Goal: Task Accomplishment & Management: Use online tool/utility

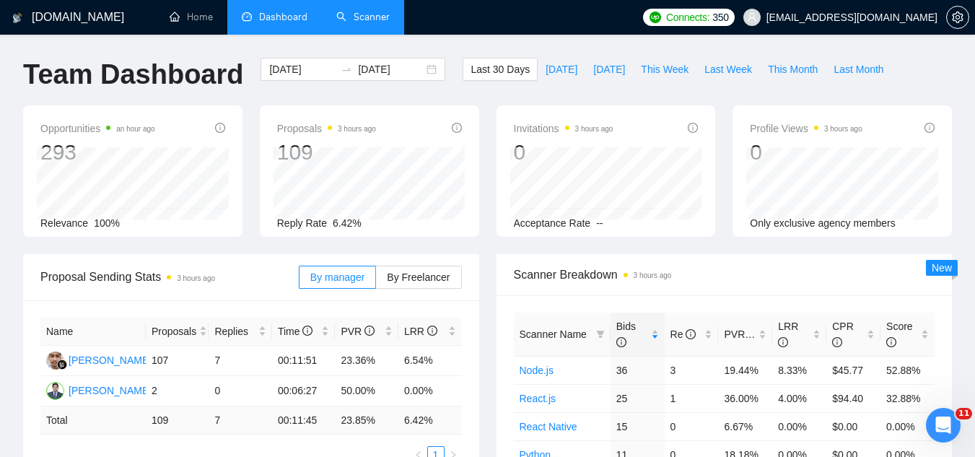
click at [390, 12] on link "Scanner" at bounding box center [362, 17] width 53 height 12
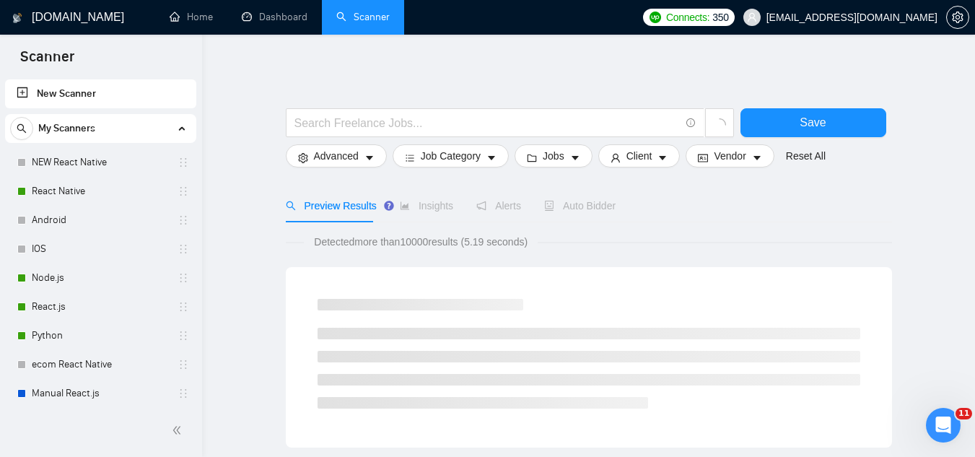
scroll to position [810, 0]
click at [69, 334] on link "Python" at bounding box center [100, 335] width 137 height 29
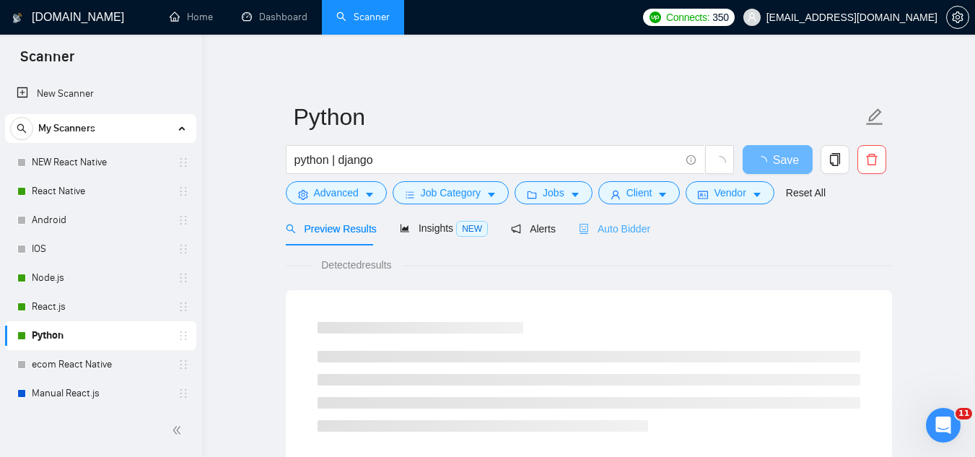
click at [606, 237] on div "Auto Bidder" at bounding box center [614, 228] width 71 height 34
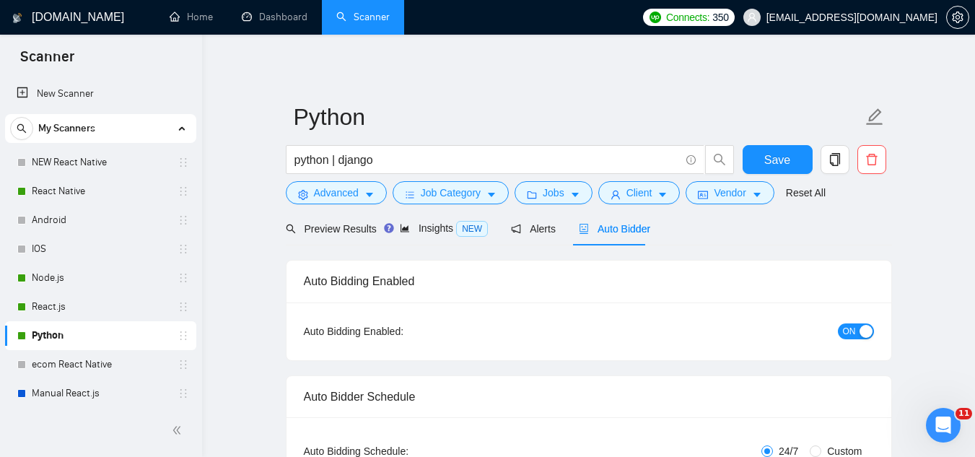
click at [847, 329] on span "ON" at bounding box center [849, 331] width 13 height 16
click at [781, 160] on div "Reset all filters" at bounding box center [801, 165] width 78 height 25
click at [764, 169] on button "Save" at bounding box center [777, 159] width 70 height 29
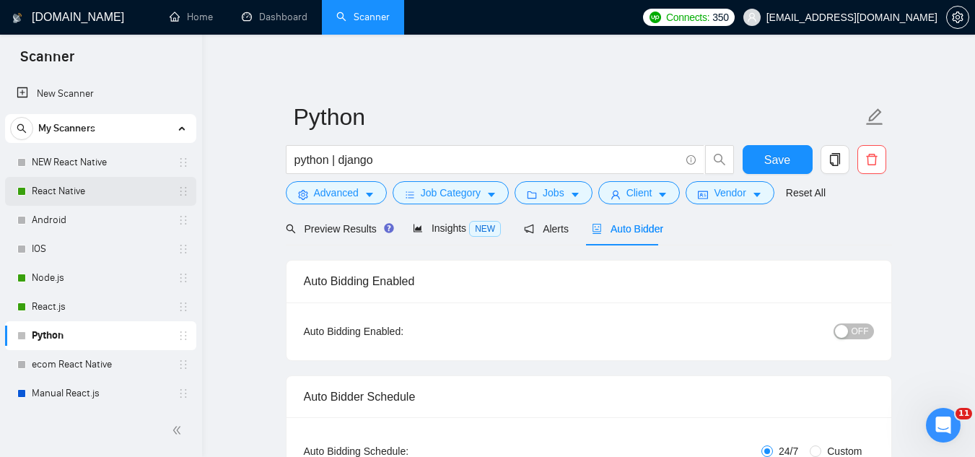
click at [87, 191] on link "React Native" at bounding box center [100, 191] width 137 height 29
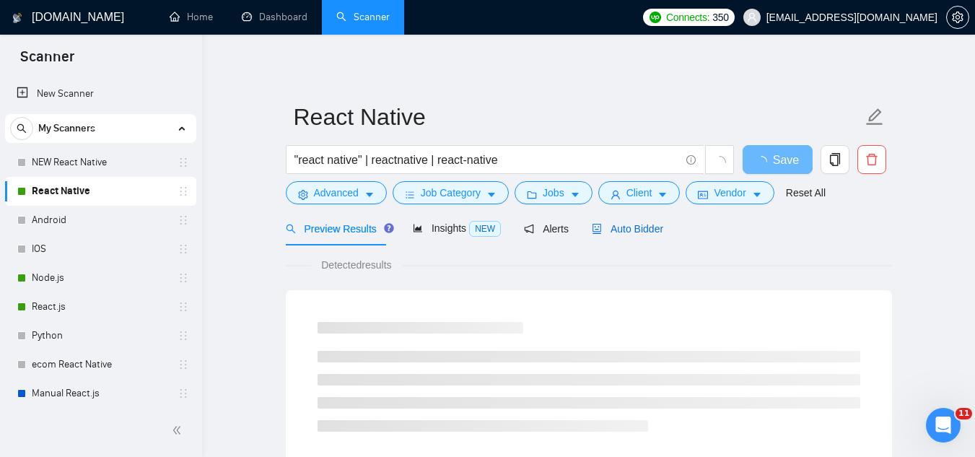
click at [629, 235] on div "Auto Bidder" at bounding box center [627, 229] width 71 height 16
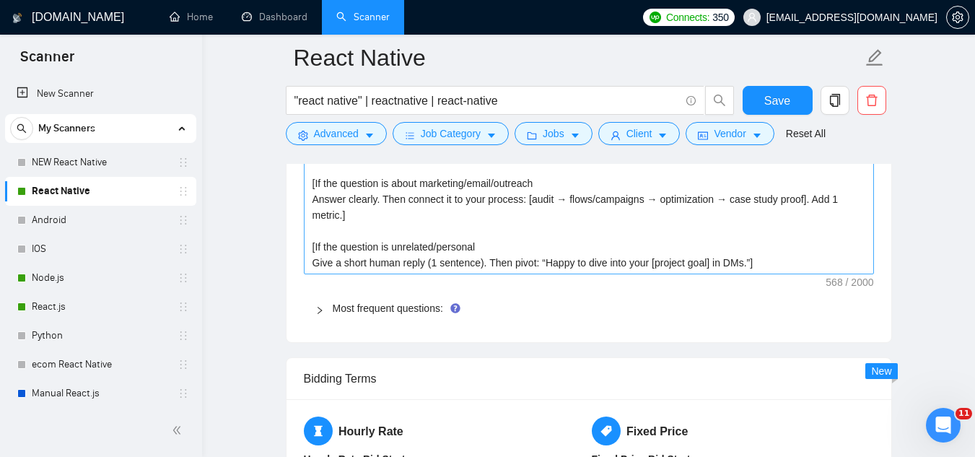
scroll to position [2309, 0]
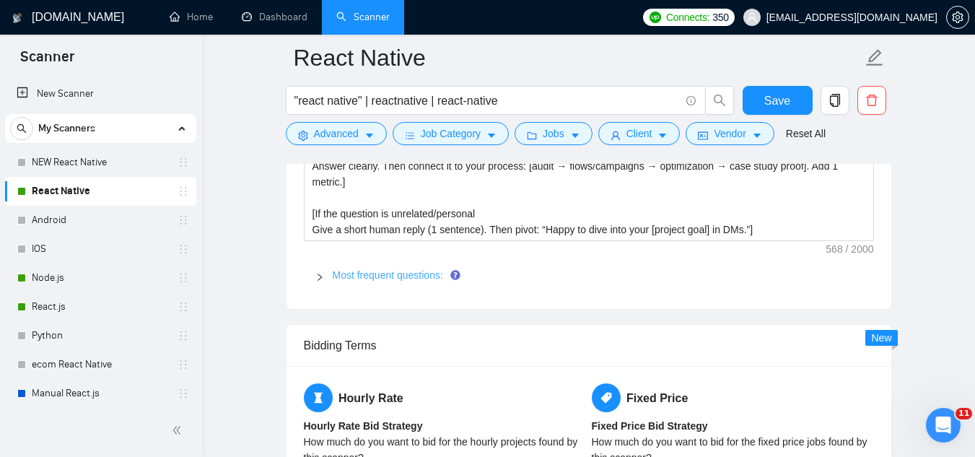
click at [361, 274] on link "Most frequent questions:" at bounding box center [388, 275] width 110 height 12
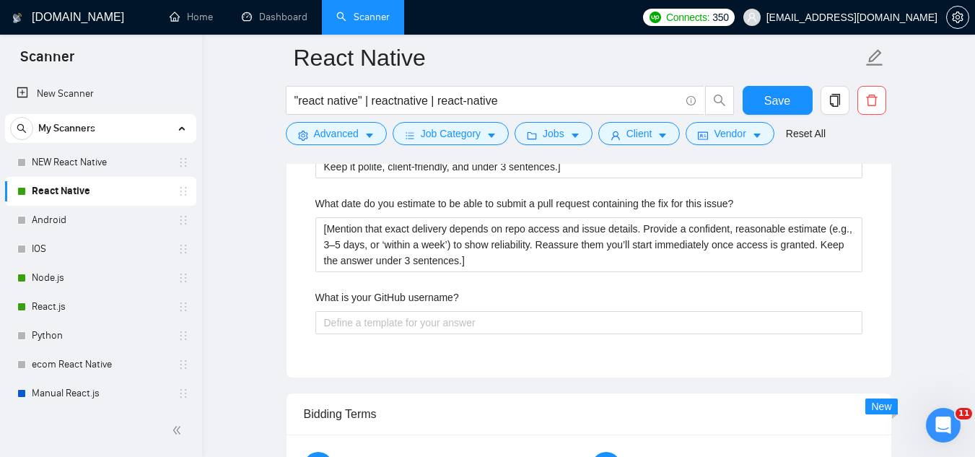
scroll to position [3030, 0]
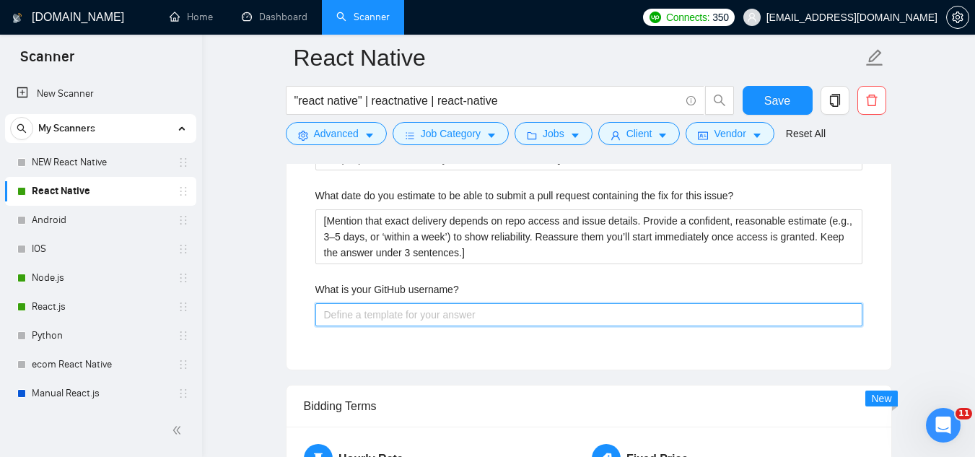
click at [426, 312] on username\? "What is your GitHub username?" at bounding box center [588, 314] width 547 height 23
paste username\? "[URL][DOMAIN_NAME]"
type username\? "[URL][DOMAIN_NAME]"
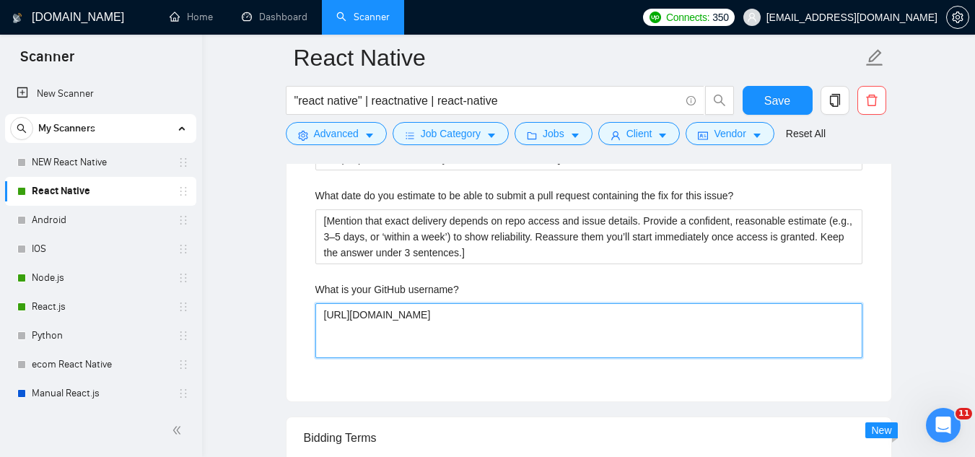
type username\? "[URL][DOMAIN_NAME]"
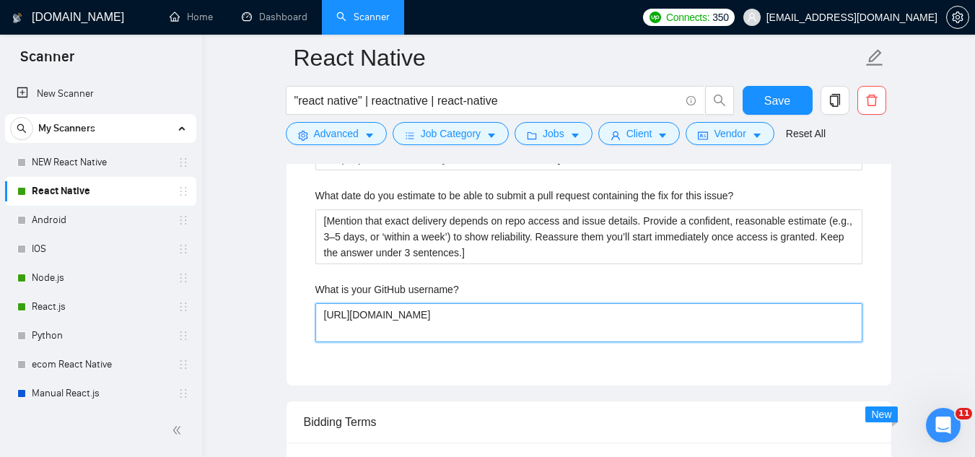
type username\? "[URL][DOMAIN_NAME]"
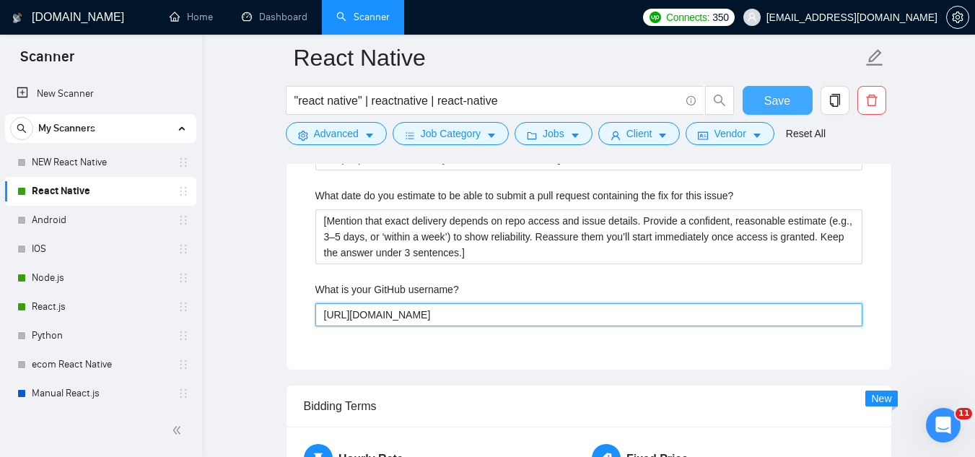
type username\? "[URL][DOMAIN_NAME]"
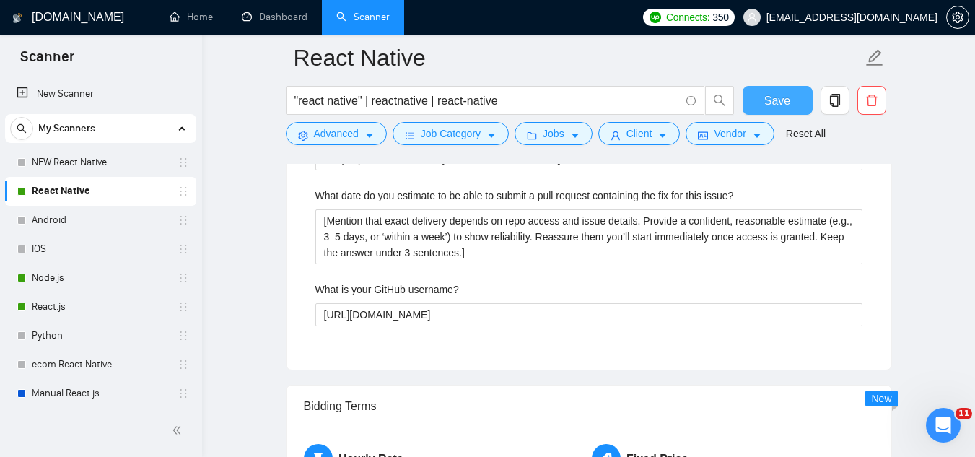
click at [782, 95] on span "Save" at bounding box center [777, 101] width 26 height 18
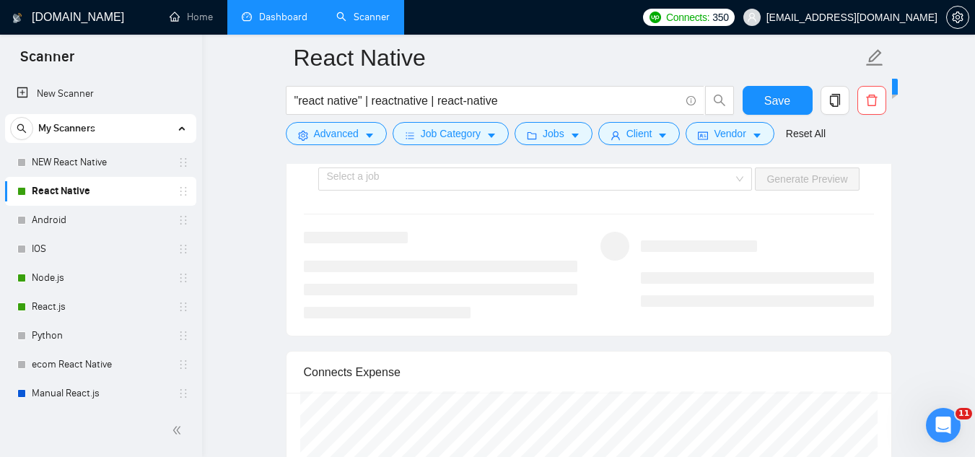
click at [290, 15] on link "Dashboard" at bounding box center [275, 17] width 66 height 12
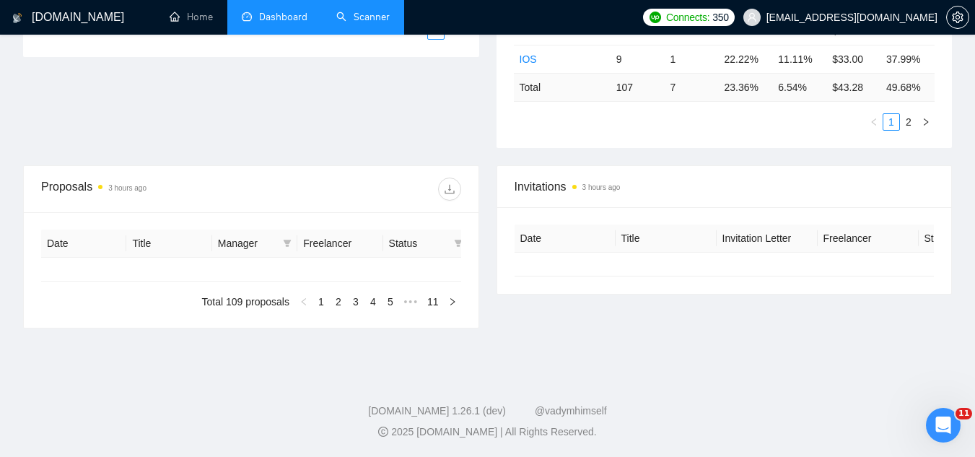
type input "[DATE]"
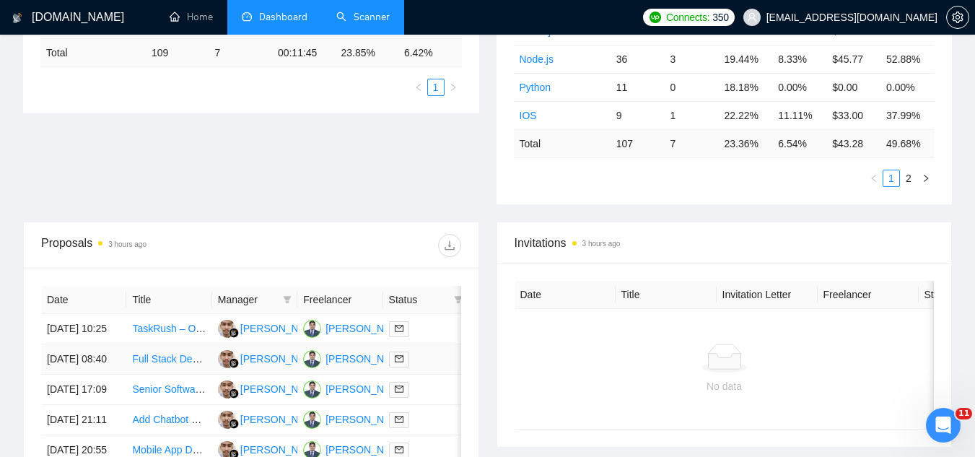
scroll to position [146, 0]
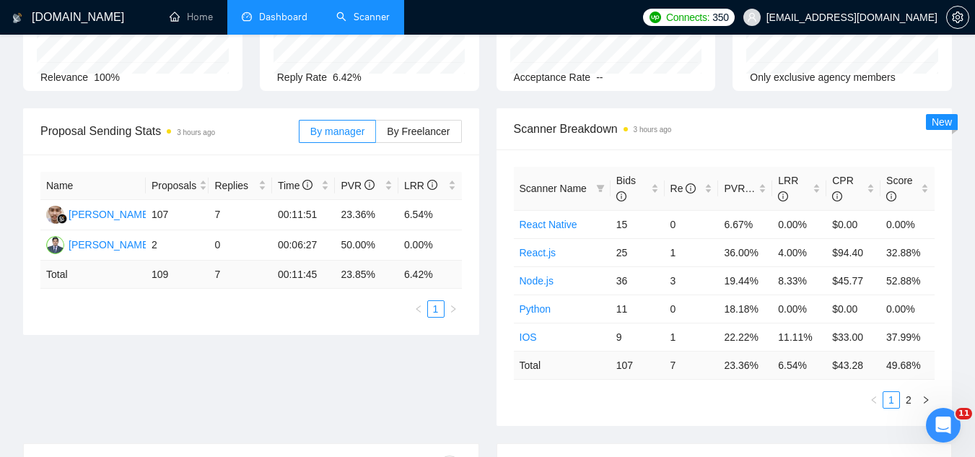
click at [382, 11] on link "Scanner" at bounding box center [362, 17] width 53 height 12
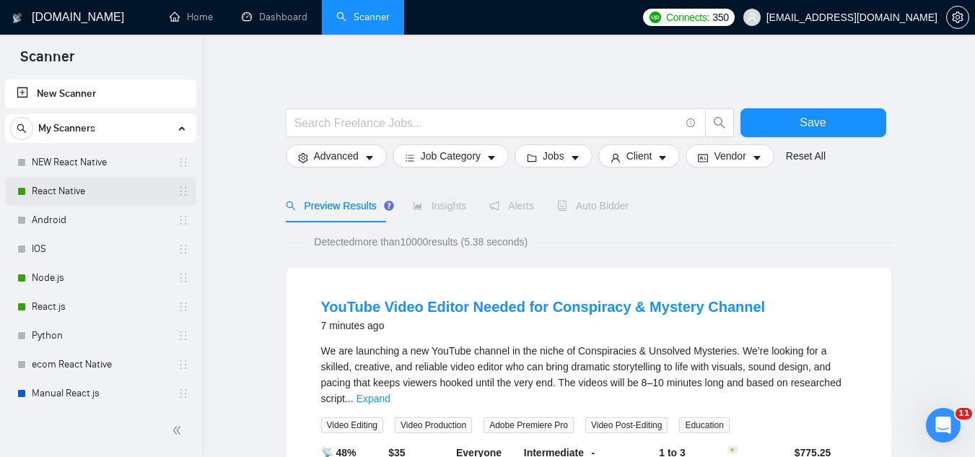
click at [91, 194] on link "React Native" at bounding box center [100, 191] width 137 height 29
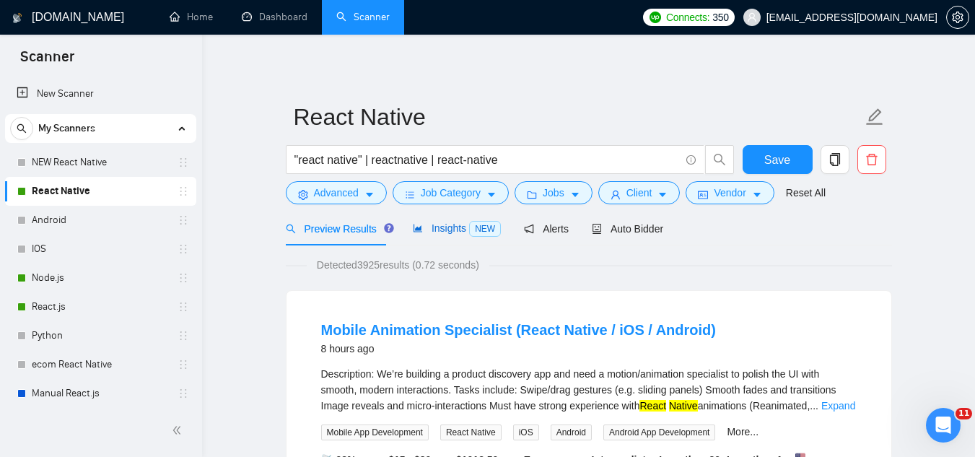
click at [440, 227] on span "Insights NEW" at bounding box center [457, 228] width 88 height 12
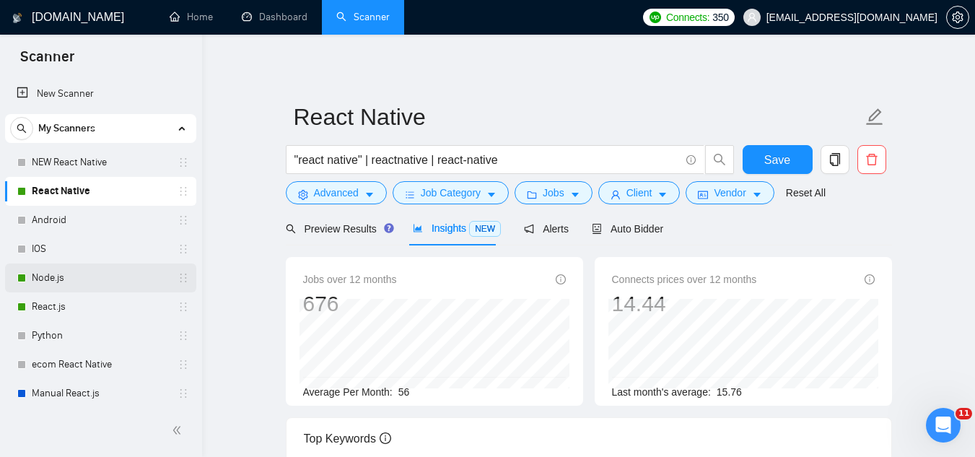
click at [40, 286] on link "Node.js" at bounding box center [100, 277] width 137 height 29
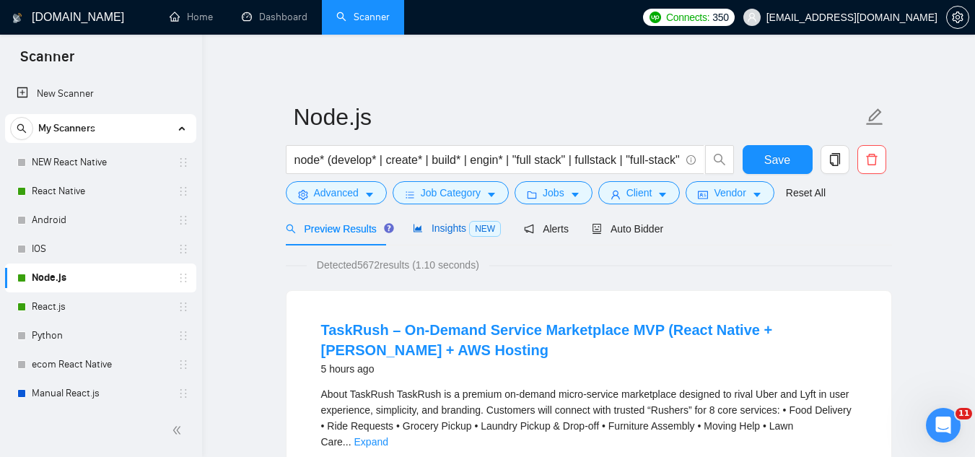
click at [441, 224] on span "Insights NEW" at bounding box center [457, 228] width 88 height 12
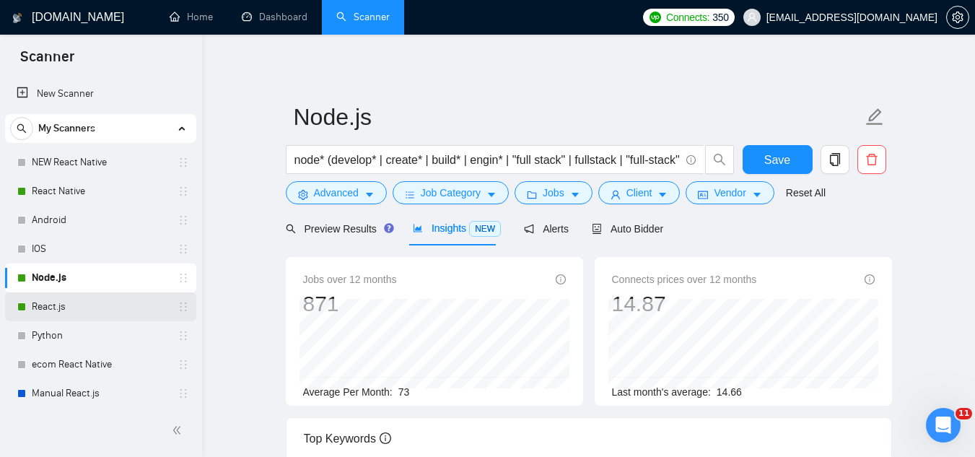
click at [99, 310] on link "React.js" at bounding box center [100, 306] width 137 height 29
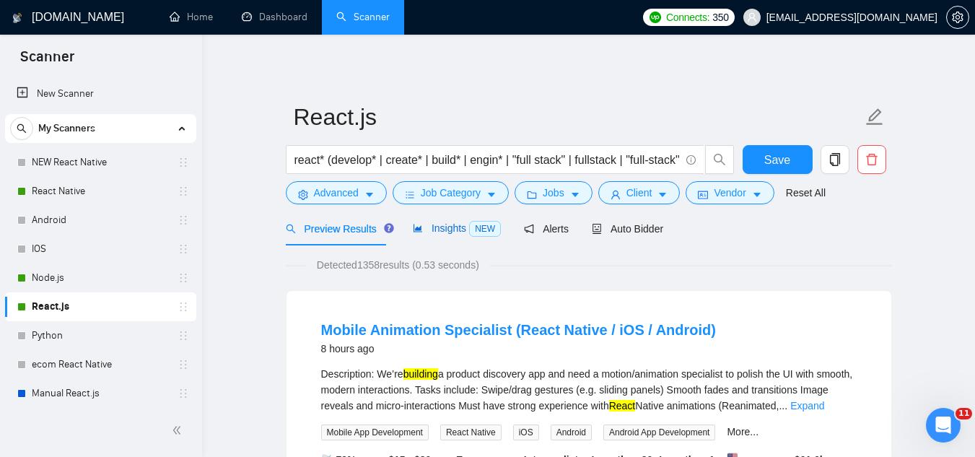
click at [433, 224] on span "Insights NEW" at bounding box center [457, 228] width 88 height 12
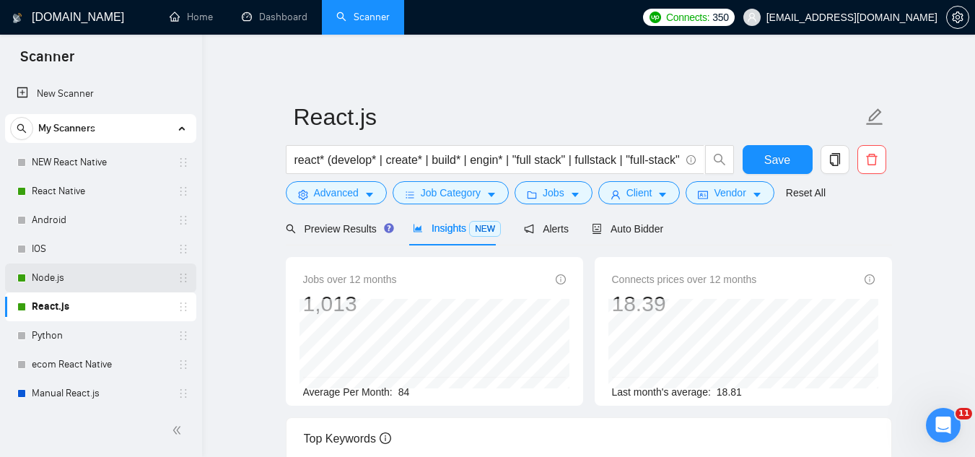
click at [49, 273] on link "Node.js" at bounding box center [100, 277] width 137 height 29
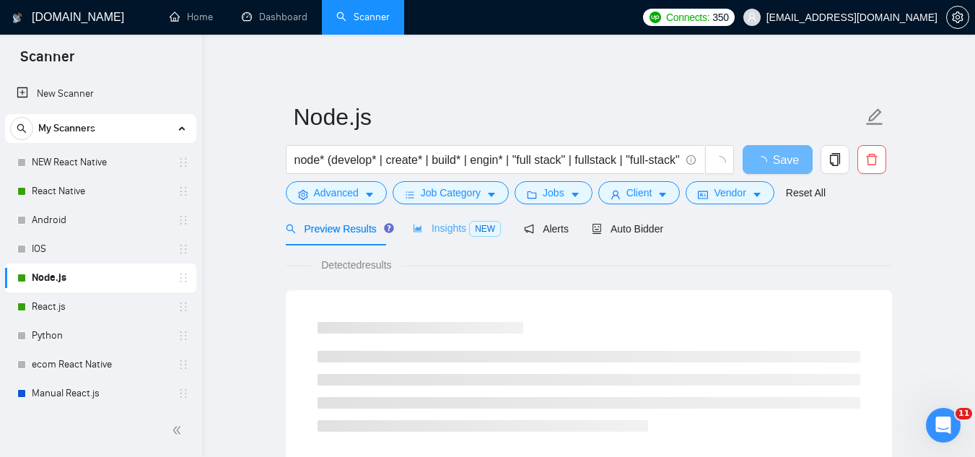
click at [430, 237] on div "Insights NEW" at bounding box center [457, 228] width 88 height 34
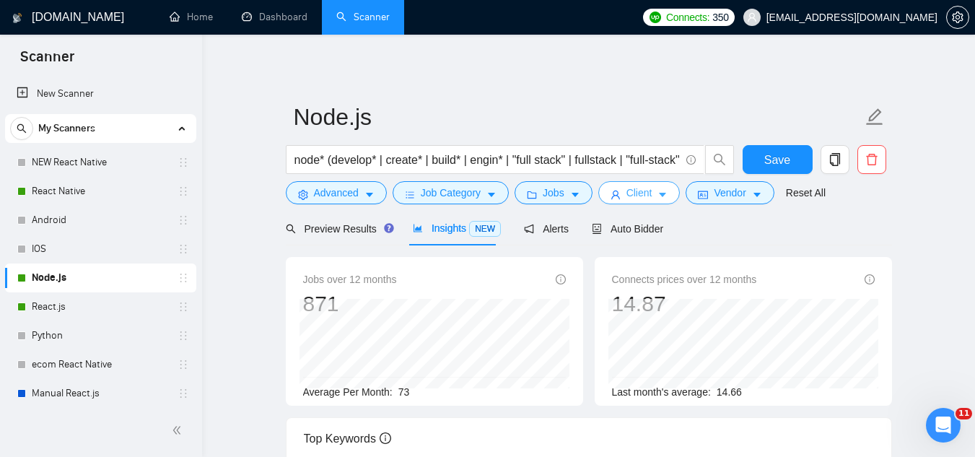
click at [631, 196] on span "Client" at bounding box center [639, 193] width 26 height 16
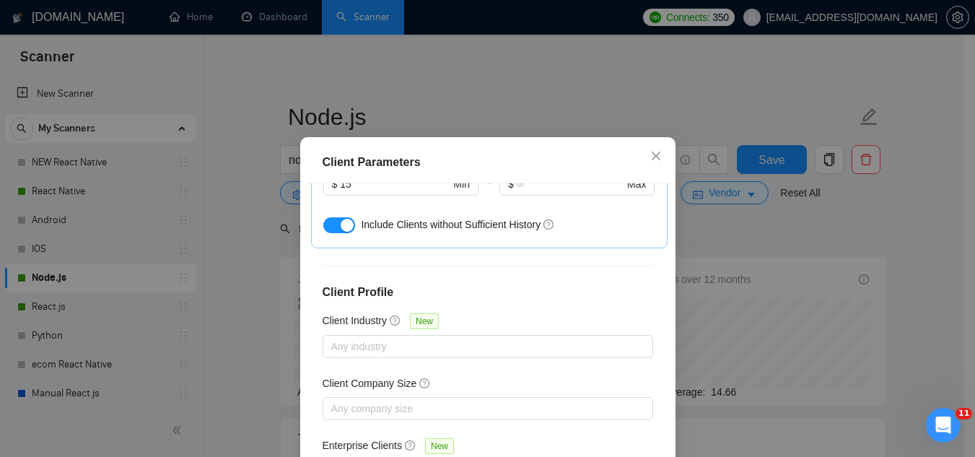
scroll to position [577, 0]
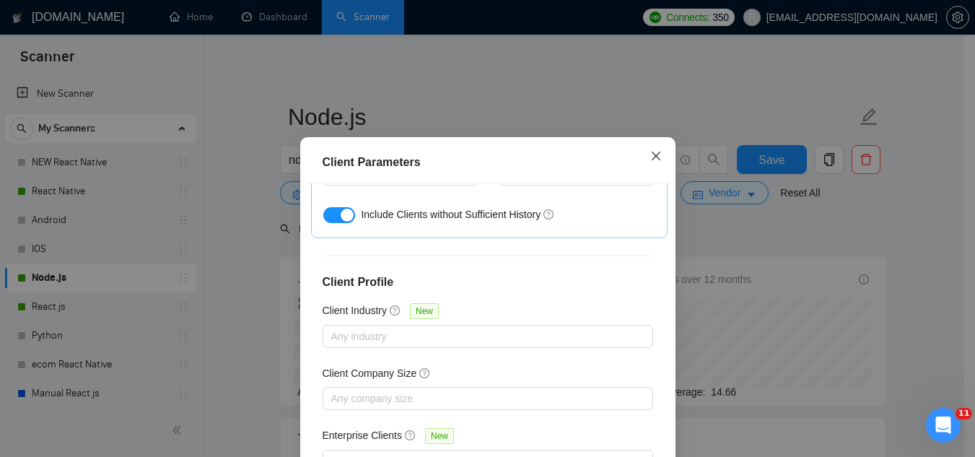
click at [650, 162] on icon "close" at bounding box center [656, 156] width 12 height 12
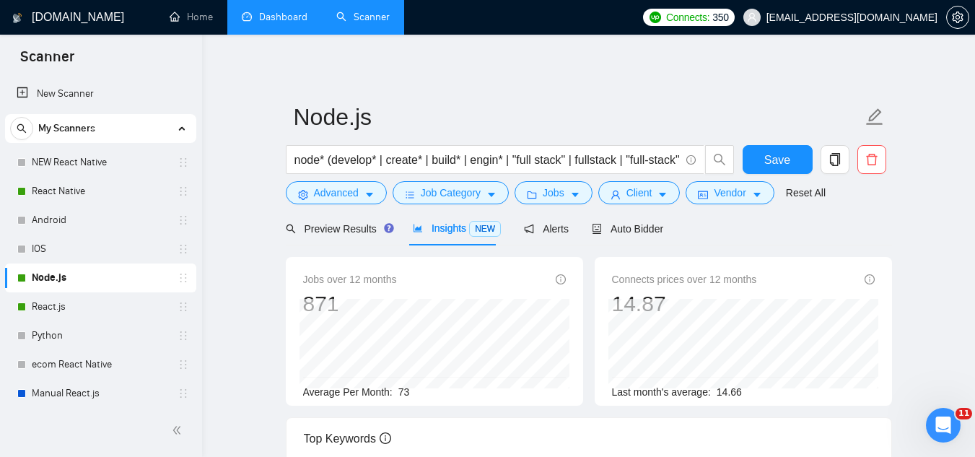
click at [277, 22] on link "Dashboard" at bounding box center [275, 17] width 66 height 12
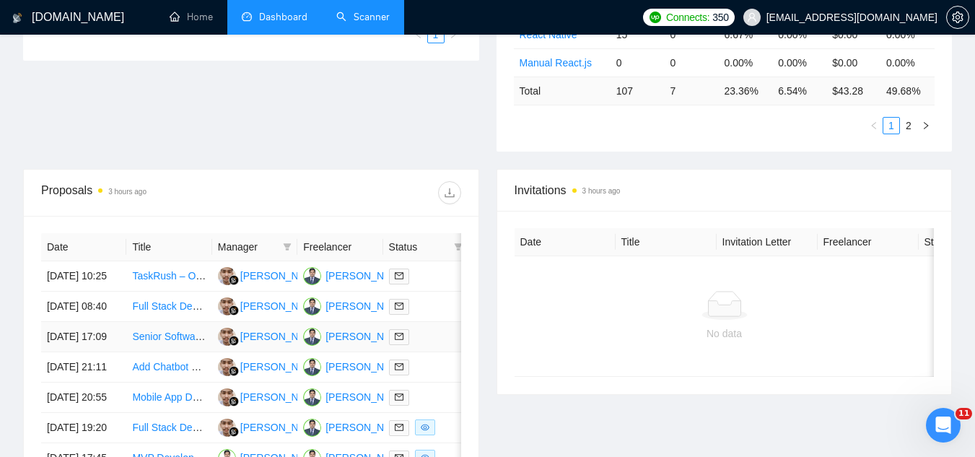
scroll to position [433, 0]
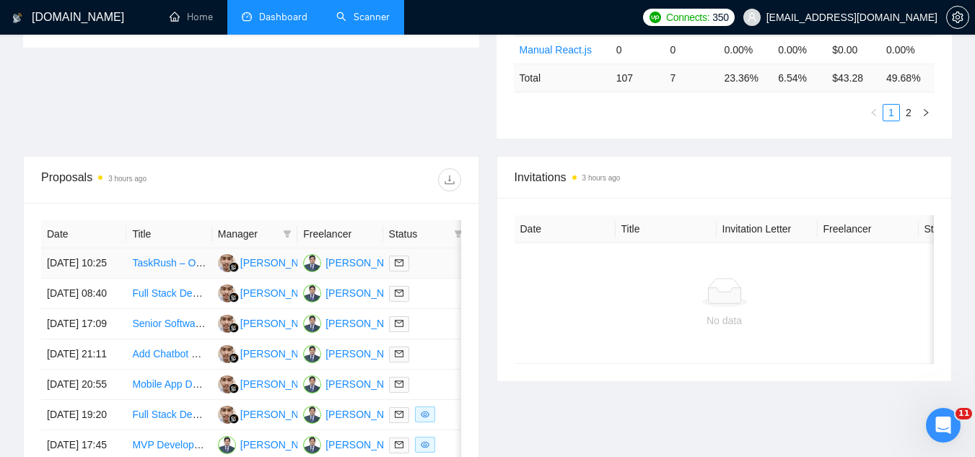
click at [171, 279] on td "TaskRush – On-Demand Service Marketplace MVP (React Native + [PERSON_NAME] + AW…" at bounding box center [168, 263] width 85 height 30
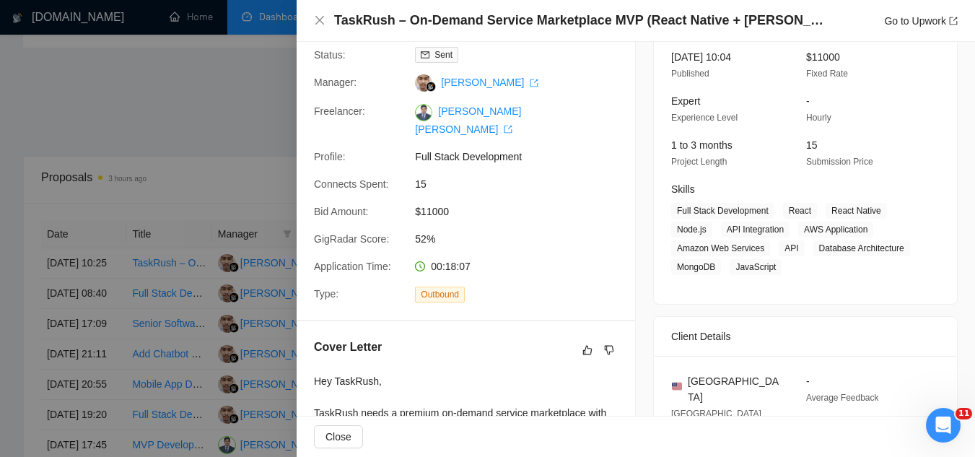
scroll to position [0, 0]
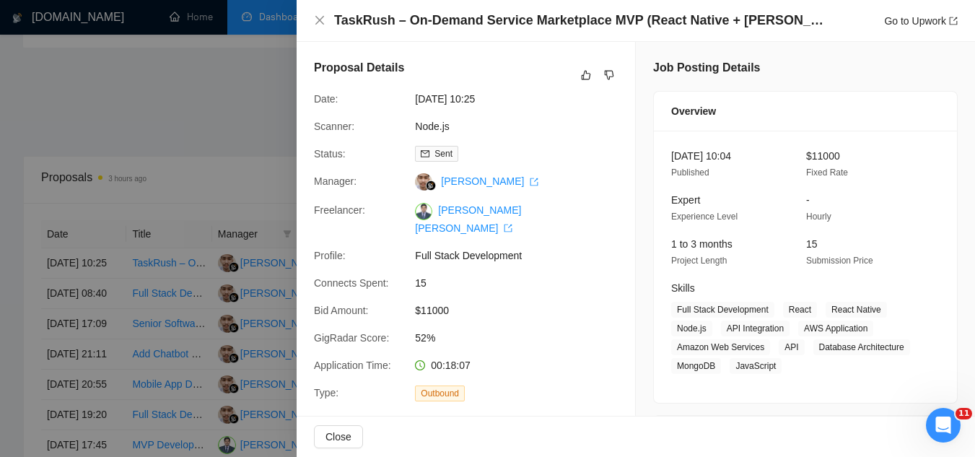
click at [229, 152] on div at bounding box center [487, 228] width 975 height 457
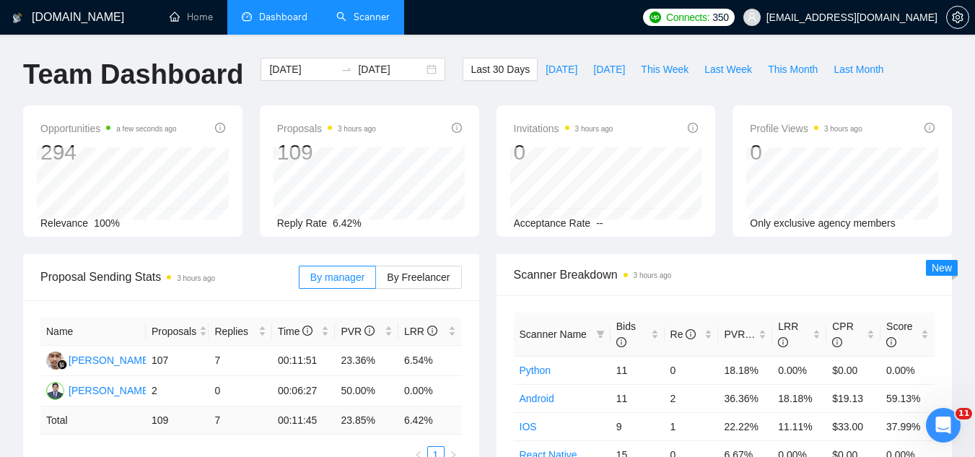
click at [374, 22] on link "Scanner" at bounding box center [362, 17] width 53 height 12
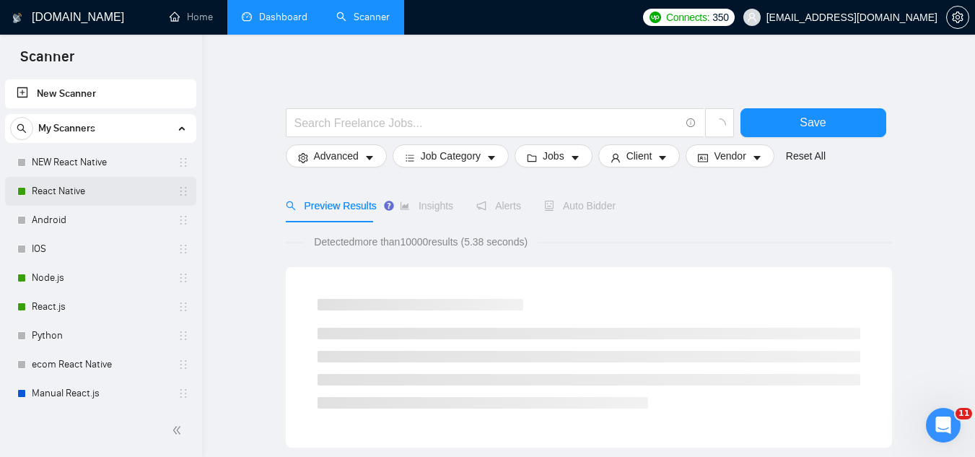
click at [90, 190] on link "React Native" at bounding box center [100, 191] width 137 height 29
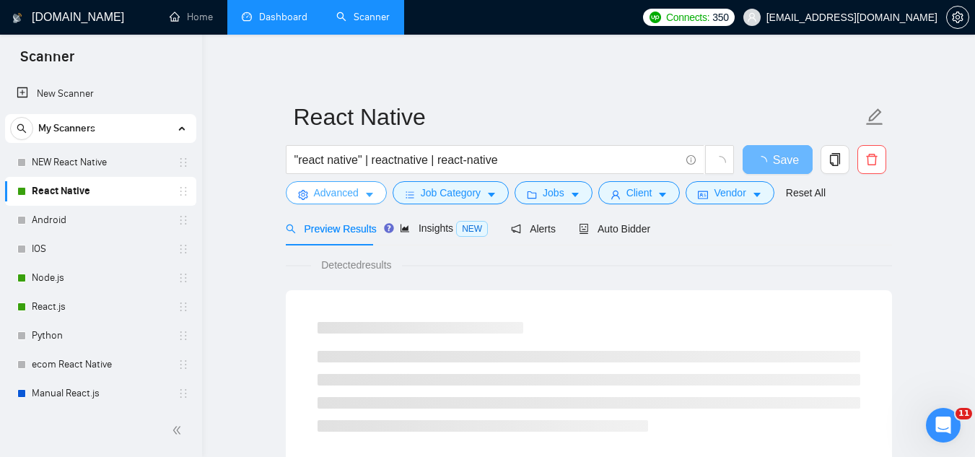
click at [318, 196] on span "Advanced" at bounding box center [336, 193] width 45 height 16
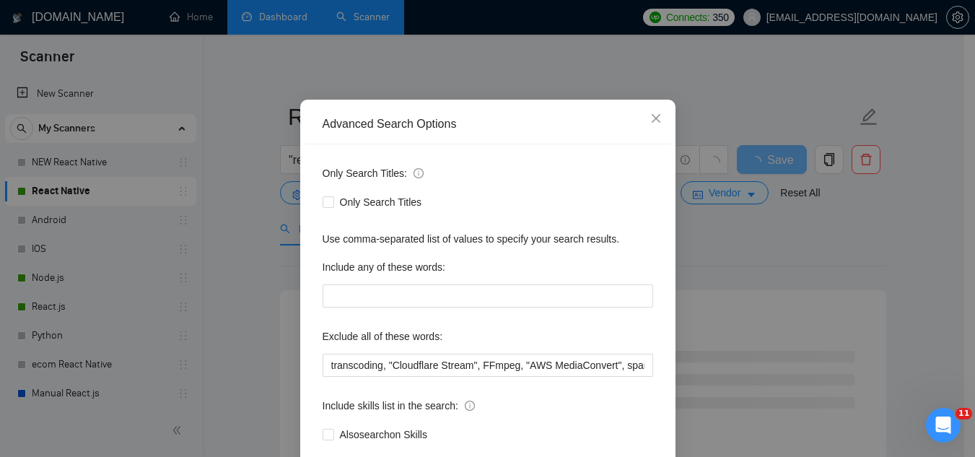
scroll to position [144, 0]
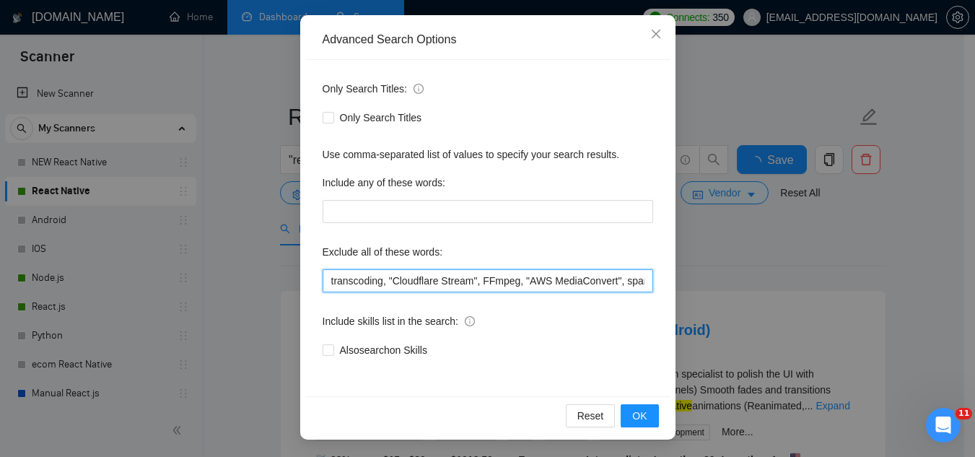
click at [323, 281] on input "transcoding, "Cloudflare Stream", FFmpeg, "AWS MediaConvert", spanish, german, …" at bounding box center [488, 280] width 330 height 23
paste input "Web3"
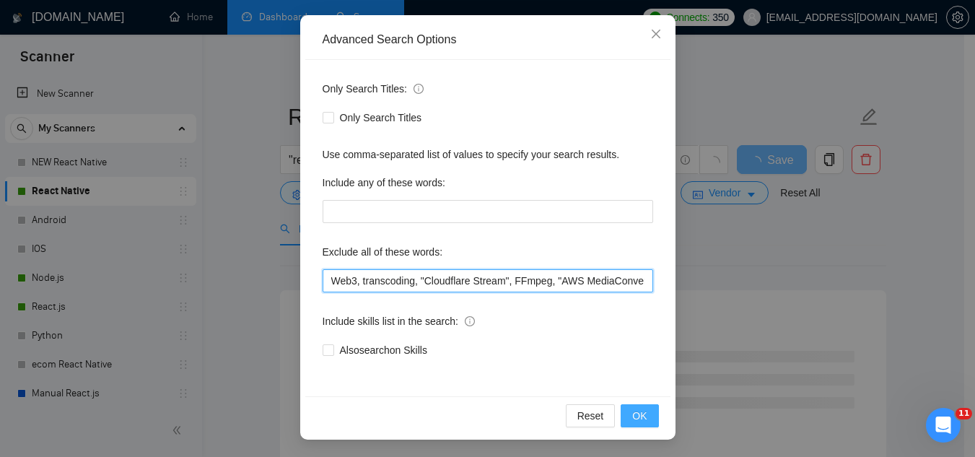
type input "Web3, transcoding, "Cloudflare Stream", FFmpeg, "AWS MediaConvert", spanish, ge…"
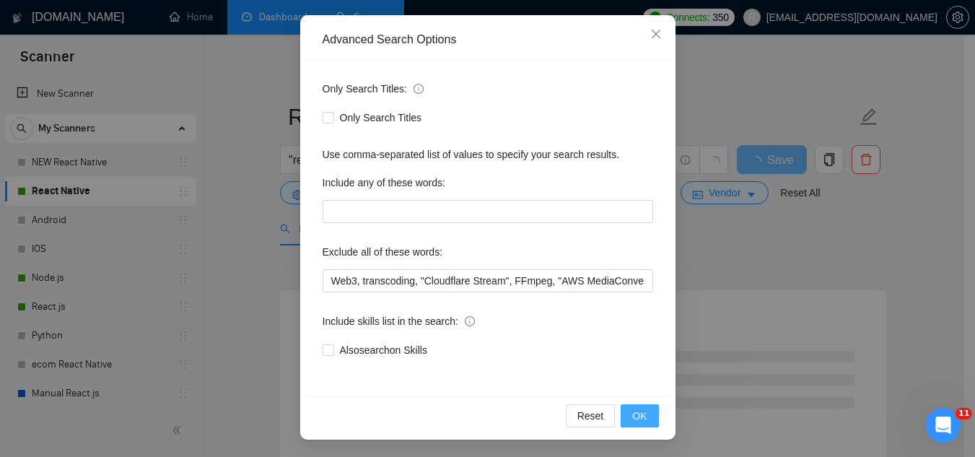
click at [634, 414] on span "OK" at bounding box center [639, 416] width 14 height 16
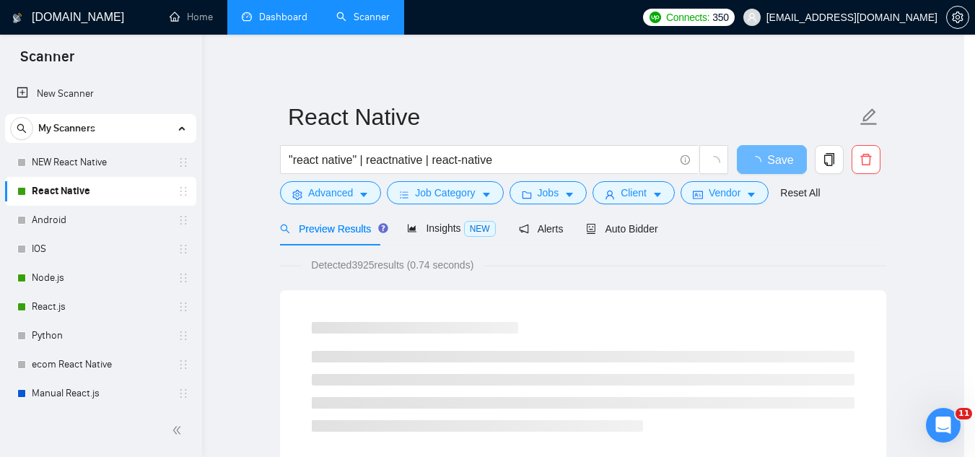
scroll to position [71, 0]
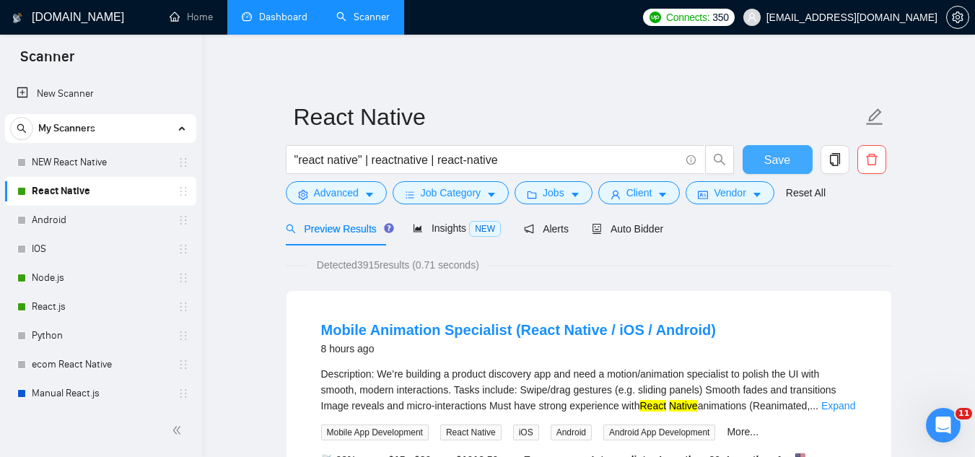
click at [762, 162] on button "Save" at bounding box center [777, 159] width 70 height 29
click at [95, 282] on link "Node.js" at bounding box center [100, 277] width 137 height 29
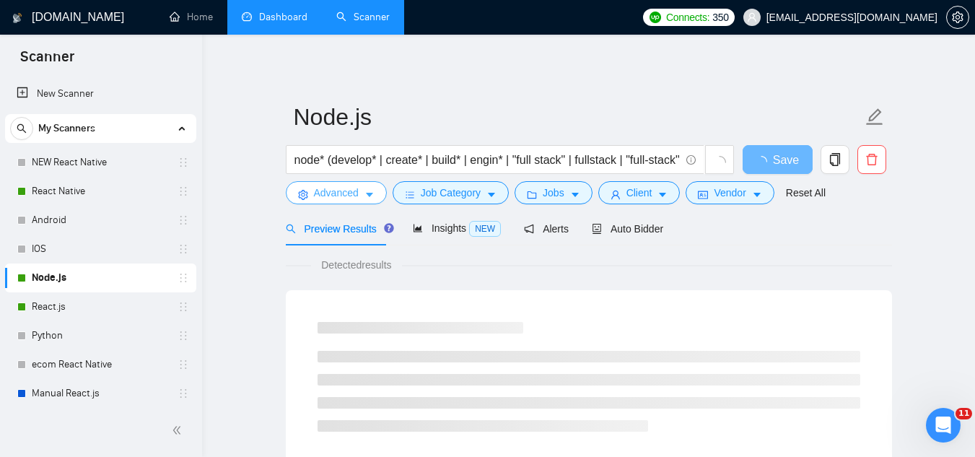
click at [333, 193] on span "Advanced" at bounding box center [336, 193] width 45 height 16
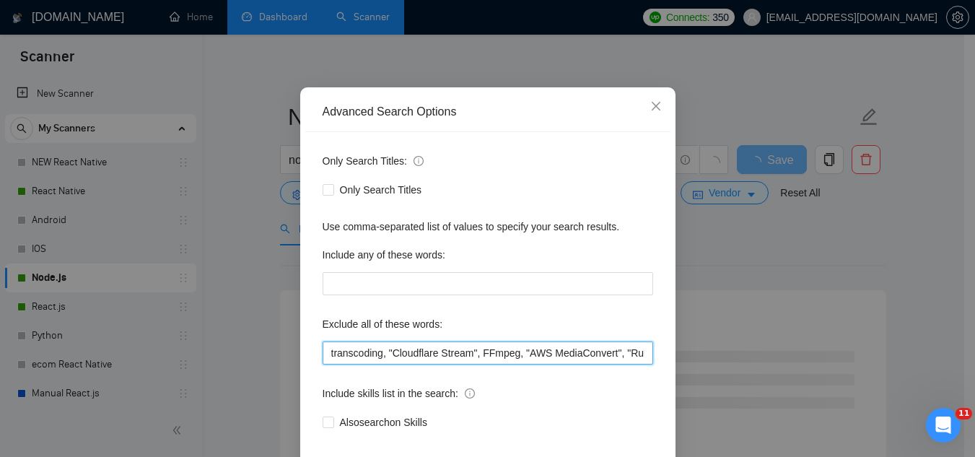
click at [323, 364] on input "transcoding, "Cloudflare Stream", FFmpeg, "AWS MediaConvert", "Ruby on Rails", …" at bounding box center [488, 352] width 330 height 23
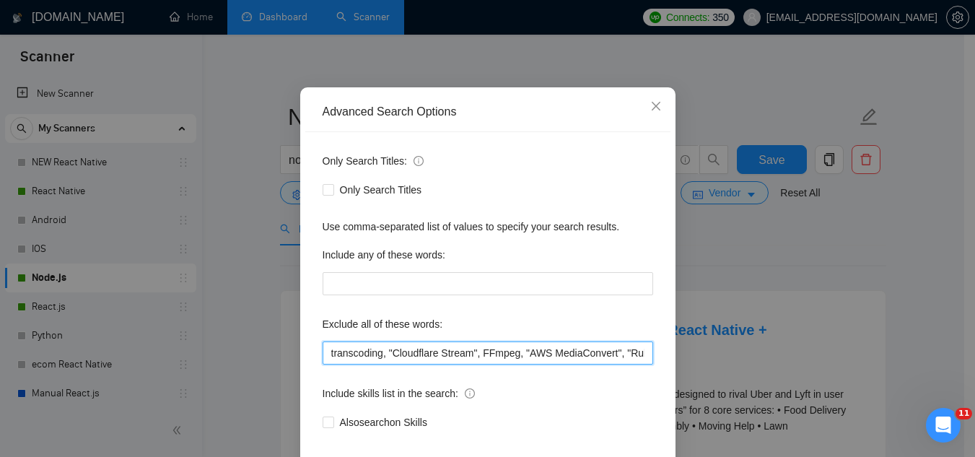
paste input "Web3"
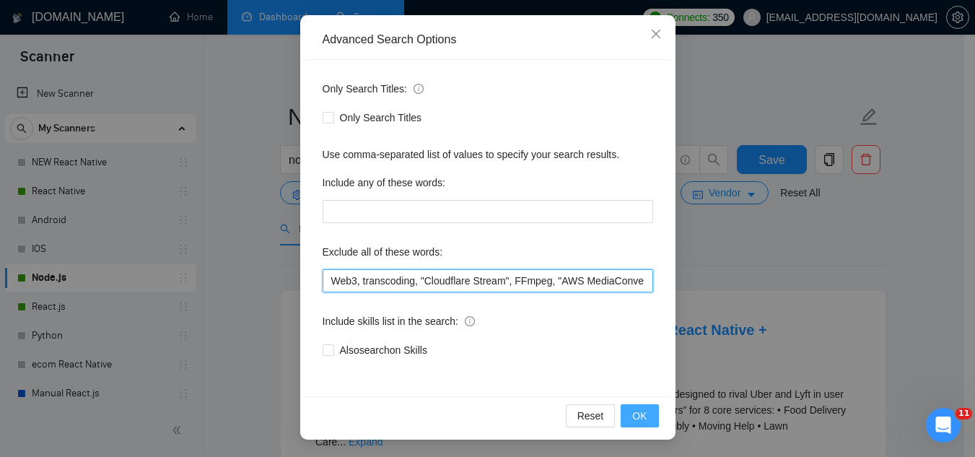
type input "Web3, transcoding, "Cloudflare Stream", FFmpeg, "AWS MediaConvert", "Ruby on Ra…"
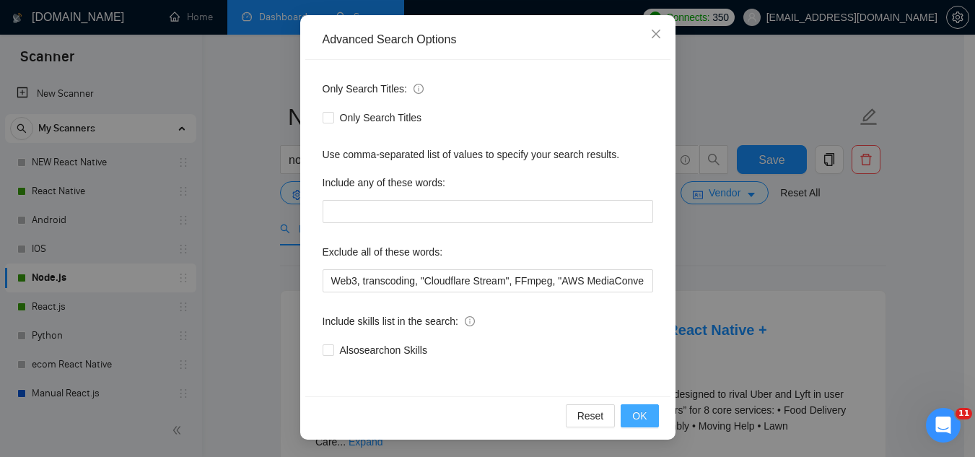
click at [632, 416] on span "OK" at bounding box center [639, 416] width 14 height 16
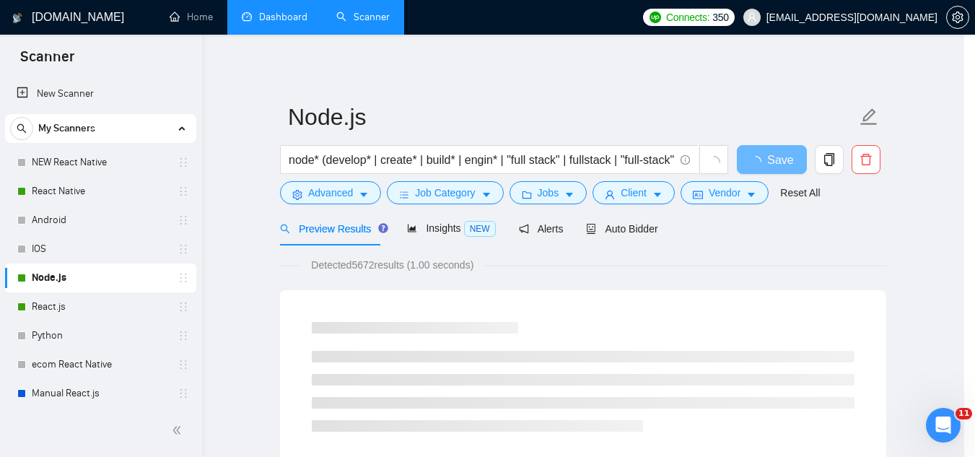
scroll to position [71, 0]
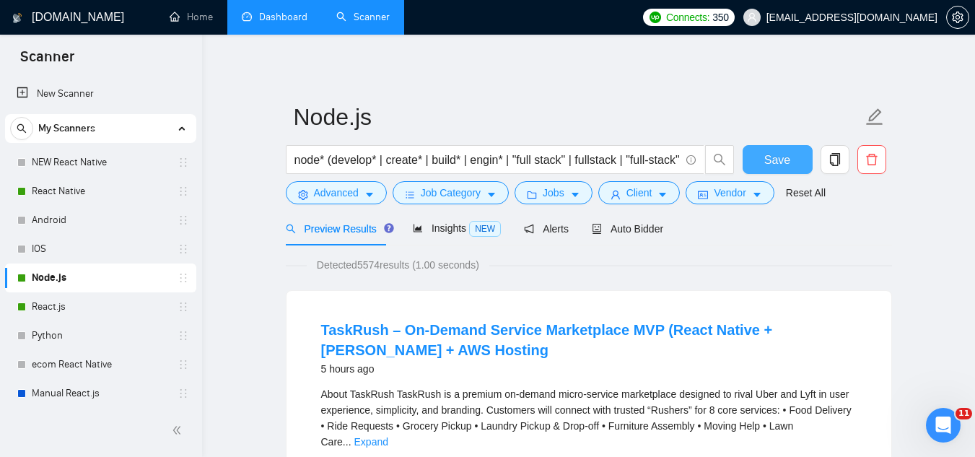
click at [769, 165] on span "Save" at bounding box center [777, 160] width 26 height 18
click at [48, 311] on link "React.js" at bounding box center [100, 306] width 137 height 29
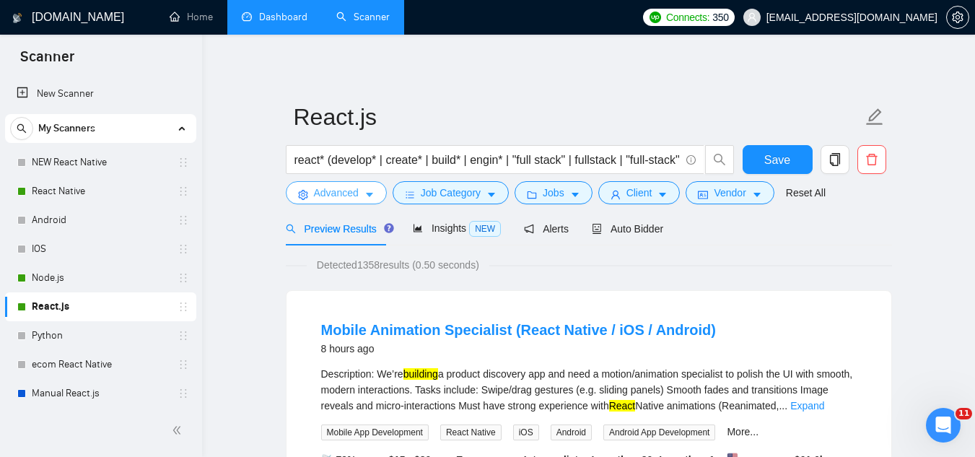
click at [332, 192] on span "Advanced" at bounding box center [336, 193] width 45 height 16
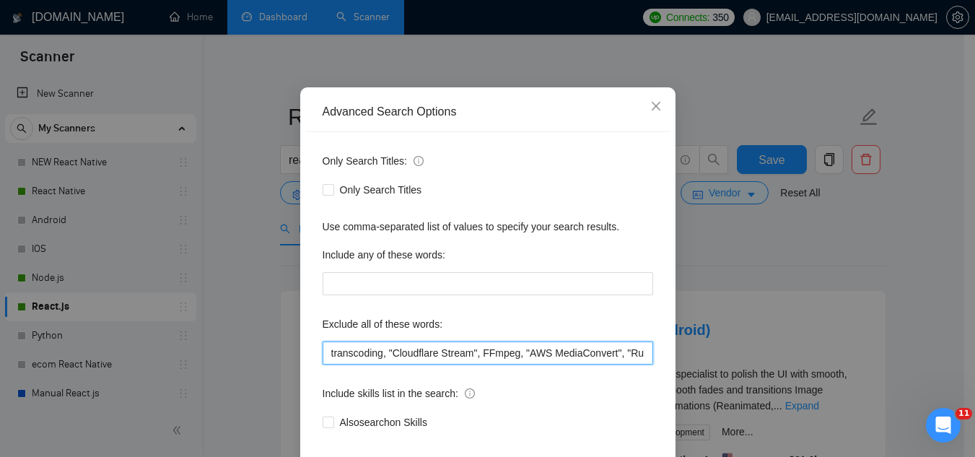
click at [327, 364] on input "transcoding, "Cloudflare Stream", FFmpeg, "AWS MediaConvert", "Ruby on Rails", …" at bounding box center [488, 352] width 330 height 23
paste input "Web3"
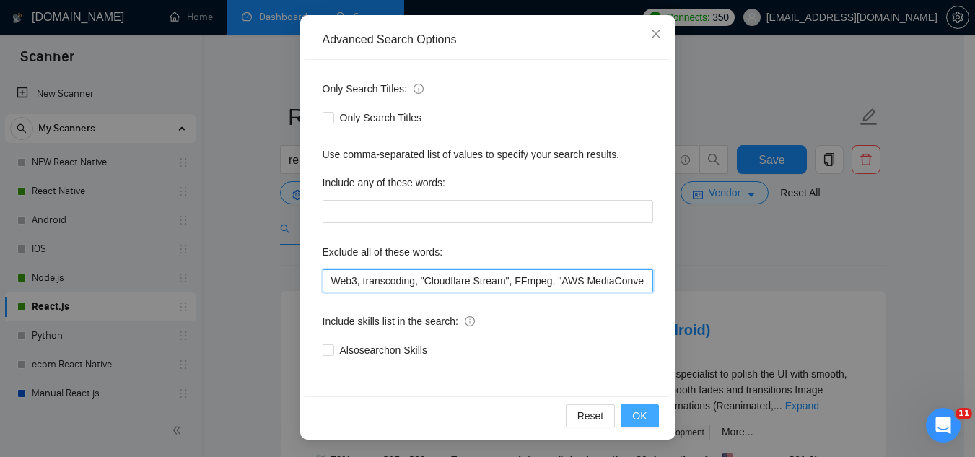
type input "Web3, transcoding, "Cloudflare Stream", FFmpeg, "AWS MediaConvert", "Ruby on Ra…"
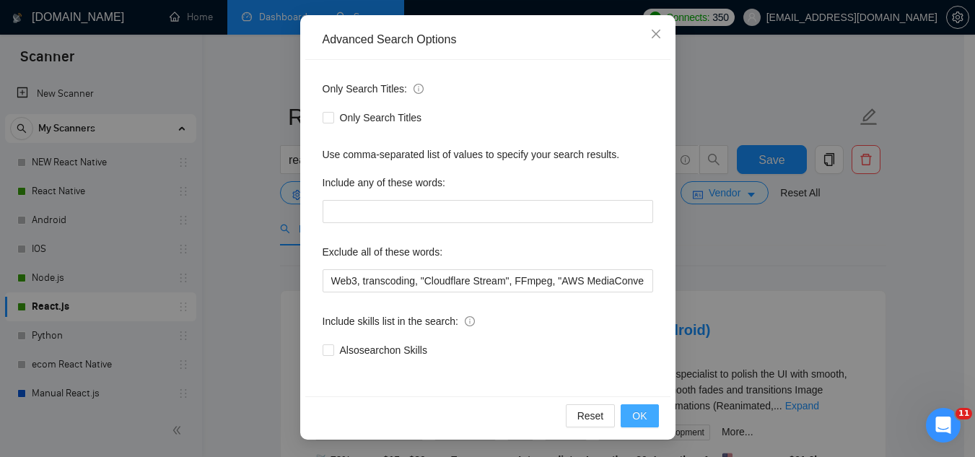
click at [627, 423] on button "OK" at bounding box center [639, 415] width 38 height 23
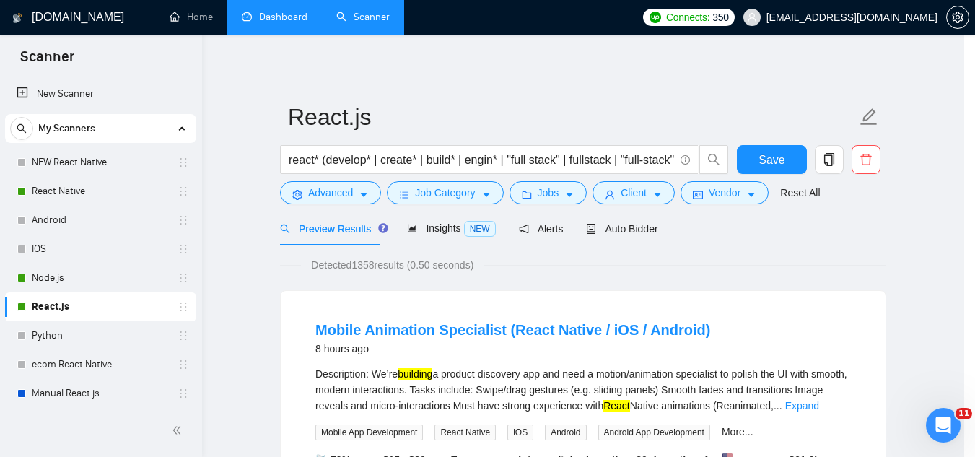
scroll to position [71, 0]
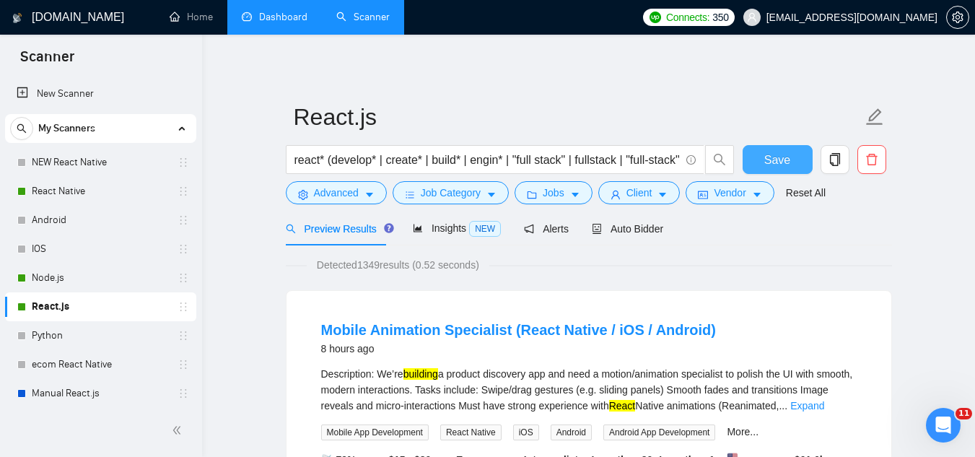
click at [766, 164] on span "Save" at bounding box center [777, 160] width 26 height 18
click at [444, 237] on div "Insights NEW" at bounding box center [457, 228] width 88 height 34
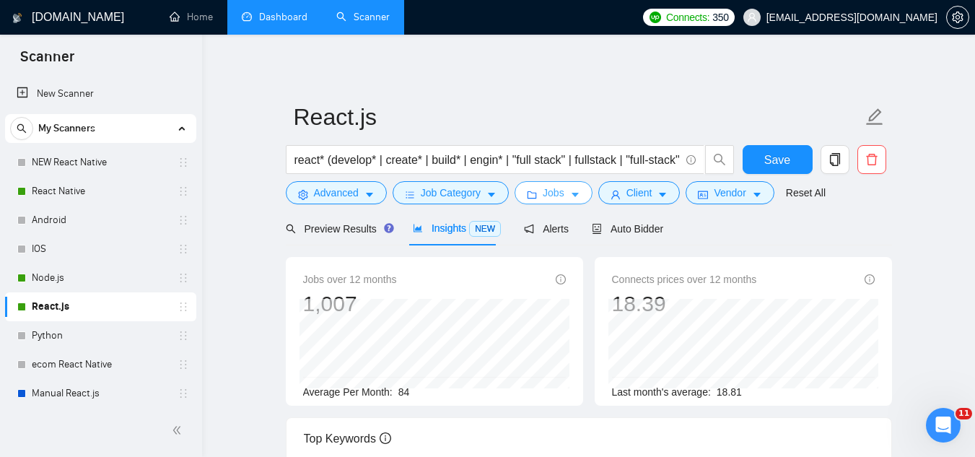
click at [553, 198] on span "Jobs" at bounding box center [554, 193] width 22 height 16
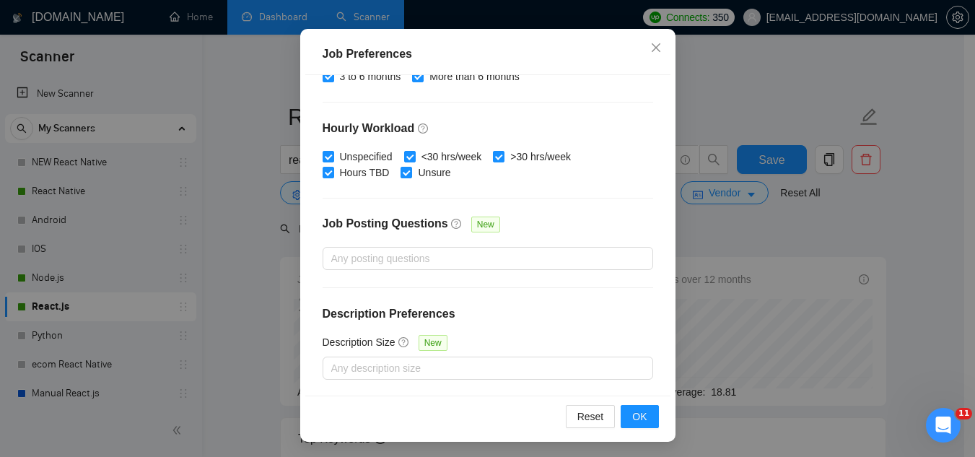
scroll to position [110, 0]
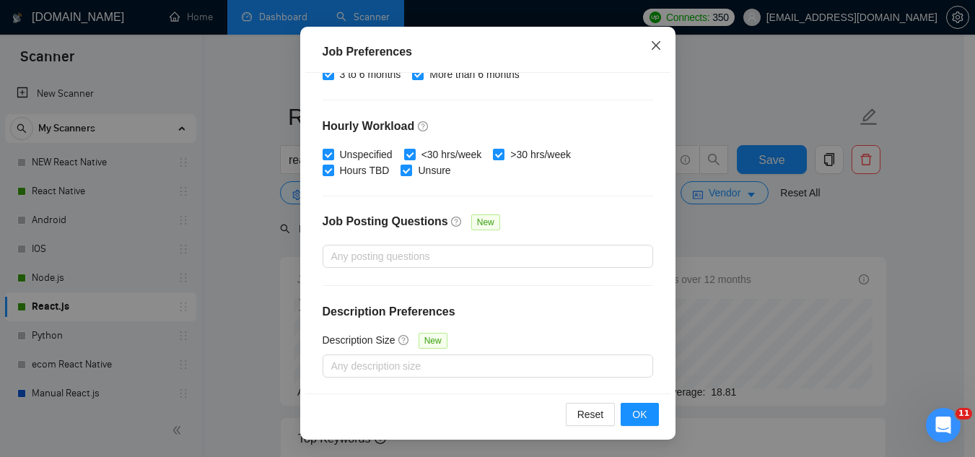
click at [644, 51] on span "Close" at bounding box center [655, 46] width 39 height 39
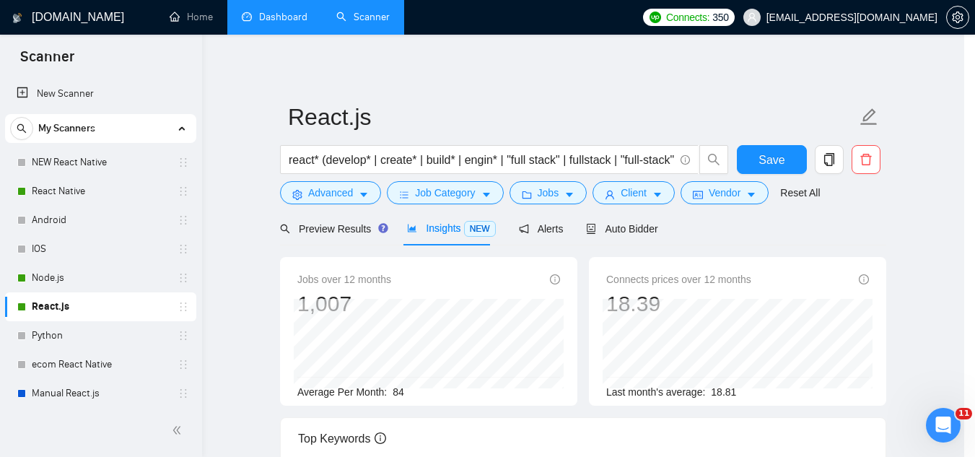
scroll to position [59, 0]
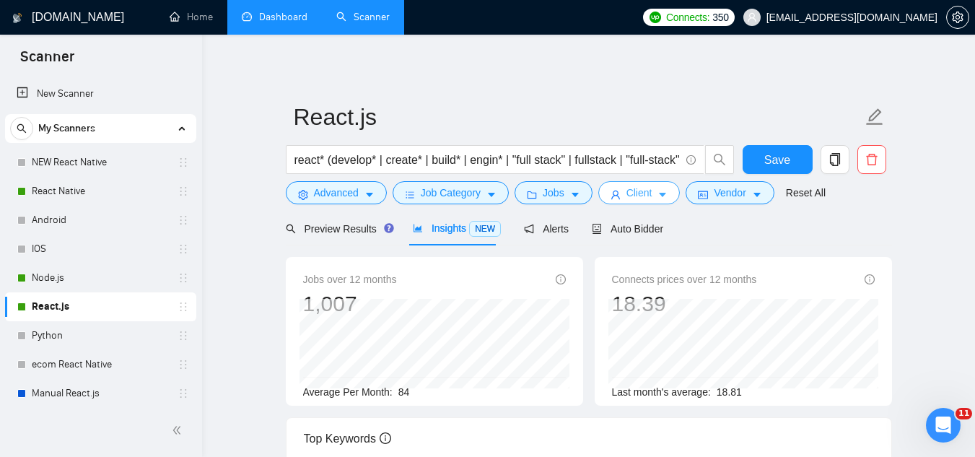
click at [628, 199] on span "Client" at bounding box center [639, 193] width 26 height 16
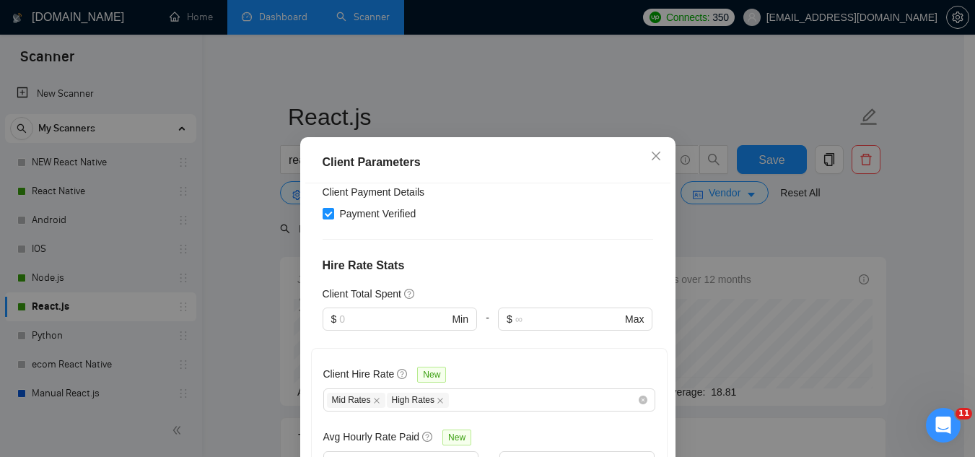
scroll to position [361, 0]
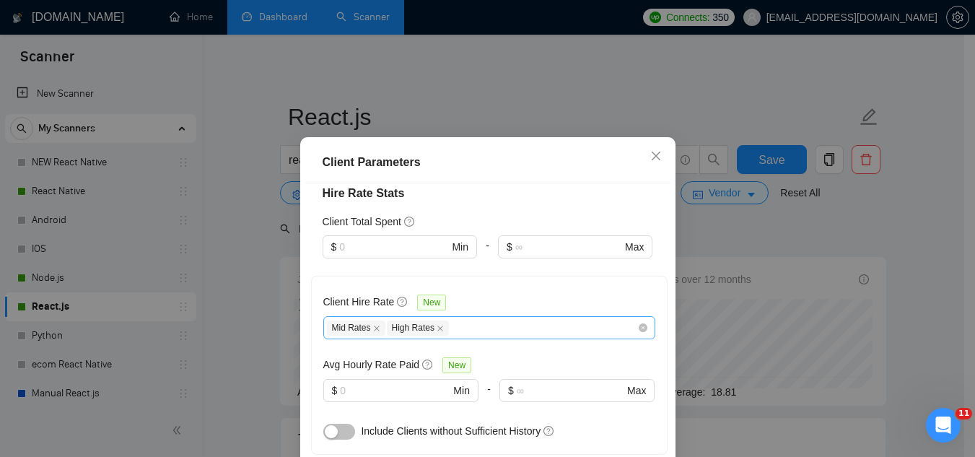
click at [475, 323] on div "Mid Rates High Rates" at bounding box center [482, 327] width 310 height 17
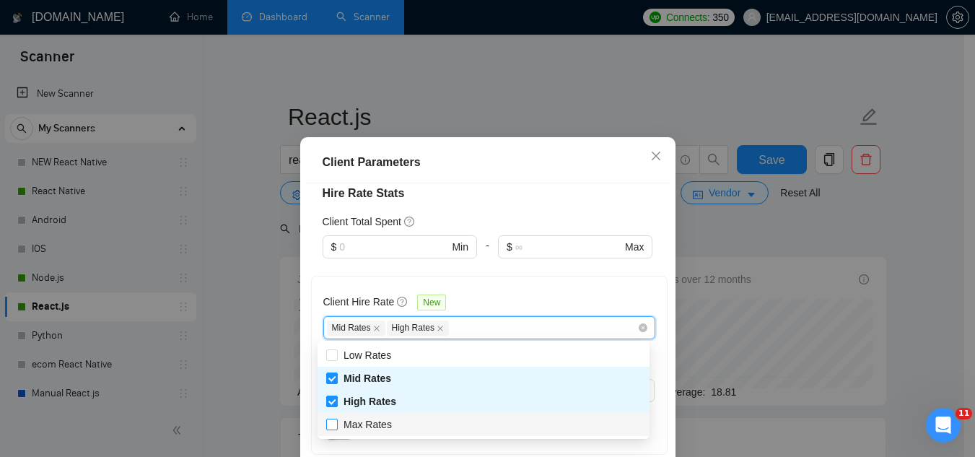
click at [393, 428] on span "Max Rates" at bounding box center [368, 424] width 60 height 16
click at [336, 428] on input "Max Rates" at bounding box center [331, 423] width 10 height 10
click at [393, 425] on span "Max Rates" at bounding box center [368, 424] width 60 height 16
click at [336, 425] on input "Max Rates" at bounding box center [331, 423] width 10 height 10
click at [377, 424] on span "Max Rates" at bounding box center [367, 424] width 48 height 12
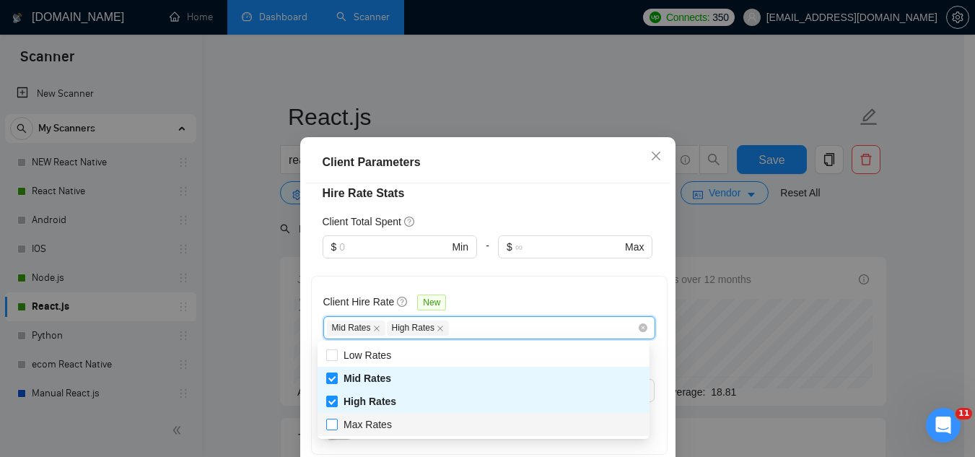
click at [336, 424] on input "Max Rates" at bounding box center [331, 423] width 10 height 10
checkbox input "true"
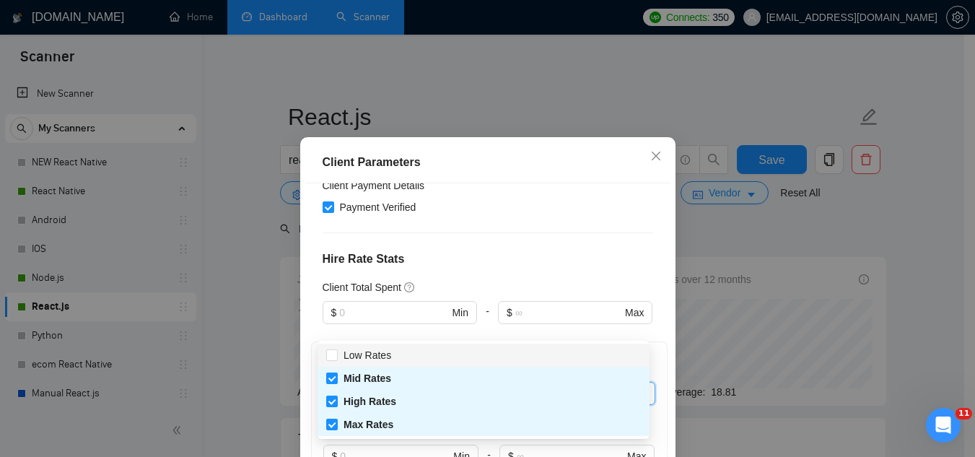
scroll to position [216, 0]
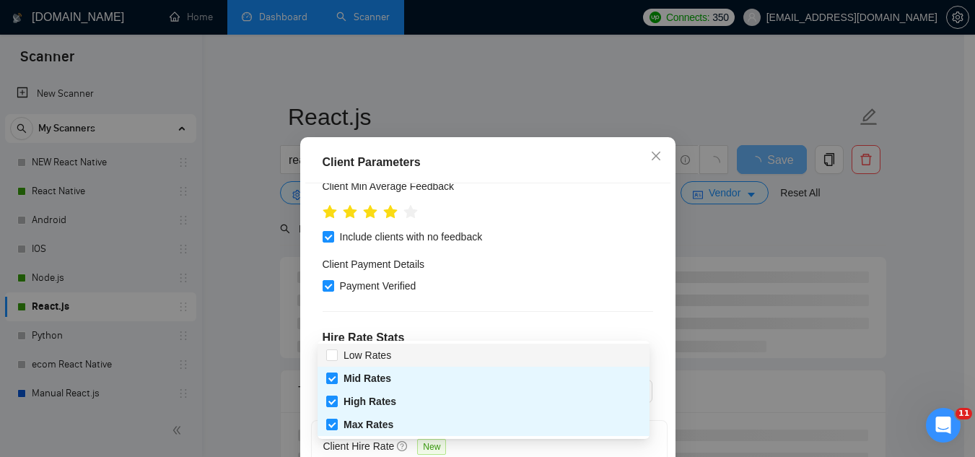
click at [316, 282] on div "Client Location Include Client Countries [GEOGRAPHIC_DATA] Exclude Client Count…" at bounding box center [487, 343] width 365 height 320
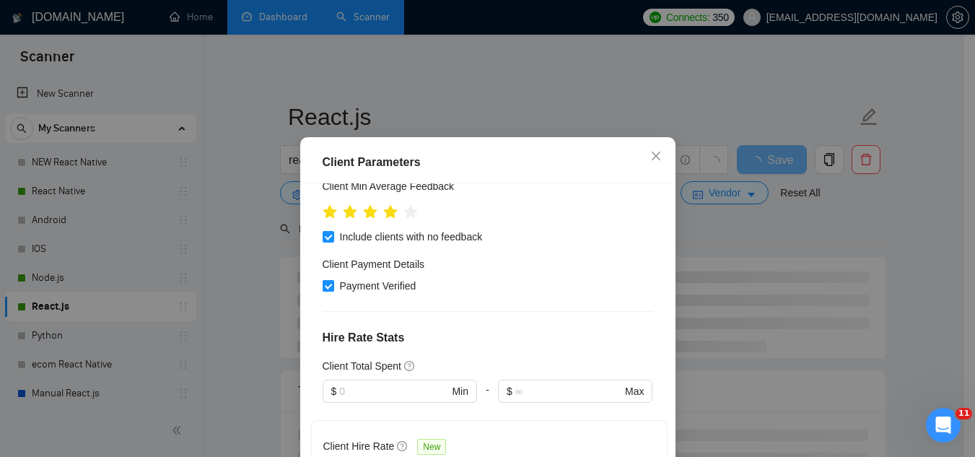
click at [323, 287] on input "Payment Verified" at bounding box center [328, 285] width 10 height 10
checkbox input "false"
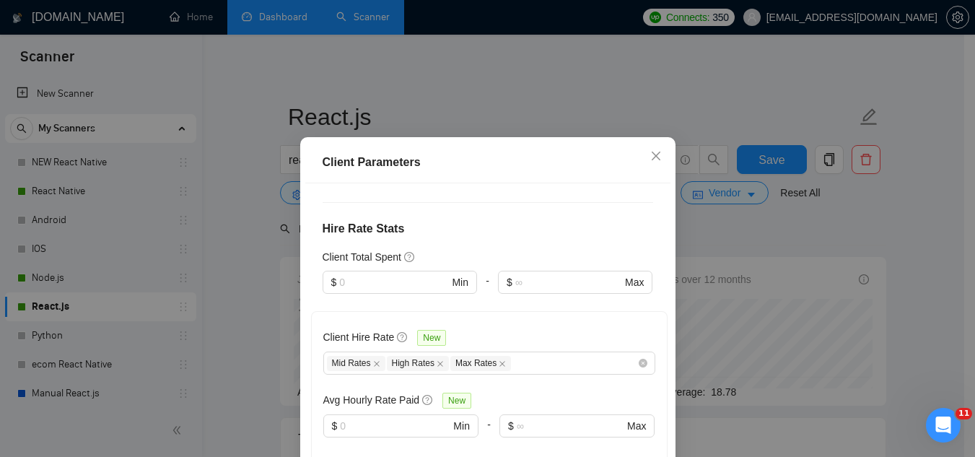
scroll to position [361, 0]
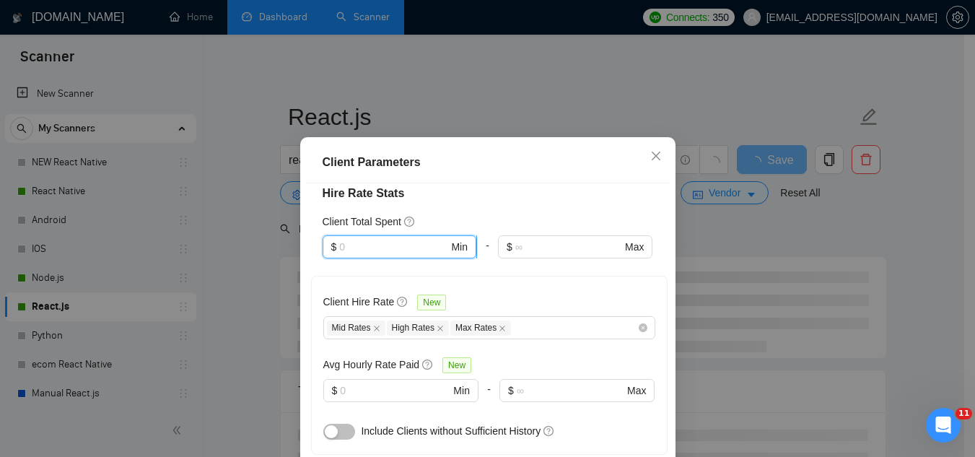
click at [390, 245] on input "text" at bounding box center [393, 247] width 109 height 16
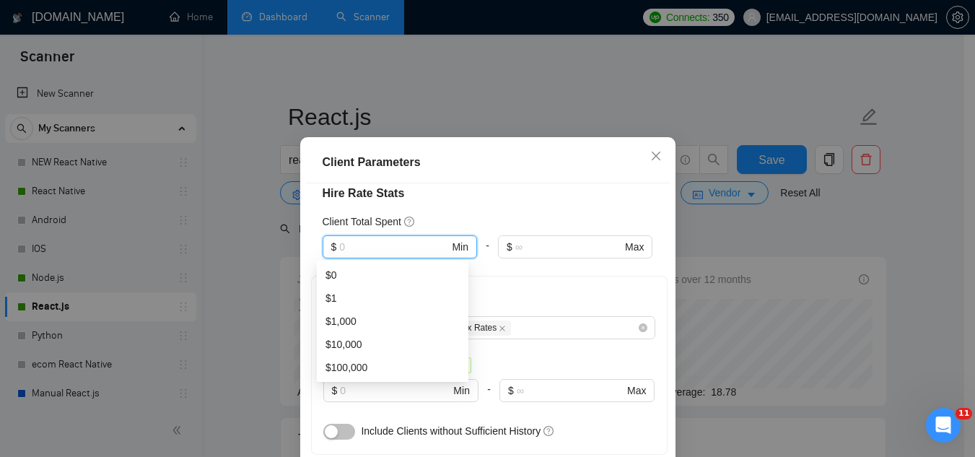
click at [496, 191] on h4 "Hire Rate Stats" at bounding box center [488, 193] width 330 height 17
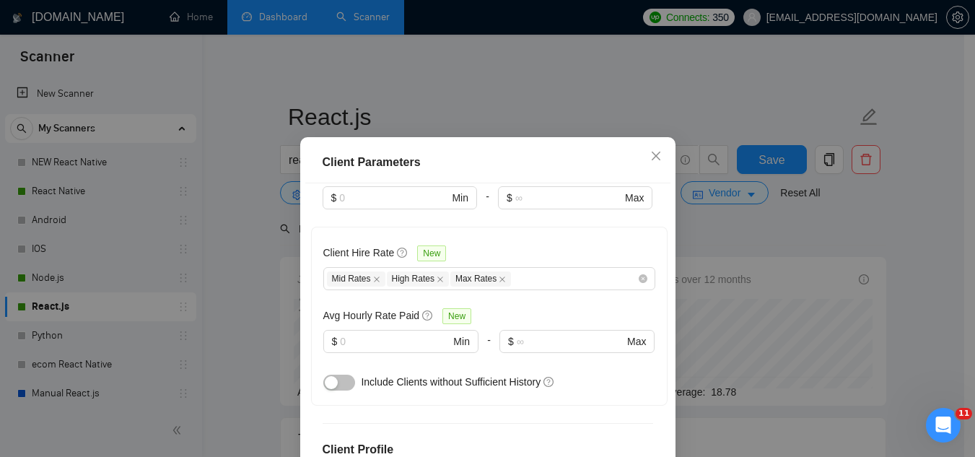
scroll to position [433, 0]
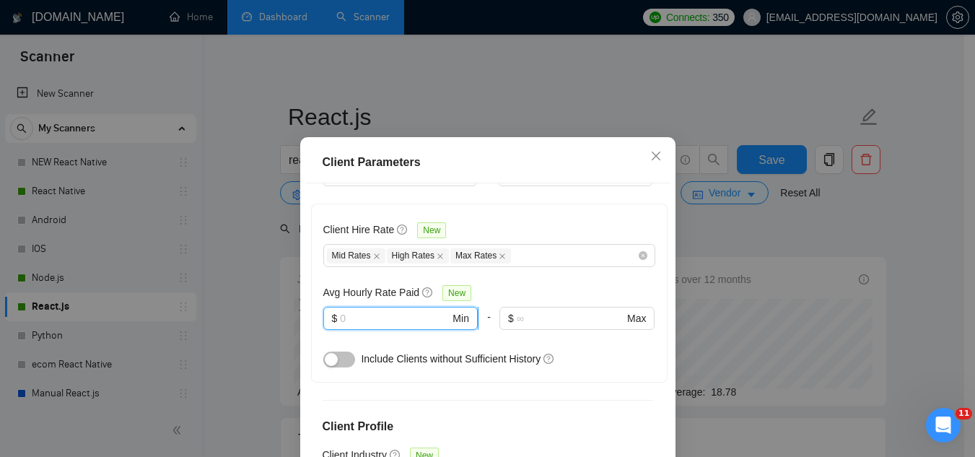
click at [403, 323] on input "text" at bounding box center [395, 318] width 110 height 16
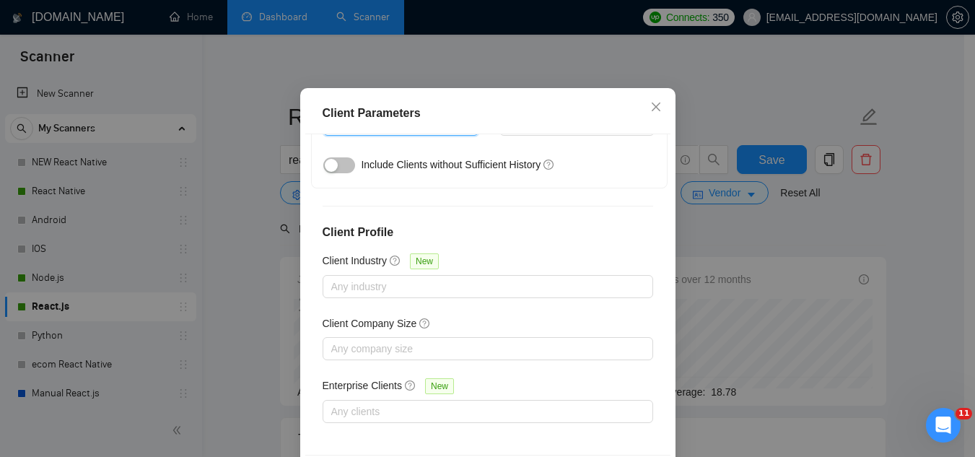
scroll to position [110, 0]
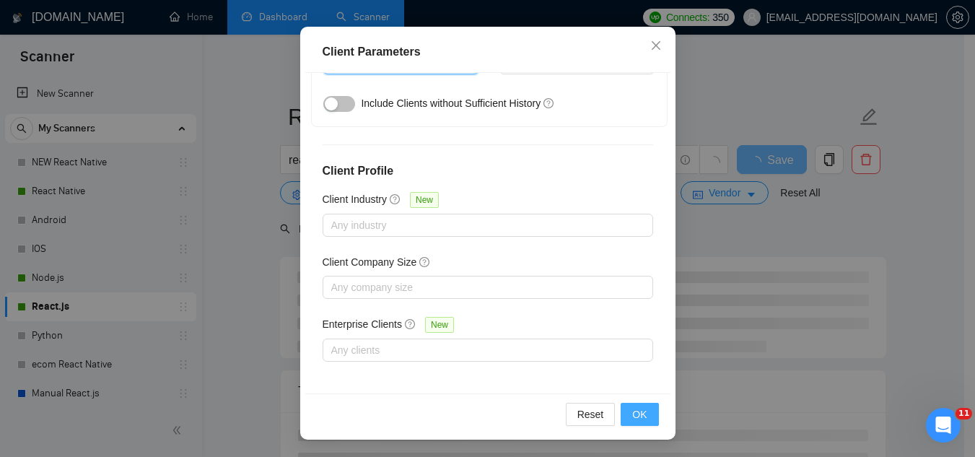
type input "15"
click at [636, 416] on span "OK" at bounding box center [639, 414] width 14 height 16
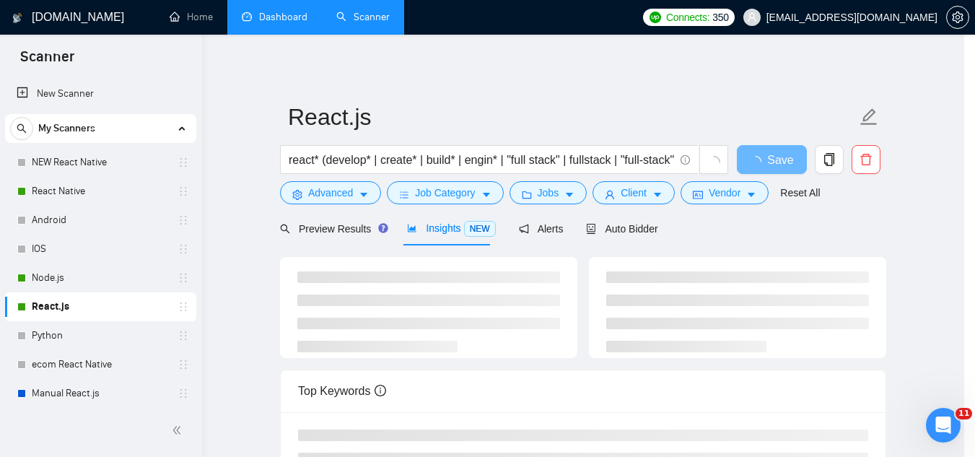
scroll to position [59, 0]
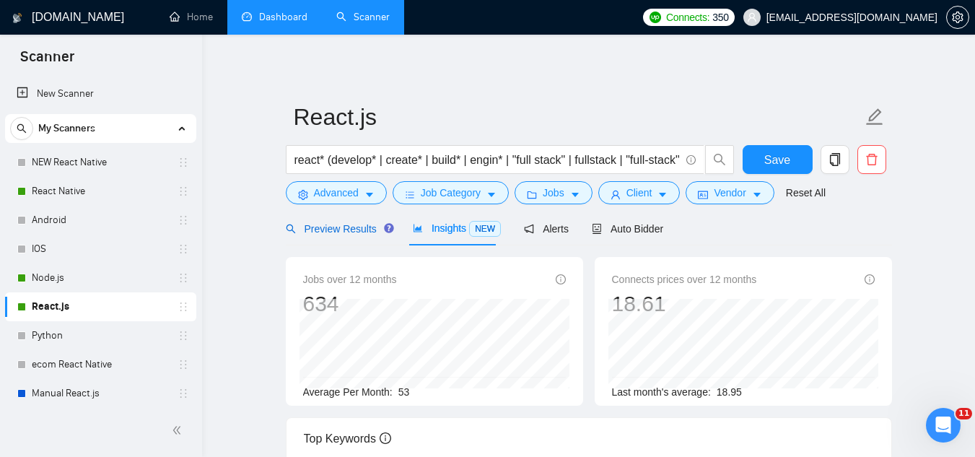
click at [326, 225] on span "Preview Results" at bounding box center [338, 229] width 104 height 12
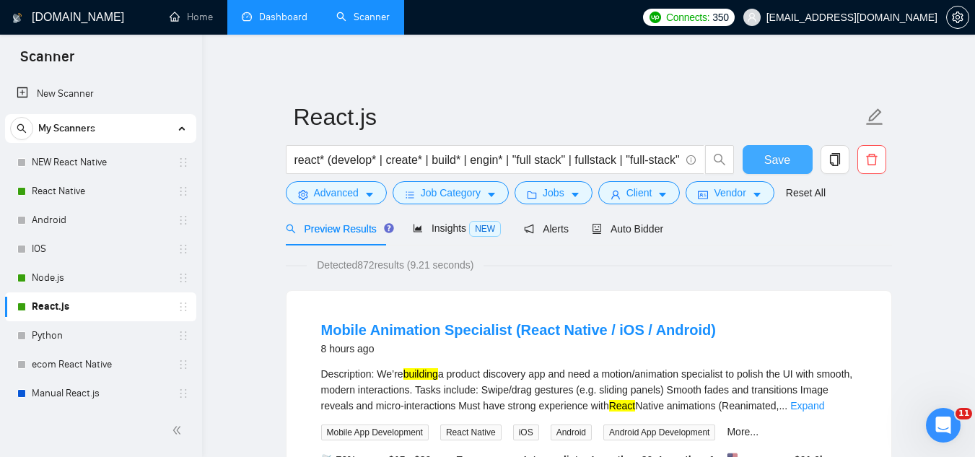
click at [776, 157] on span "Save" at bounding box center [777, 160] width 26 height 18
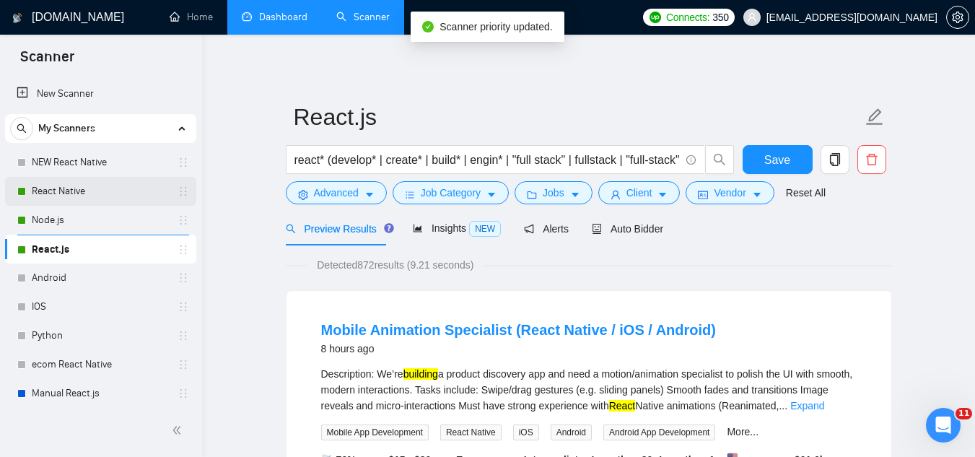
click at [113, 183] on link "React Native" at bounding box center [100, 191] width 137 height 29
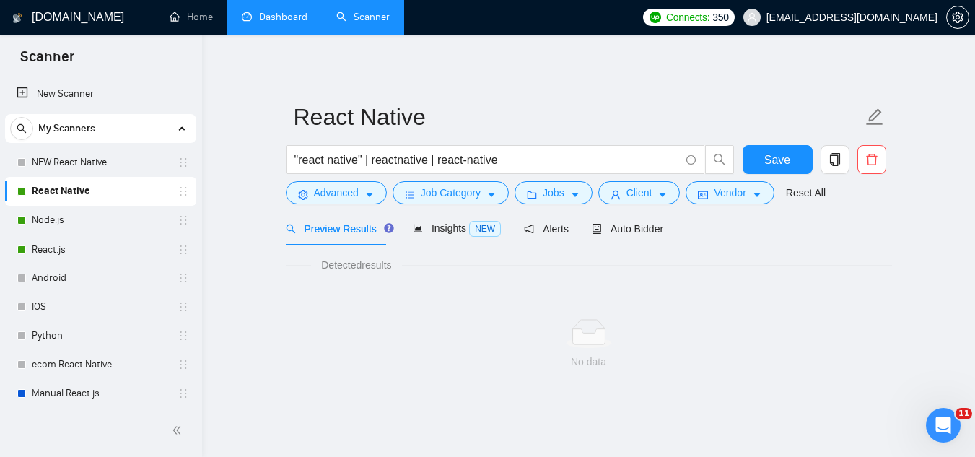
click at [297, 23] on link "Dashboard" at bounding box center [275, 17] width 66 height 12
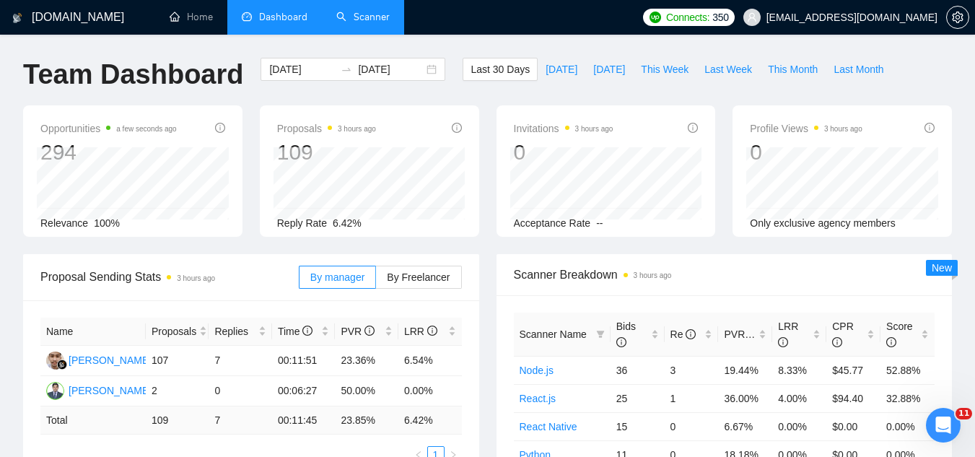
click at [360, 23] on link "Scanner" at bounding box center [362, 17] width 53 height 12
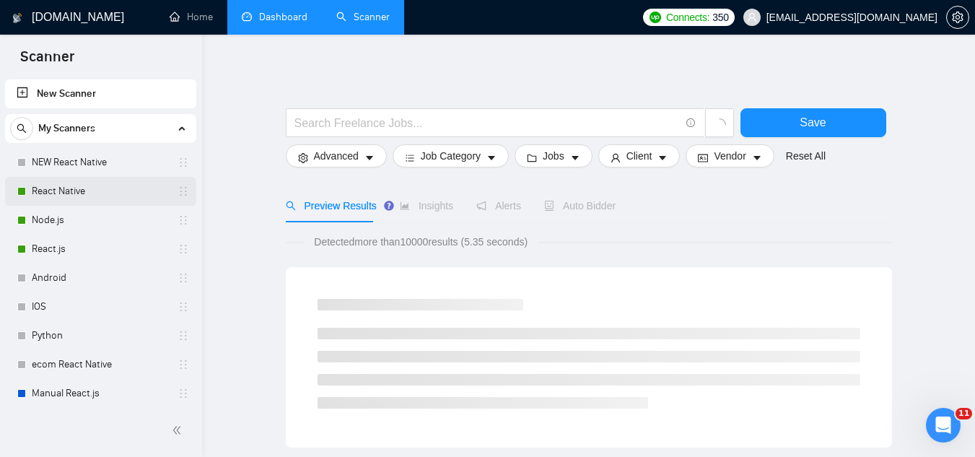
click at [118, 188] on link "React Native" at bounding box center [100, 191] width 137 height 29
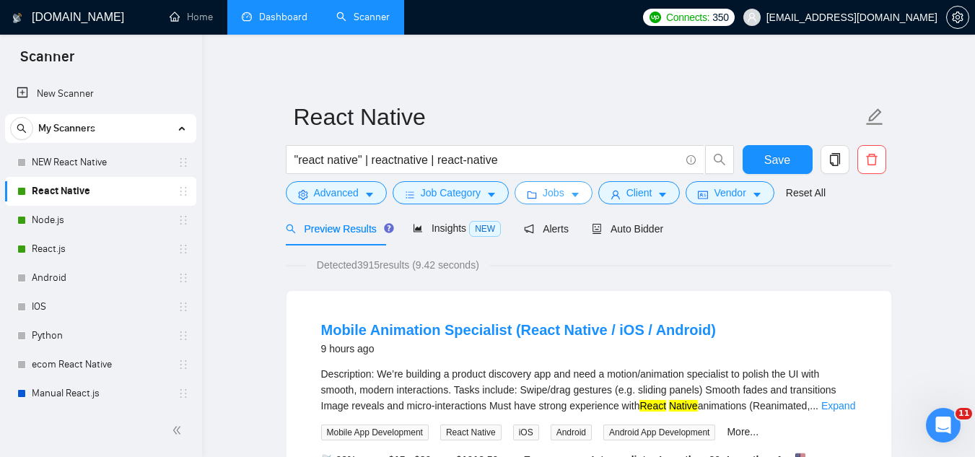
click at [558, 193] on span "Jobs" at bounding box center [554, 193] width 22 height 16
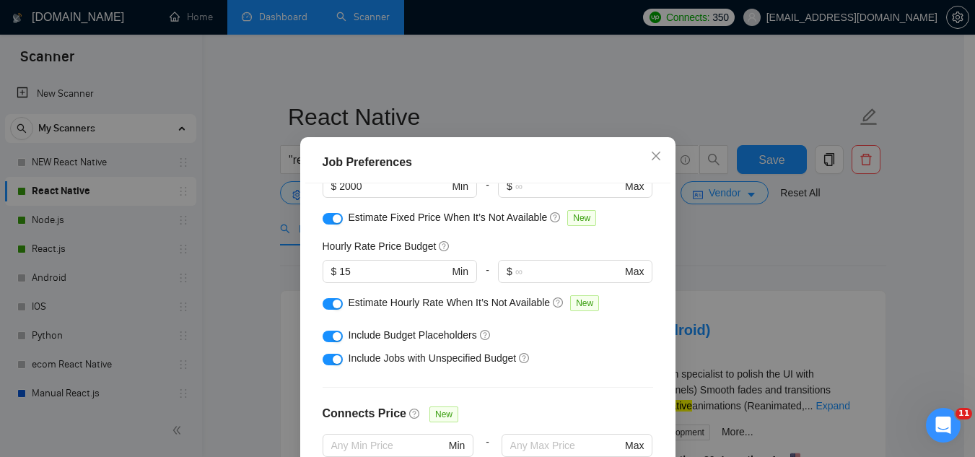
scroll to position [144, 0]
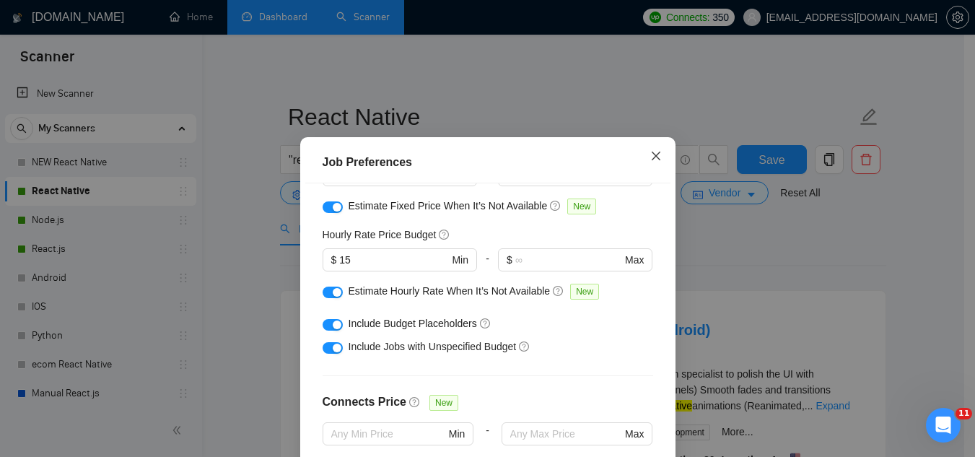
click at [650, 154] on icon "close" at bounding box center [656, 156] width 12 height 12
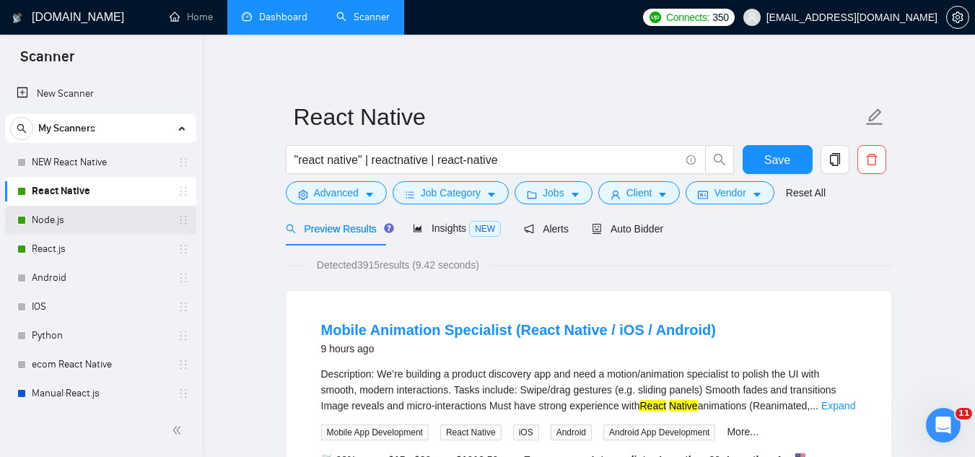
click at [80, 225] on link "Node.js" at bounding box center [100, 220] width 137 height 29
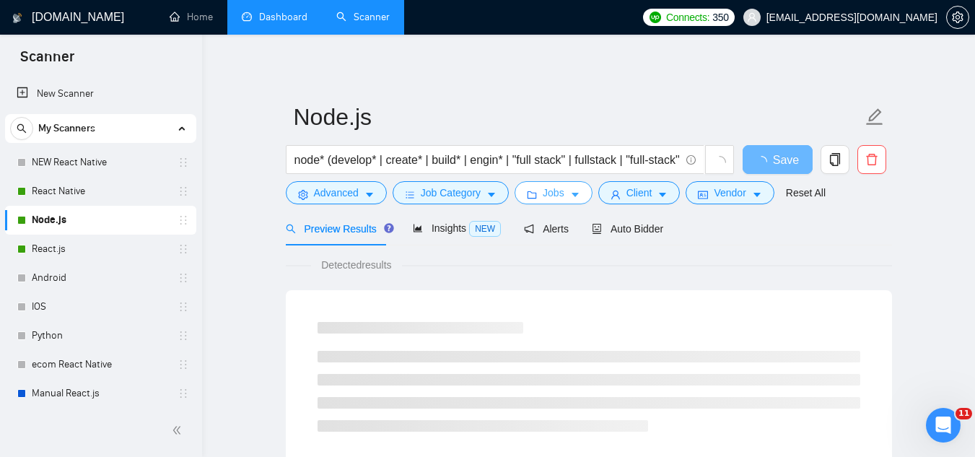
click at [558, 198] on span "Jobs" at bounding box center [554, 193] width 22 height 16
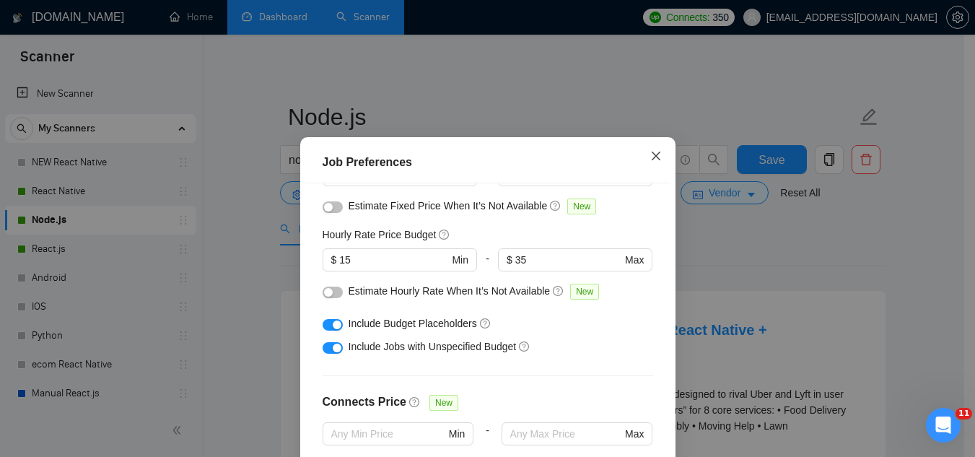
click at [650, 158] on icon "close" at bounding box center [656, 156] width 12 height 12
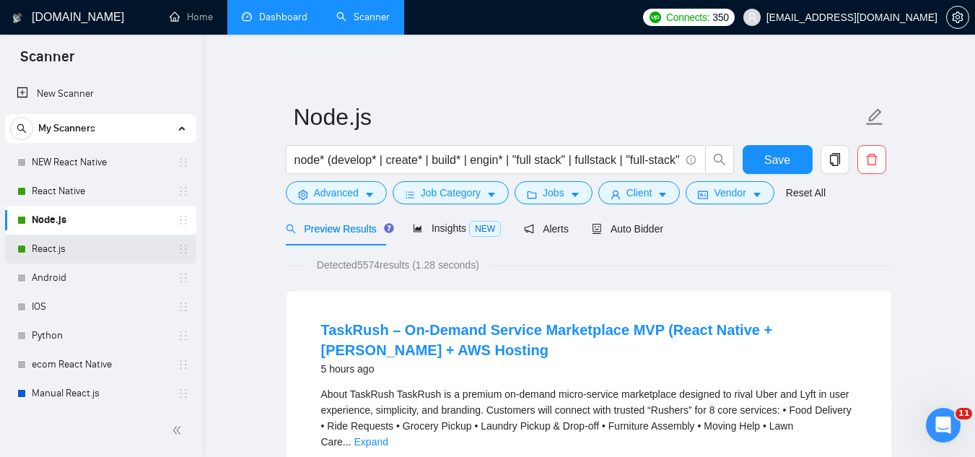
click at [69, 245] on link "React.js" at bounding box center [100, 248] width 137 height 29
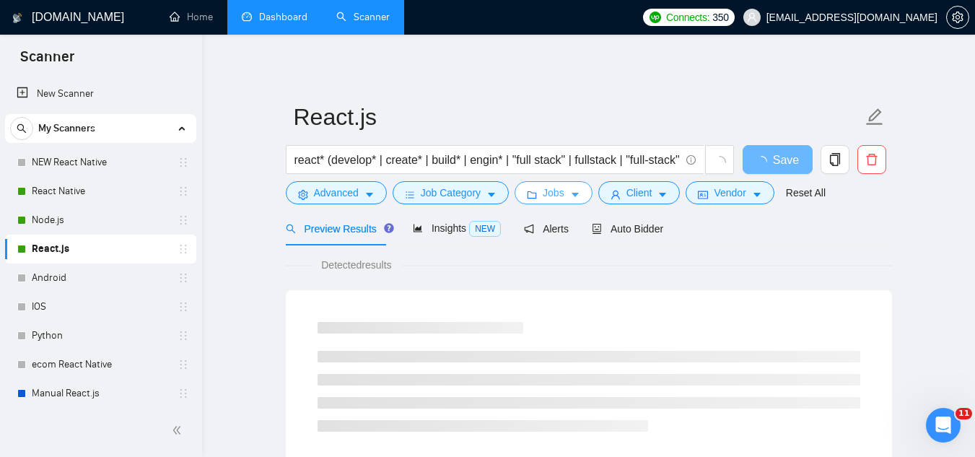
click at [543, 193] on span "Jobs" at bounding box center [554, 193] width 22 height 16
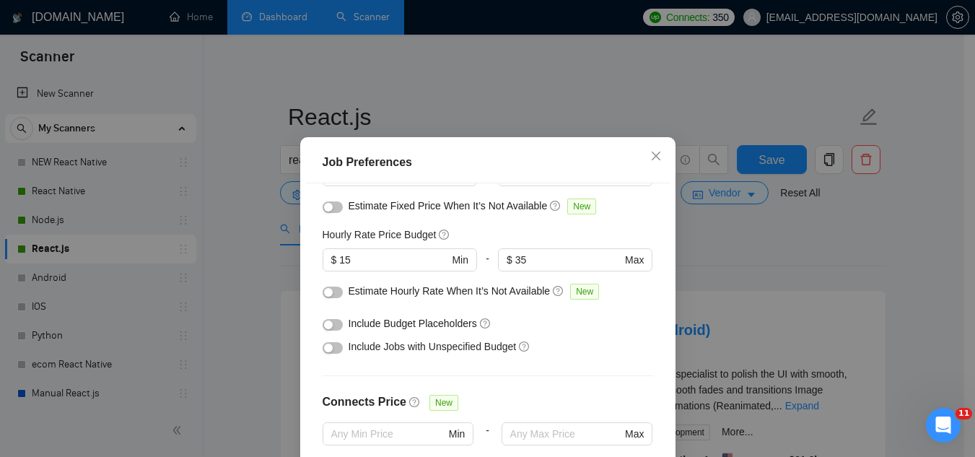
click at [331, 346] on button "button" at bounding box center [333, 348] width 20 height 12
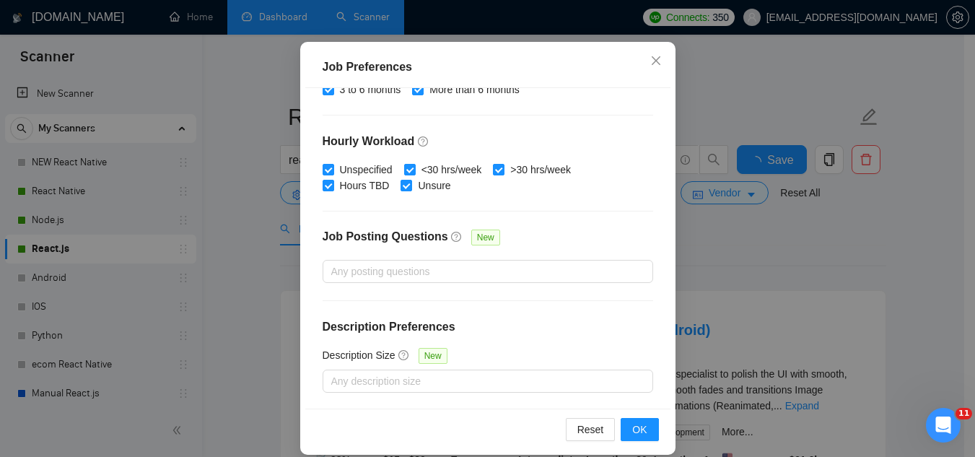
scroll to position [110, 0]
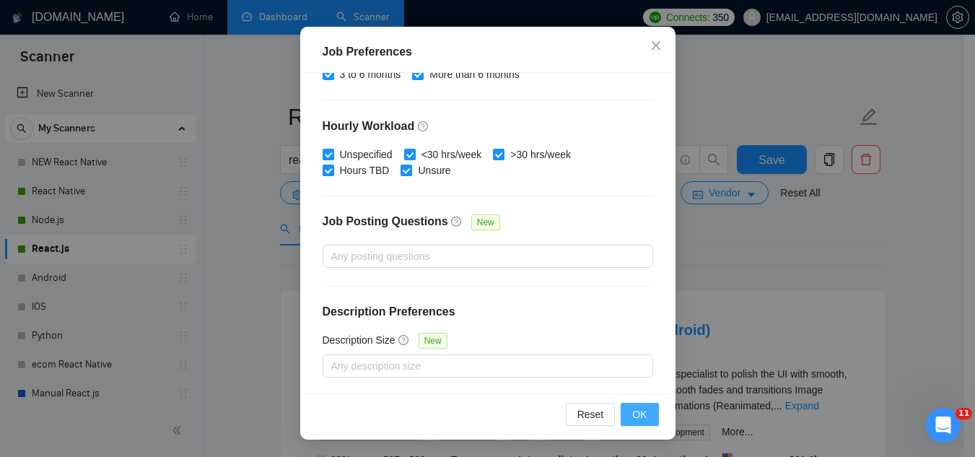
click at [631, 424] on button "OK" at bounding box center [639, 414] width 38 height 23
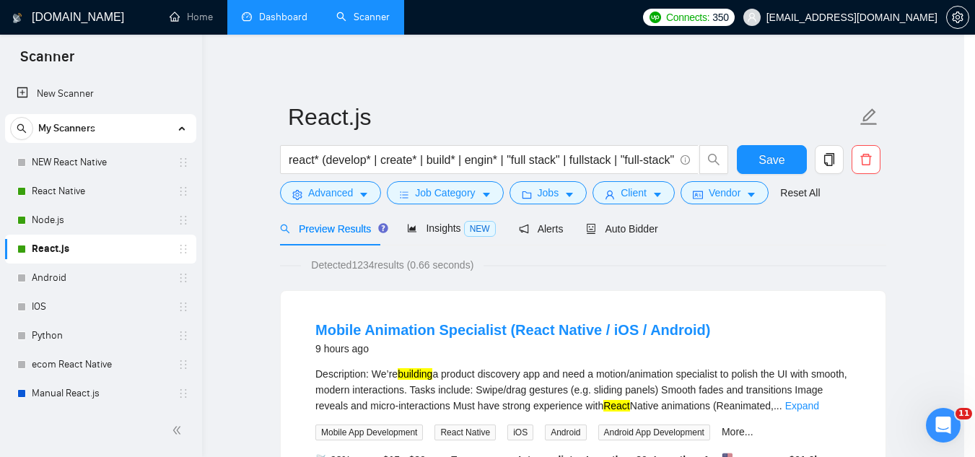
scroll to position [59, 0]
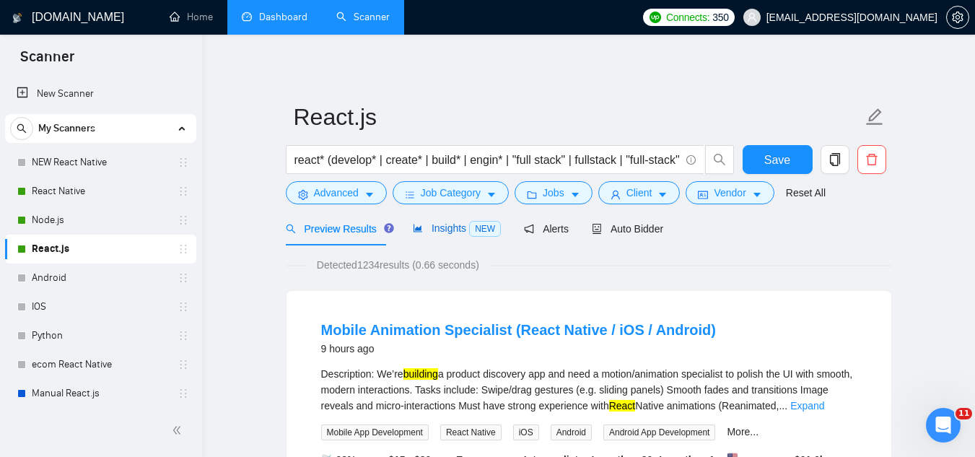
click at [433, 233] on span "Insights NEW" at bounding box center [457, 228] width 88 height 12
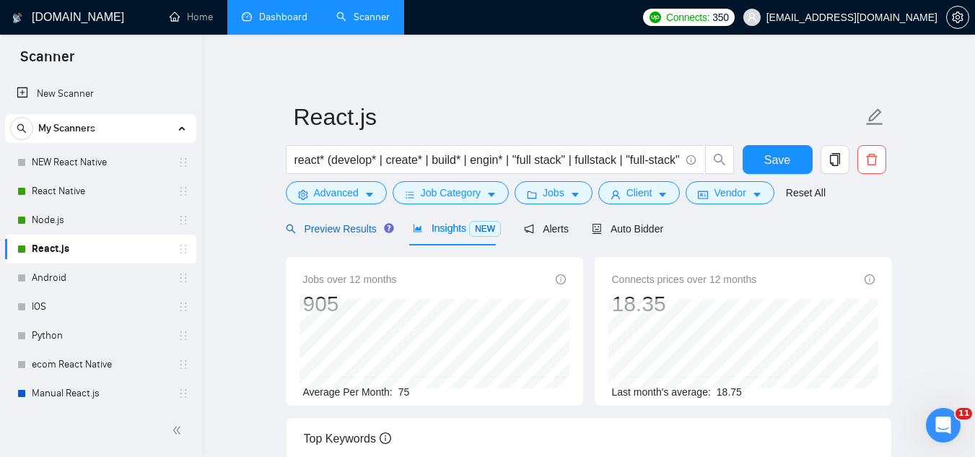
click at [336, 229] on span "Preview Results" at bounding box center [338, 229] width 104 height 12
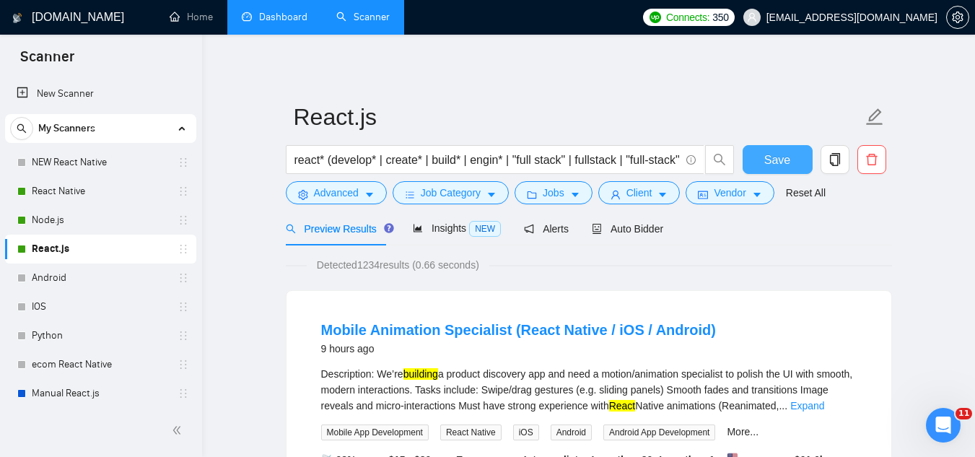
click at [791, 158] on button "Save" at bounding box center [777, 159] width 70 height 29
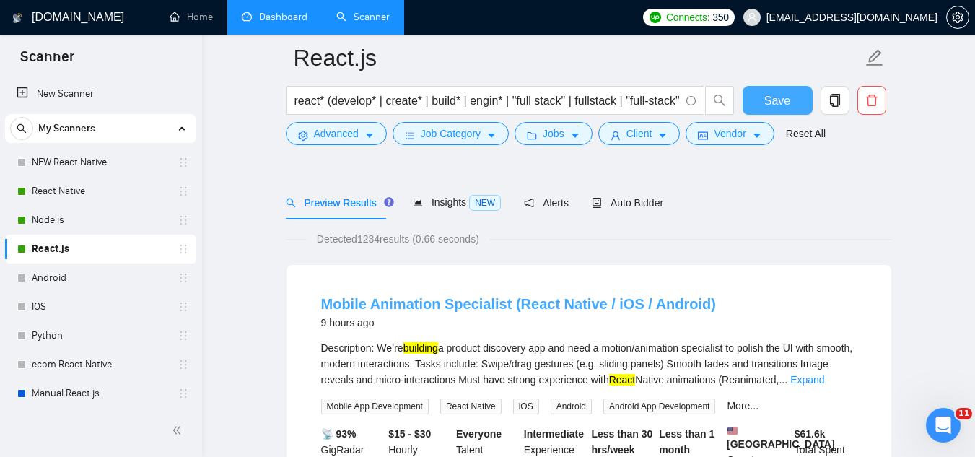
scroll to position [72, 0]
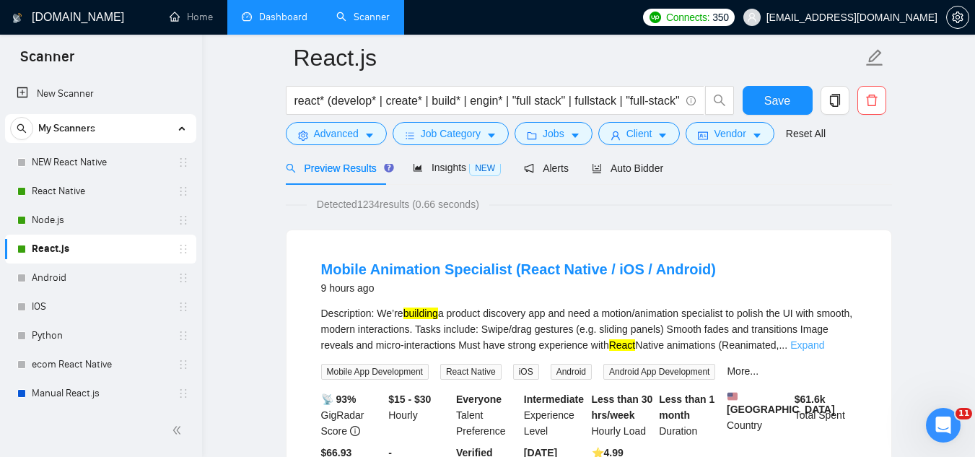
click at [824, 347] on link "Expand" at bounding box center [807, 345] width 34 height 12
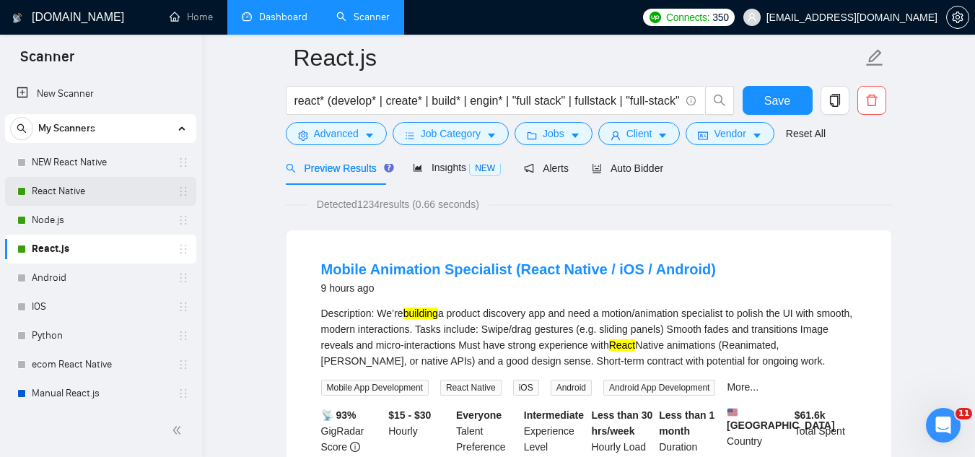
click at [66, 188] on link "React Native" at bounding box center [100, 191] width 137 height 29
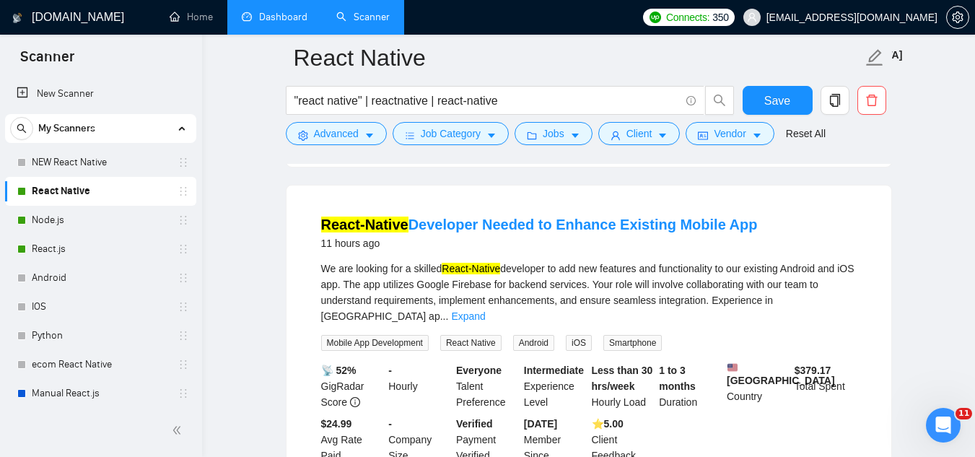
scroll to position [722, 0]
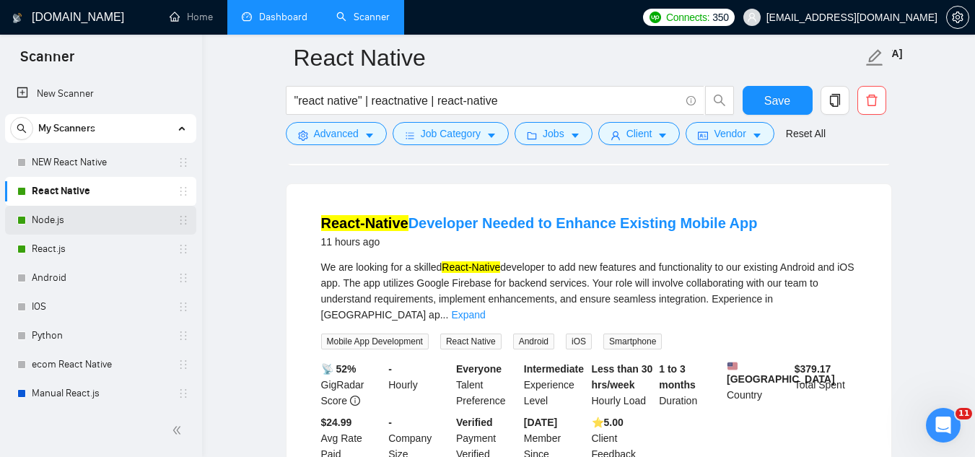
click at [76, 219] on link "Node.js" at bounding box center [100, 220] width 137 height 29
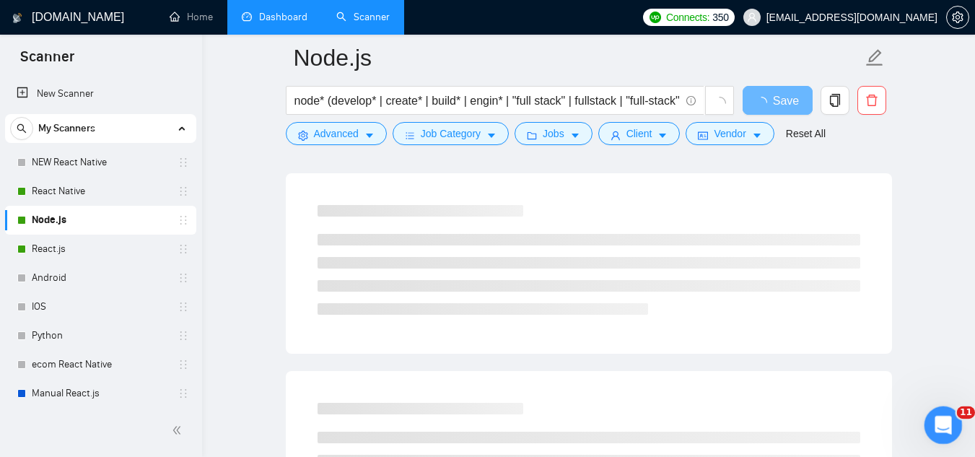
click at [939, 430] on icon "Open Intercom Messenger" at bounding box center [941, 423] width 24 height 24
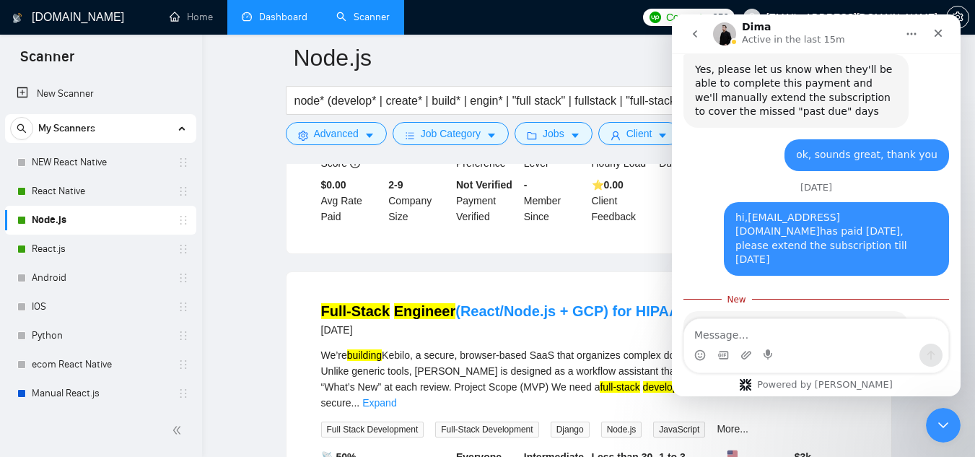
scroll to position [846, 0]
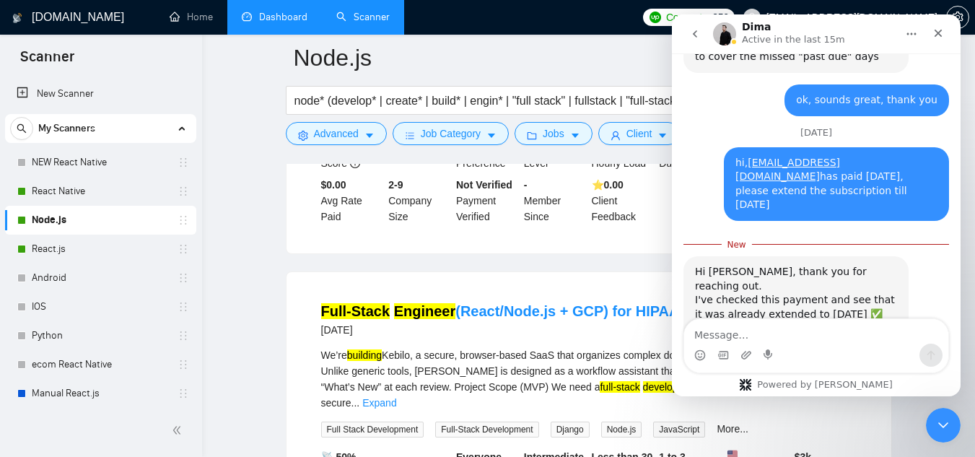
click at [804, 335] on textarea "Message…" at bounding box center [816, 331] width 264 height 25
click at [951, 425] on div "Close Intercom Messenger" at bounding box center [941, 422] width 35 height 35
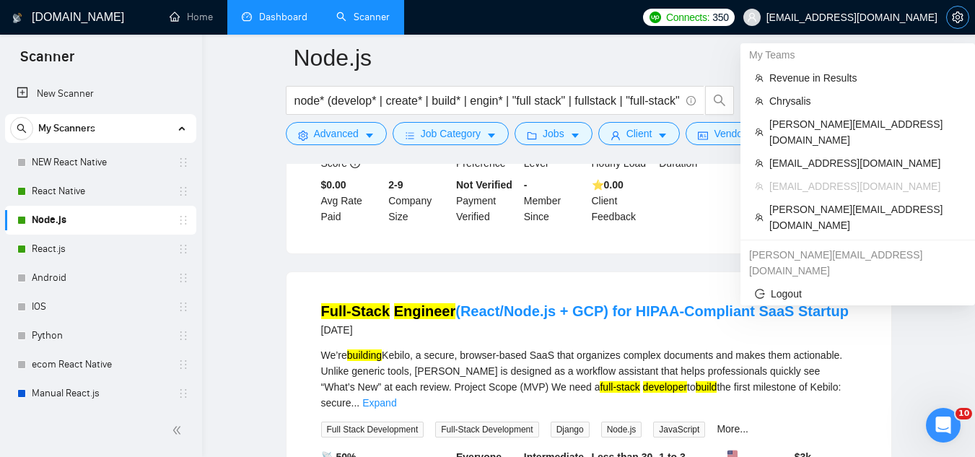
click at [955, 21] on icon "setting" at bounding box center [957, 18] width 11 height 12
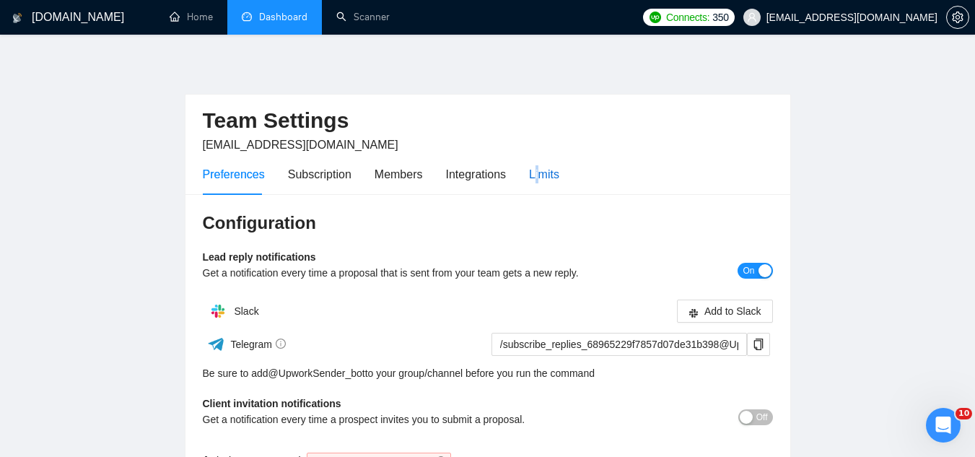
click at [533, 169] on div "Limits" at bounding box center [544, 174] width 30 height 18
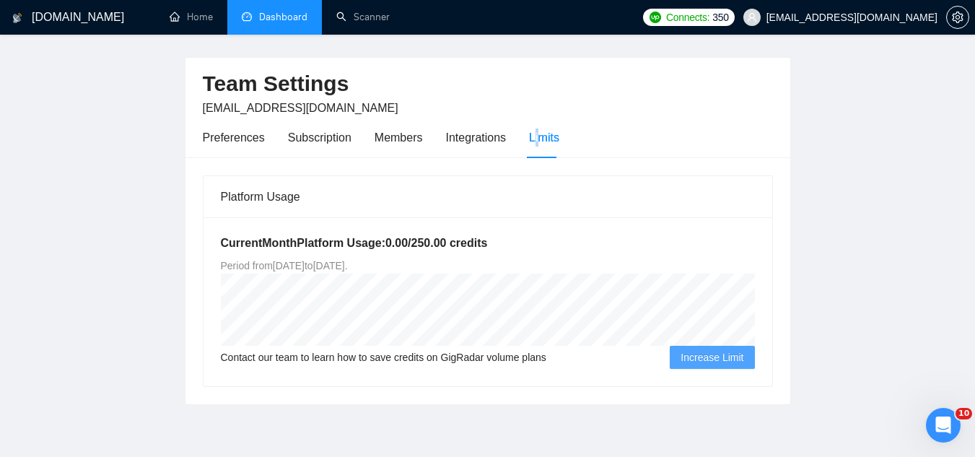
scroll to position [72, 0]
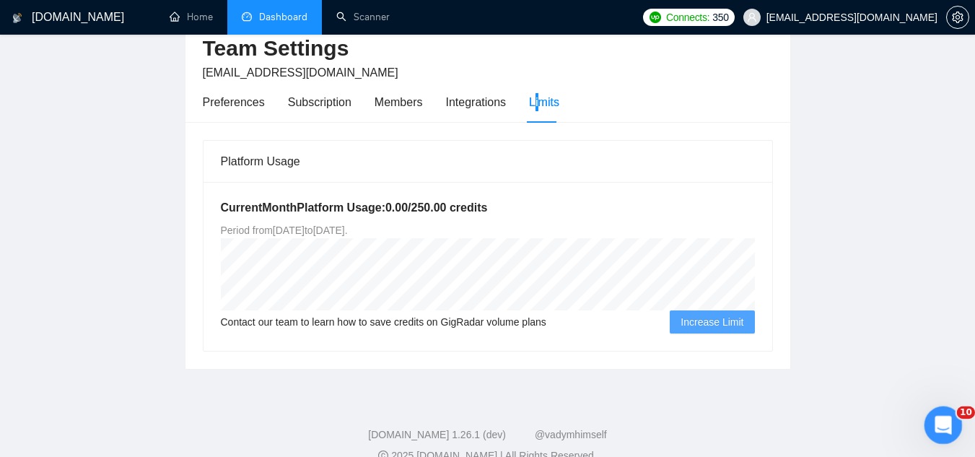
click at [934, 414] on icon "Open Intercom Messenger" at bounding box center [941, 423] width 24 height 24
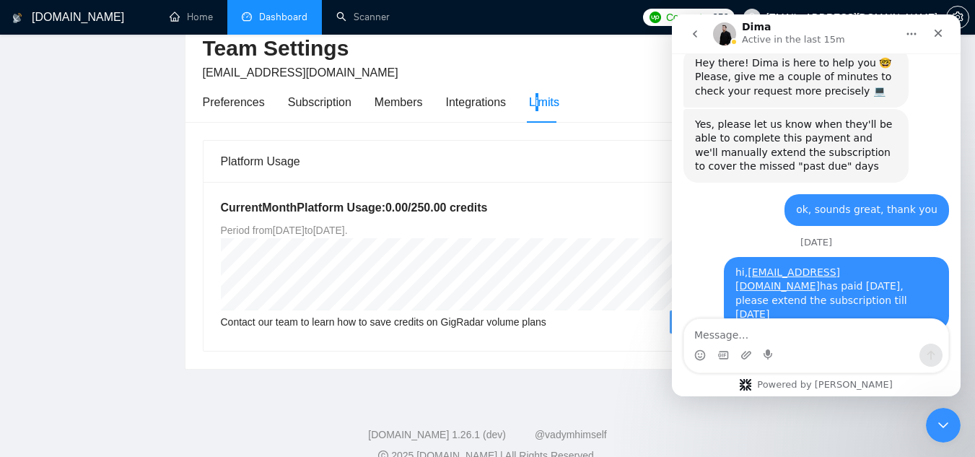
scroll to position [822, 0]
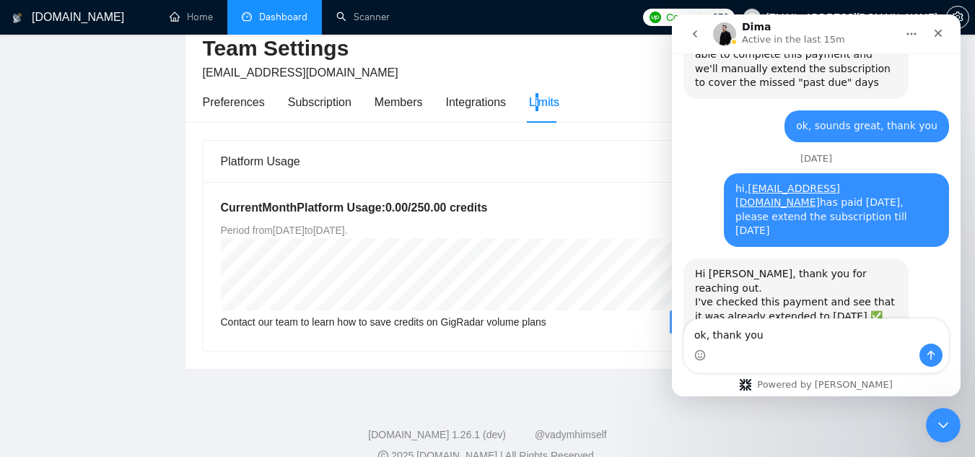
type textarea "ok, thank you!"
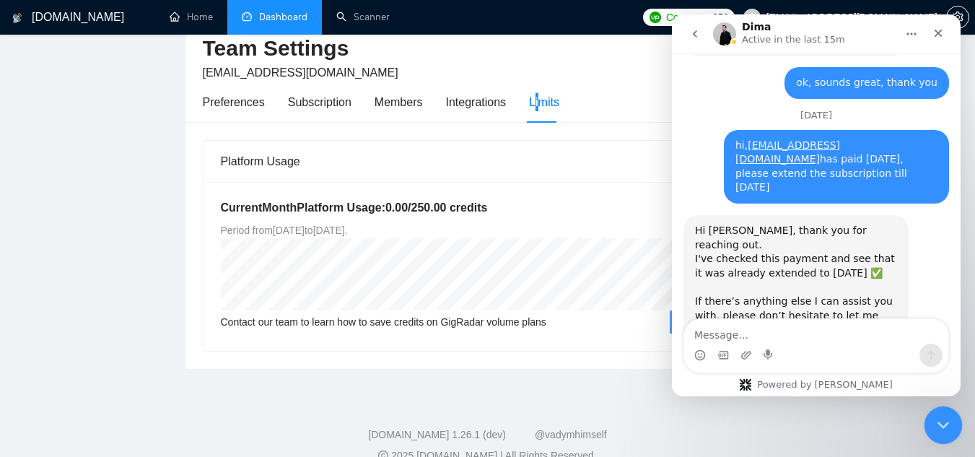
click at [938, 420] on icon "Close Intercom Messenger" at bounding box center [940, 422] width 17 height 17
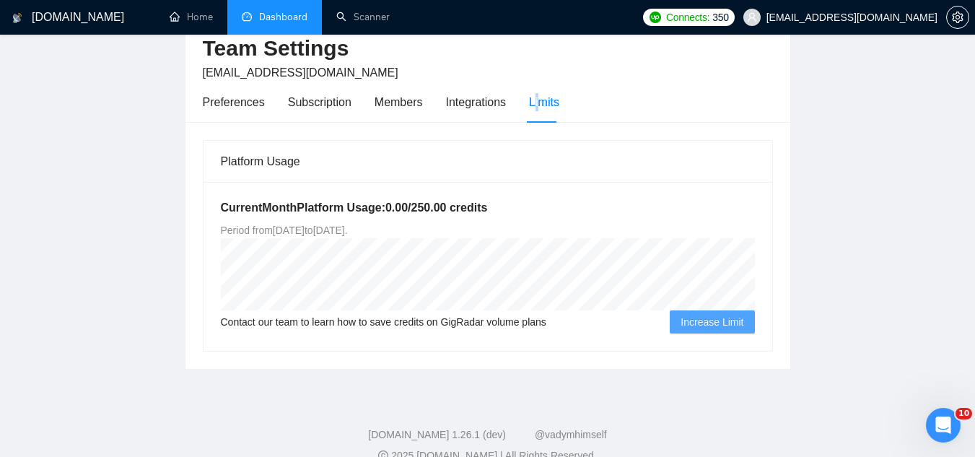
click at [285, 23] on link "Dashboard" at bounding box center [275, 17] width 66 height 12
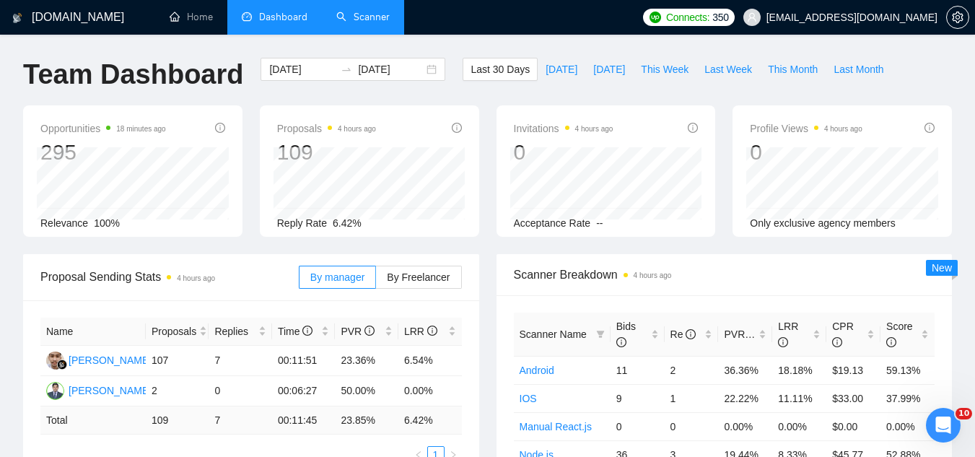
click at [379, 23] on link "Scanner" at bounding box center [362, 17] width 53 height 12
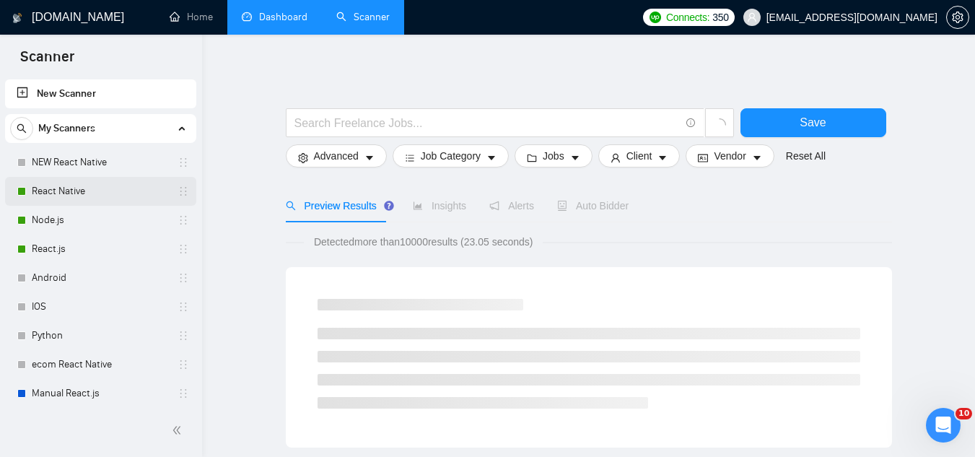
click at [105, 193] on link "React Native" at bounding box center [100, 191] width 137 height 29
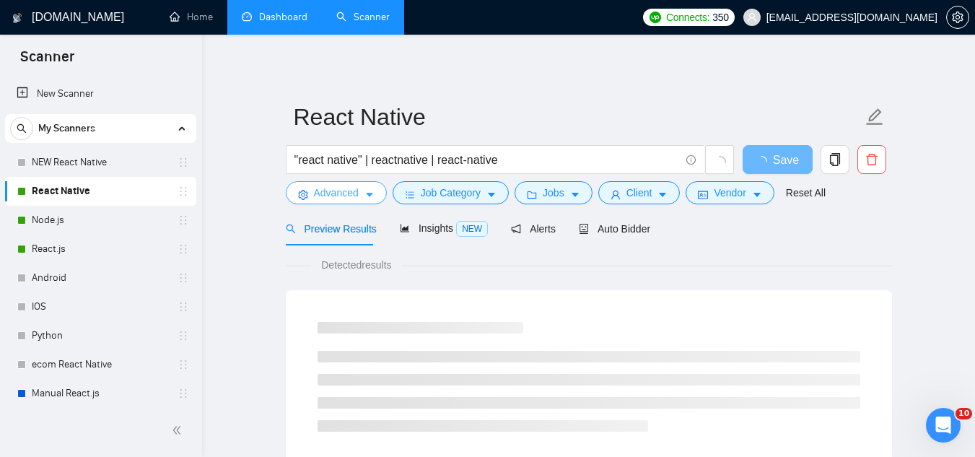
click at [330, 195] on span "Advanced" at bounding box center [336, 193] width 45 height 16
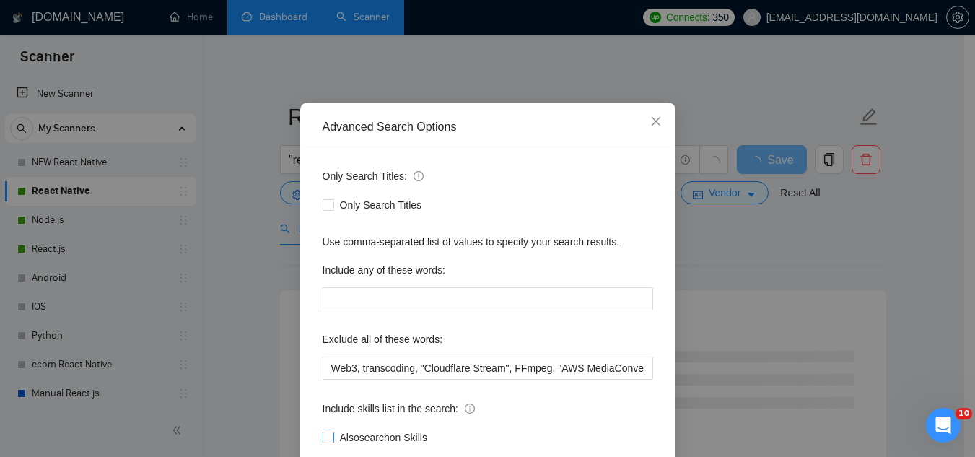
scroll to position [144, 0]
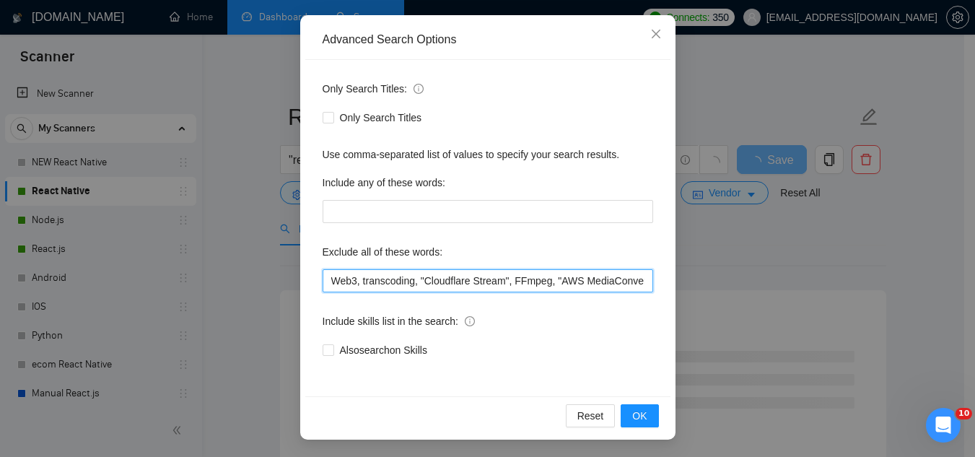
click at [323, 284] on input "Web3, transcoding, "Cloudflare Stream", FFmpeg, "AWS MediaConvert", spanish, ge…" at bounding box center [488, 280] width 330 height 23
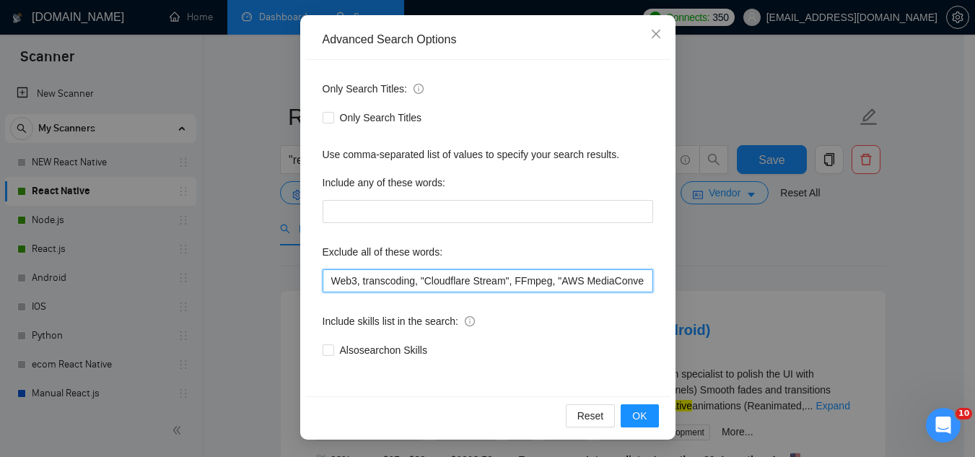
paste input "UberEATS, machine learning, Objective-C, LiDAR, AnyDesk"
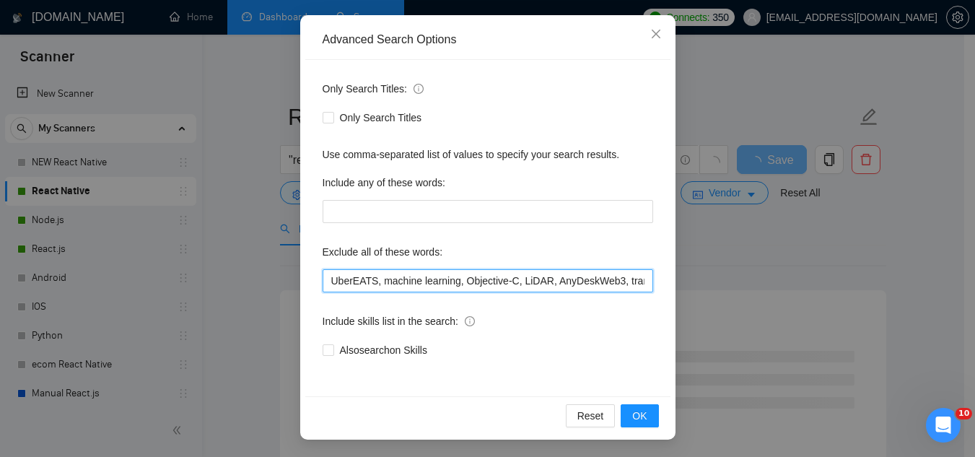
drag, startPoint x: 373, startPoint y: 282, endPoint x: 460, endPoint y: 197, distance: 121.4
click at [375, 280] on input "UberEATS, machine learning, Objective-C, LiDAR, AnyDeskWeb3, transcoding, "Clou…" at bounding box center [488, 280] width 330 height 23
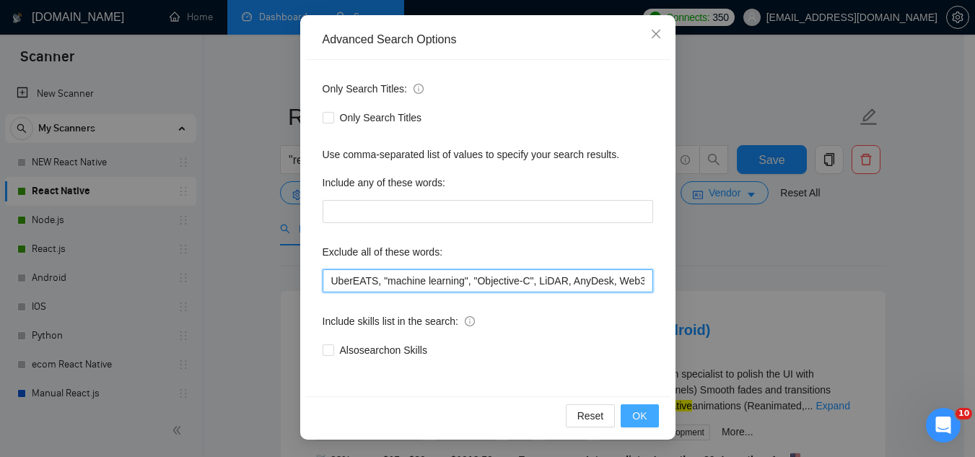
type input "UberEATS, "machine learning", "Objective-C", LiDAR, AnyDesk, Web3, transcoding,…"
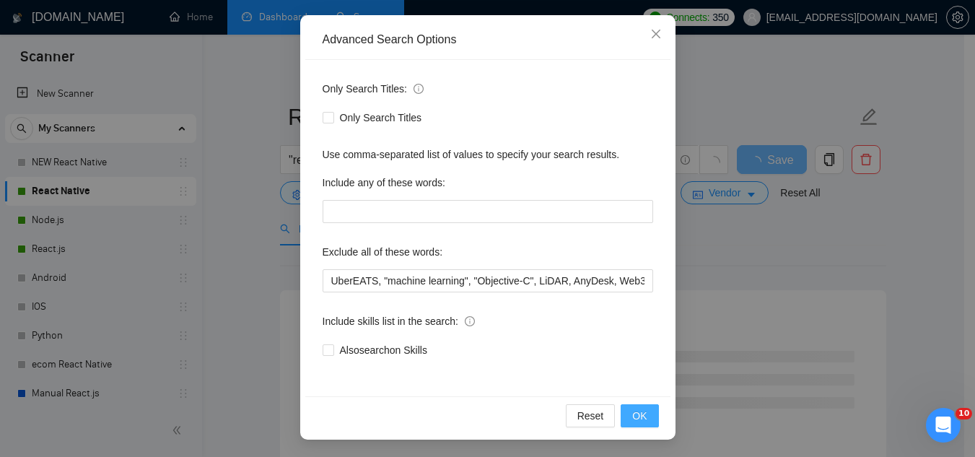
click at [632, 417] on span "OK" at bounding box center [639, 416] width 14 height 16
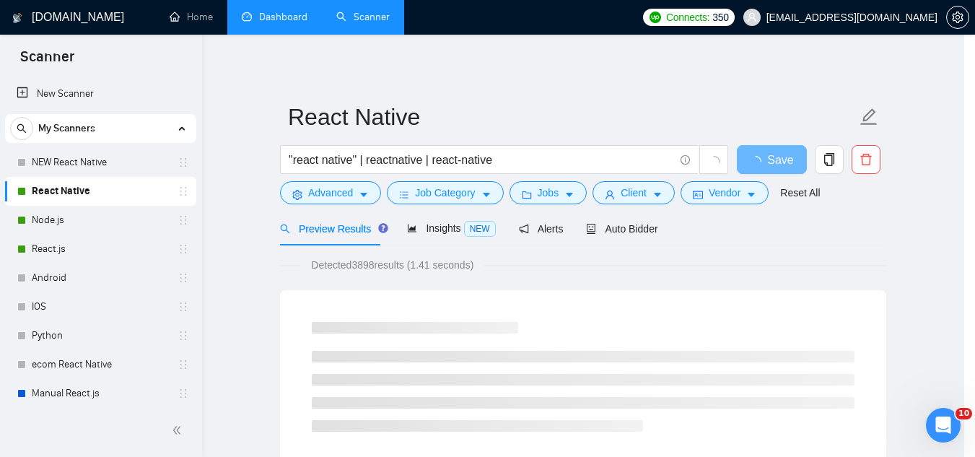
scroll to position [71, 0]
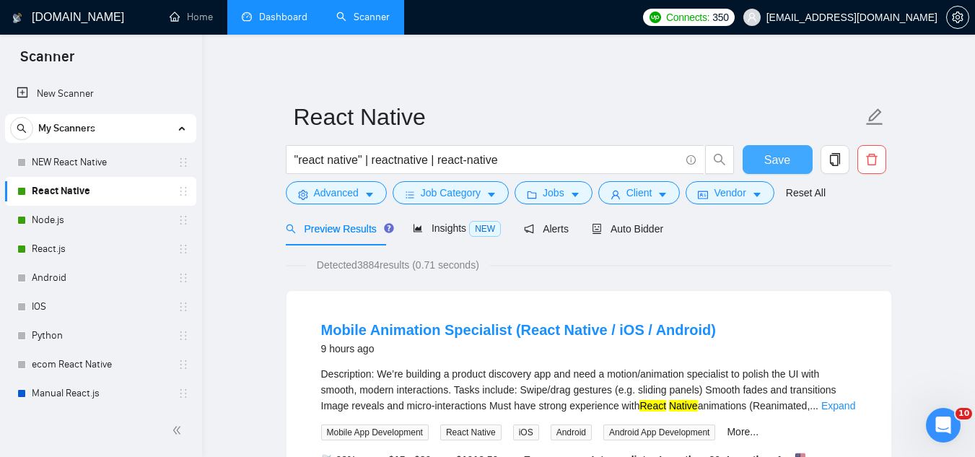
click at [783, 159] on span "Save" at bounding box center [777, 160] width 26 height 18
click at [325, 198] on span "Advanced" at bounding box center [336, 193] width 45 height 16
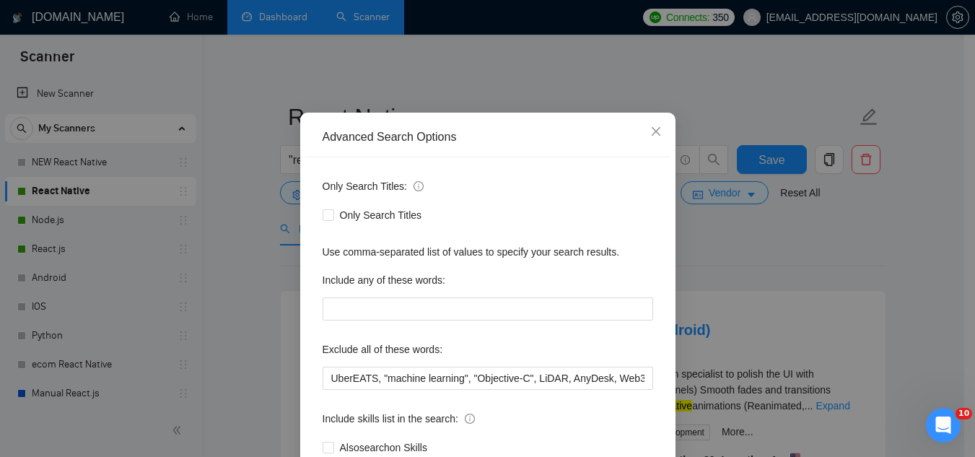
scroll to position [72, 0]
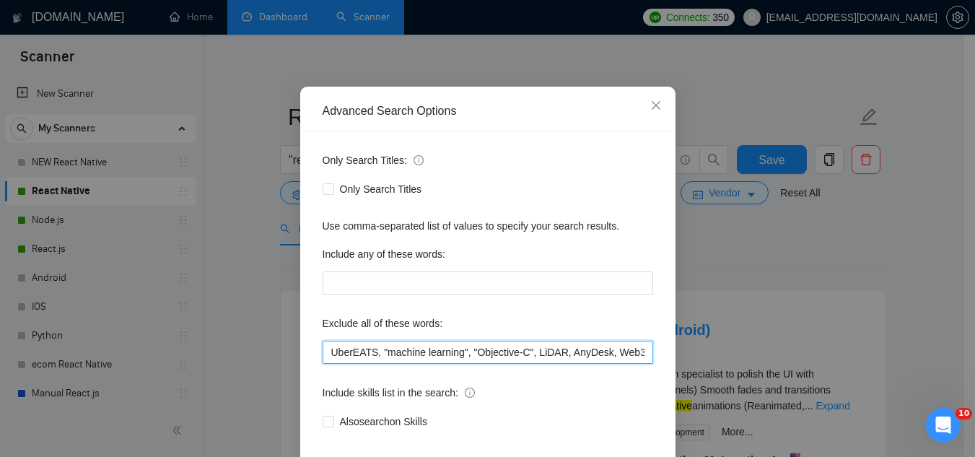
drag, startPoint x: 323, startPoint y: 346, endPoint x: 367, endPoint y: 306, distance: 59.3
click at [326, 343] on input "UberEATS, "machine learning", "Objective-C", LiDAR, AnyDesk, Web3, transcoding,…" at bounding box center [488, 352] width 330 height 23
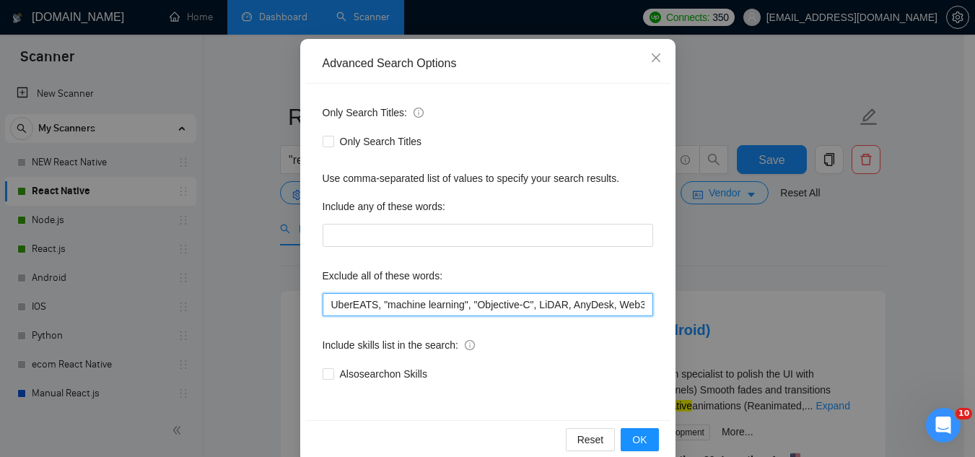
scroll to position [144, 0]
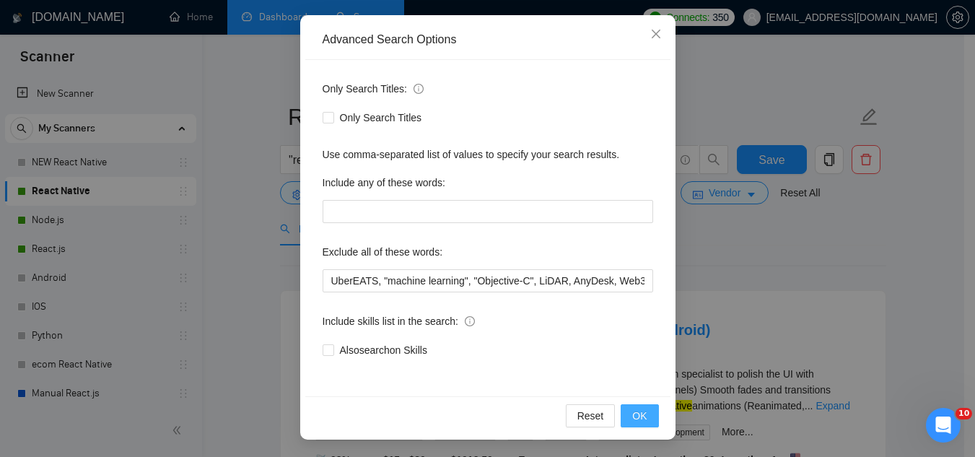
click at [627, 414] on button "OK" at bounding box center [639, 415] width 38 height 23
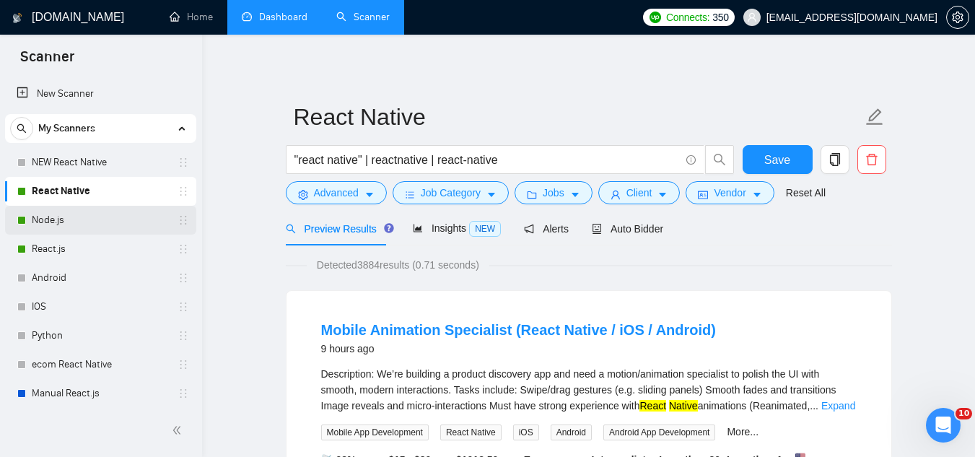
click at [85, 223] on link "Node.js" at bounding box center [100, 220] width 137 height 29
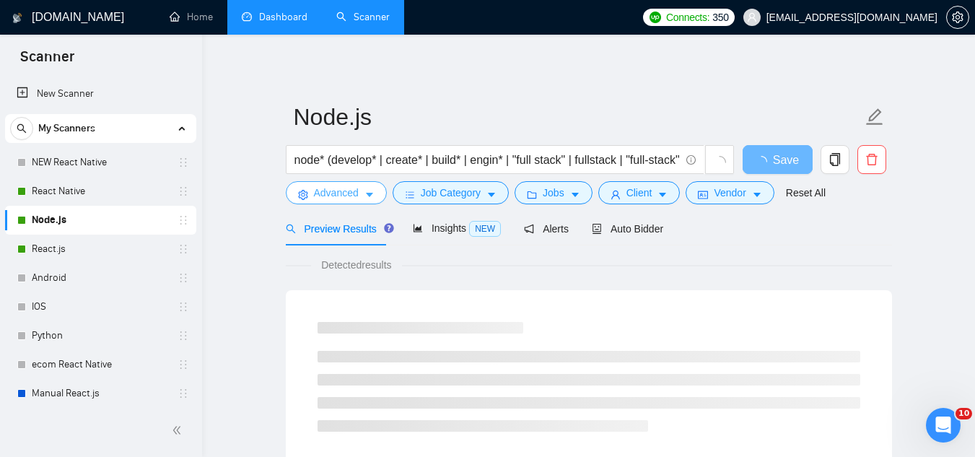
click at [339, 195] on span "Advanced" at bounding box center [336, 193] width 45 height 16
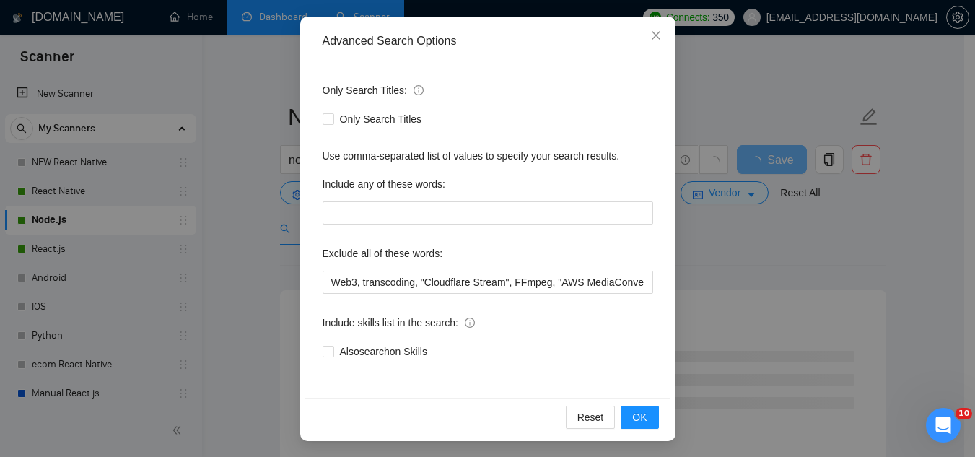
scroll to position [144, 0]
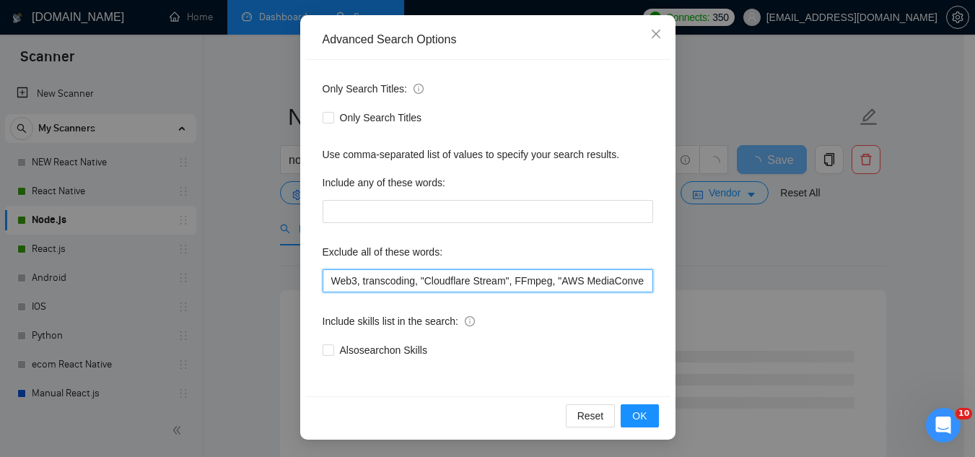
drag, startPoint x: 327, startPoint y: 282, endPoint x: 504, endPoint y: 98, distance: 255.1
click at [327, 281] on input "Web3, transcoding, "Cloudflare Stream", FFmpeg, "AWS MediaConvert", "Ruby on Ra…" at bounding box center [488, 280] width 330 height 23
paste input "UberEATS, "machine learning", "Objective-C", LiDAR, AnyDesk,"
type input "UberEATS, "machine learning", "Objective-C", LiDAR, AnyDesk, Web3, transcoding,…"
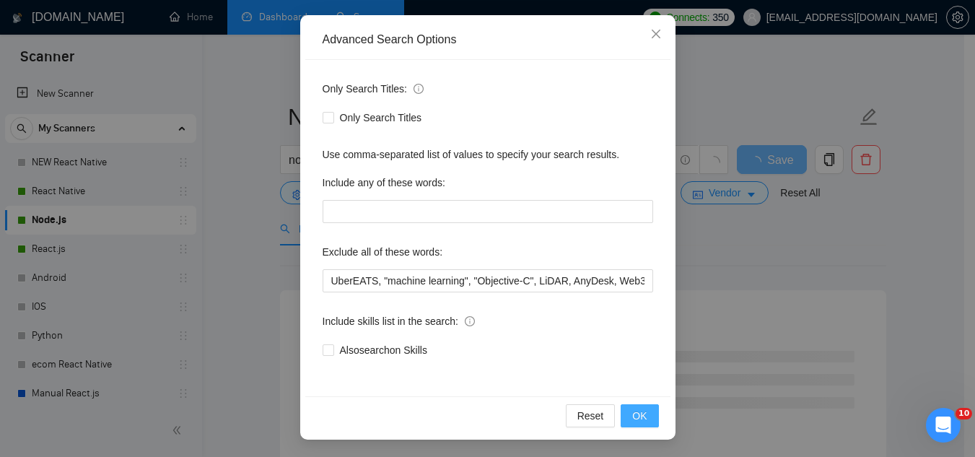
click at [632, 415] on span "OK" at bounding box center [639, 416] width 14 height 16
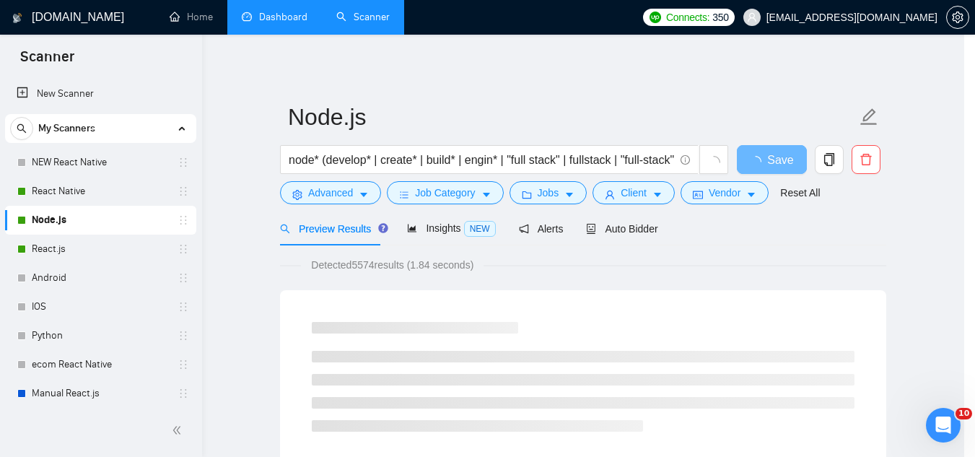
scroll to position [71, 0]
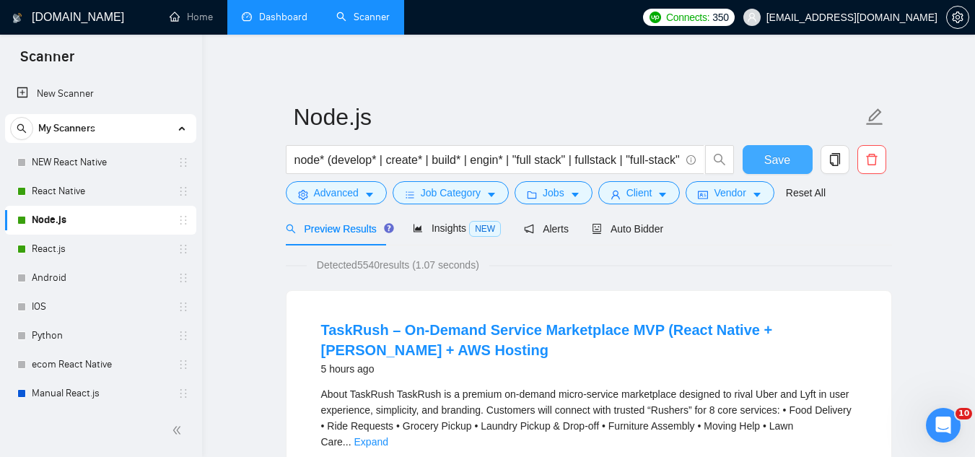
click at [785, 163] on span "Save" at bounding box center [777, 160] width 26 height 18
click at [322, 202] on button "Advanced" at bounding box center [336, 192] width 101 height 23
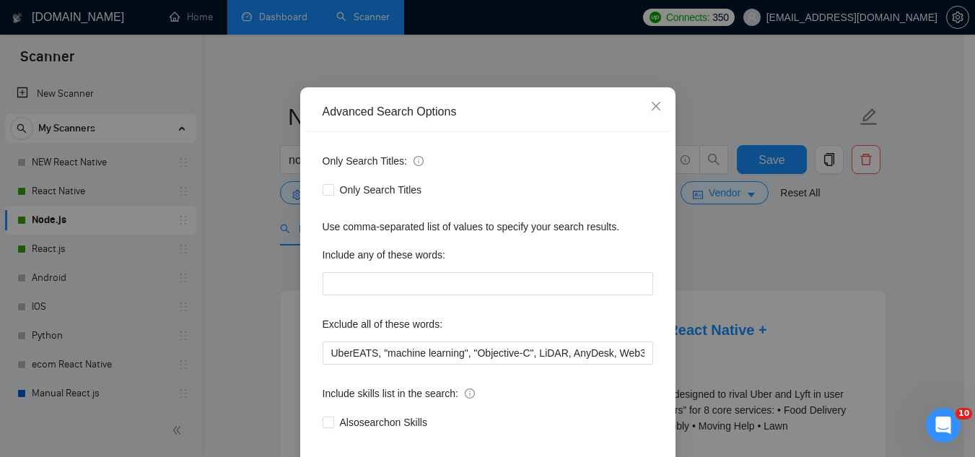
click at [566, 116] on div "Advanced Search Options Only Search Titles: Only Search Titles Use comma-separa…" at bounding box center [487, 228] width 975 height 457
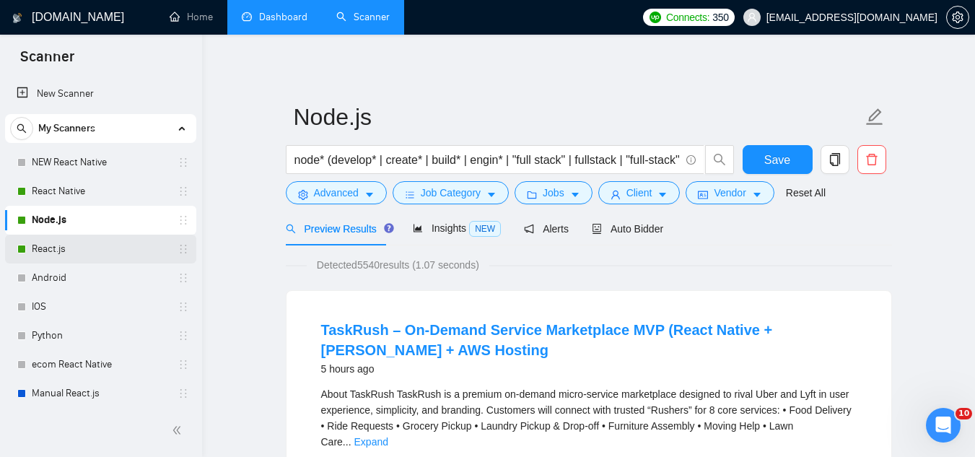
click at [90, 251] on link "React.js" at bounding box center [100, 248] width 137 height 29
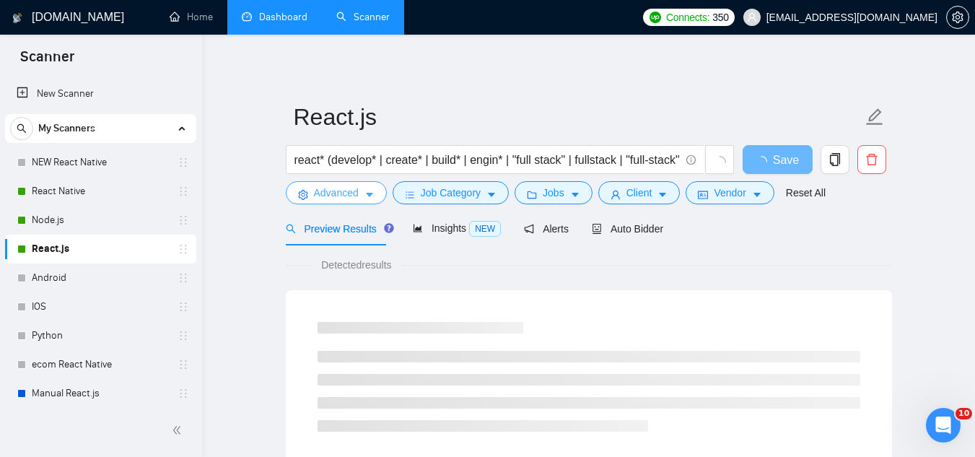
click at [333, 190] on span "Advanced" at bounding box center [336, 193] width 45 height 16
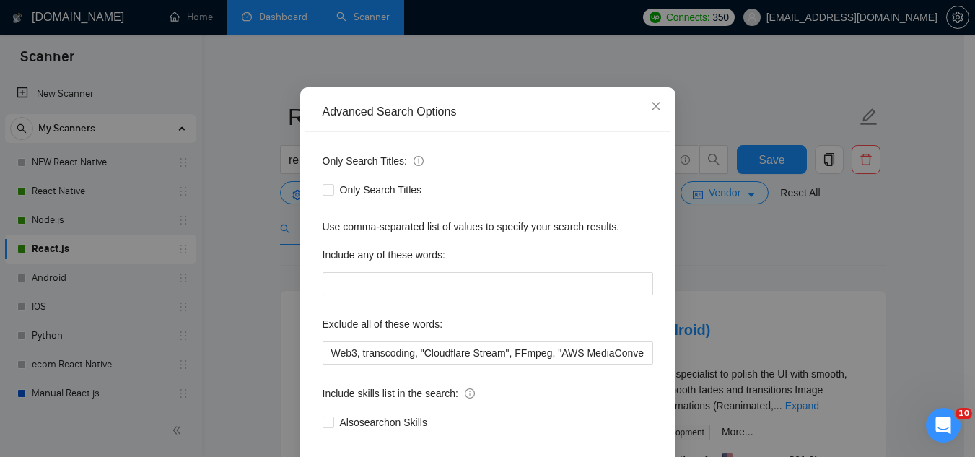
scroll to position [72, 0]
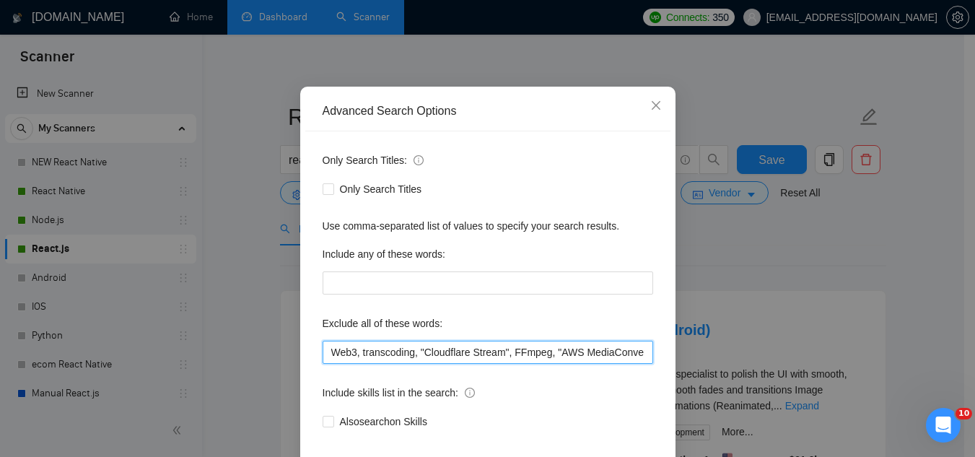
click at [323, 350] on input "Web3, transcoding, "Cloudflare Stream", FFmpeg, "AWS MediaConvert", "Ruby on Ra…" at bounding box center [488, 352] width 330 height 23
paste input "UberEATS, "machine learning", "Objective-C", LiDAR, AnyDesk,"
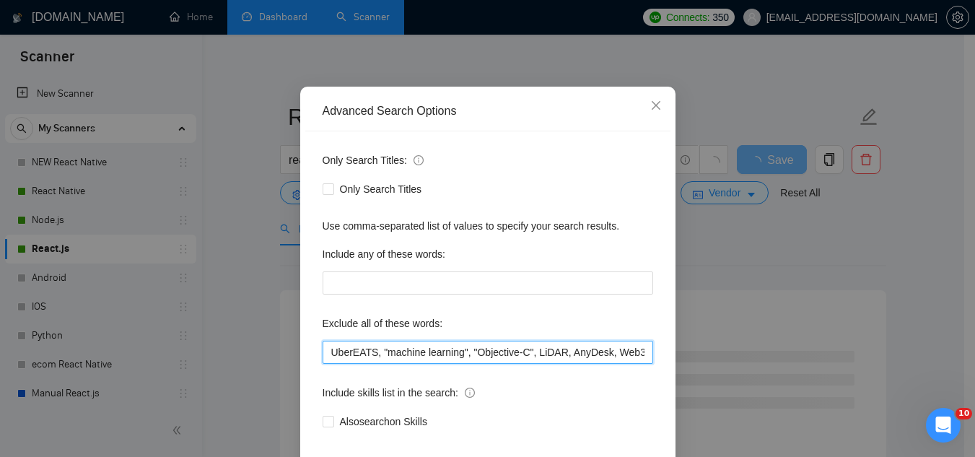
scroll to position [144, 0]
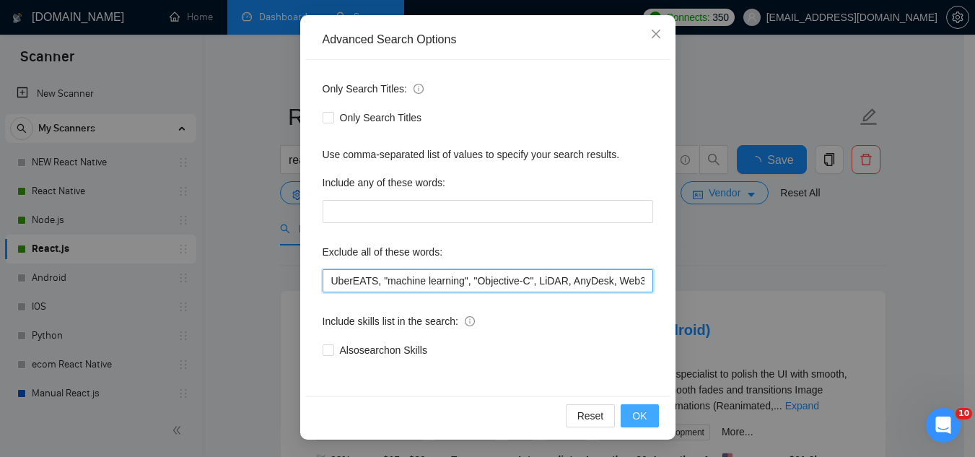
type input "UberEATS, "machine learning", "Objective-C", LiDAR, AnyDesk, Web3, transcoding,…"
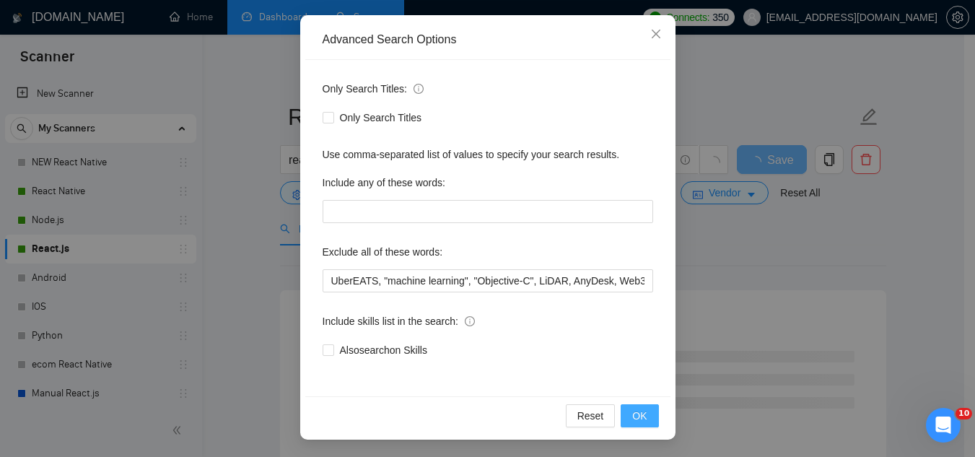
click at [626, 421] on button "OK" at bounding box center [639, 415] width 38 height 23
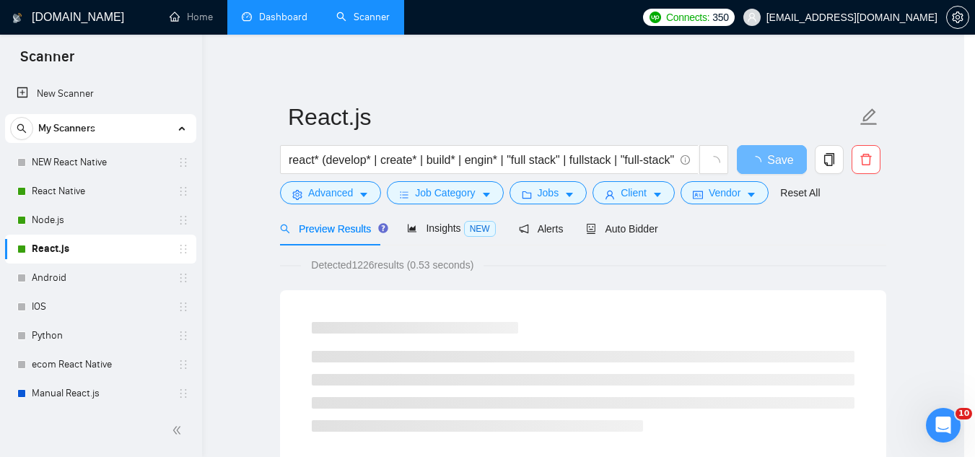
scroll to position [71, 0]
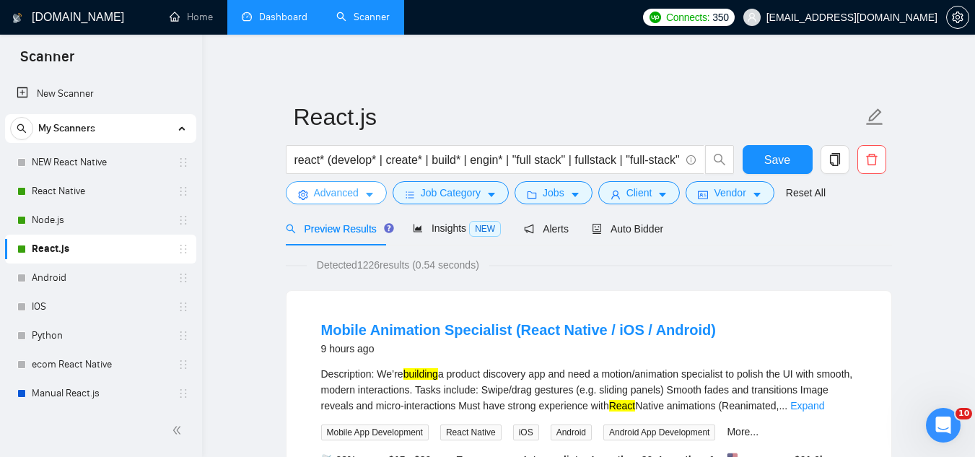
click at [334, 190] on span "Advanced" at bounding box center [336, 193] width 45 height 16
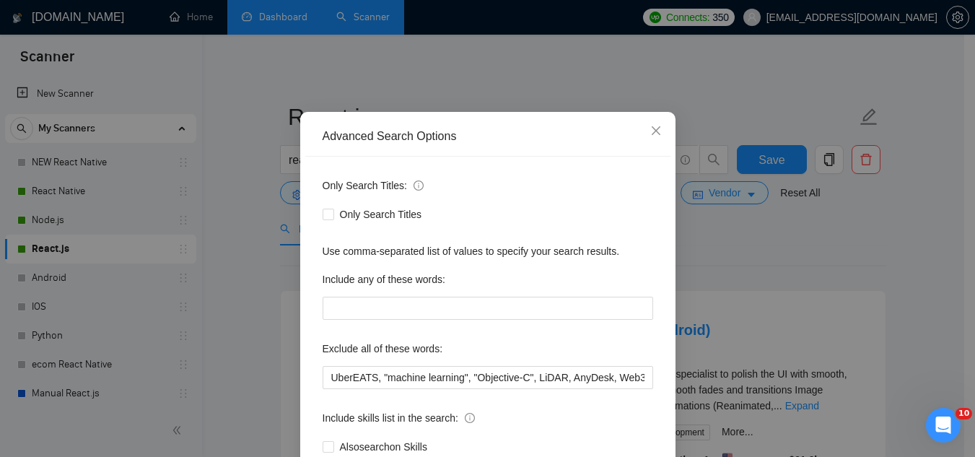
scroll to position [72, 0]
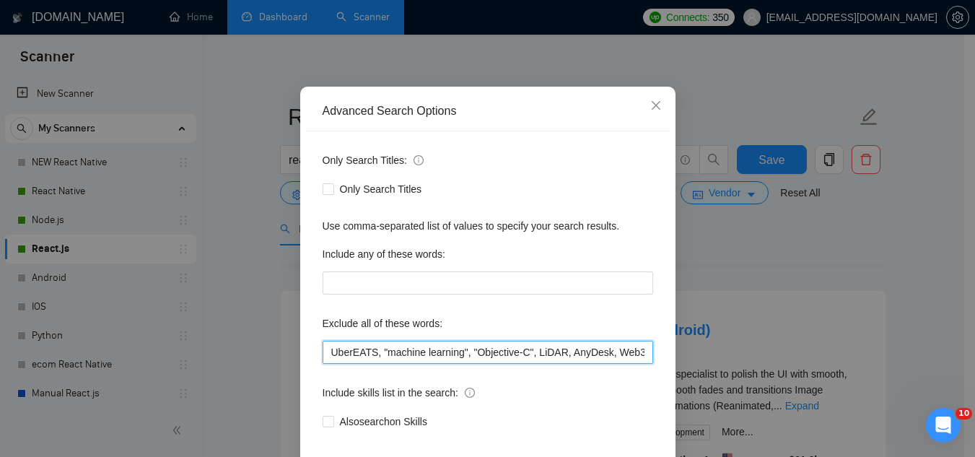
click at [510, 351] on input "UberEATS, "machine learning", "Objective-C", LiDAR, AnyDesk, Web3, transcoding,…" at bounding box center [488, 352] width 330 height 23
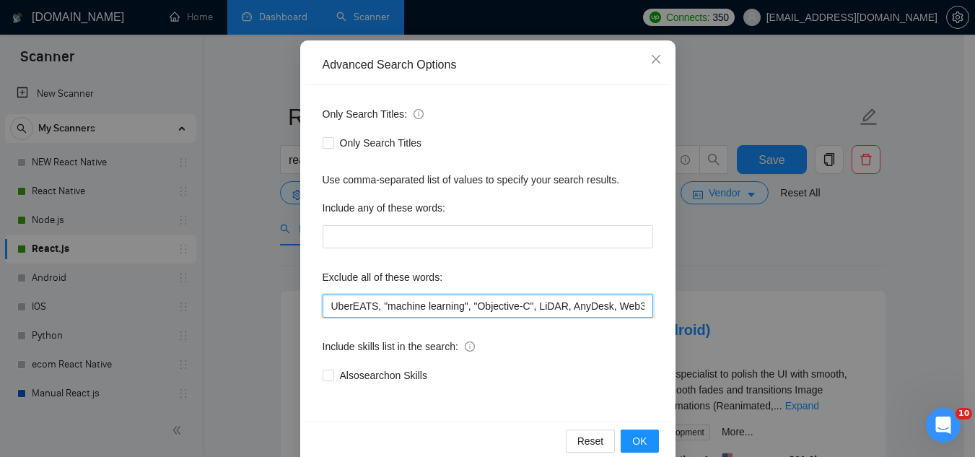
scroll to position [144, 0]
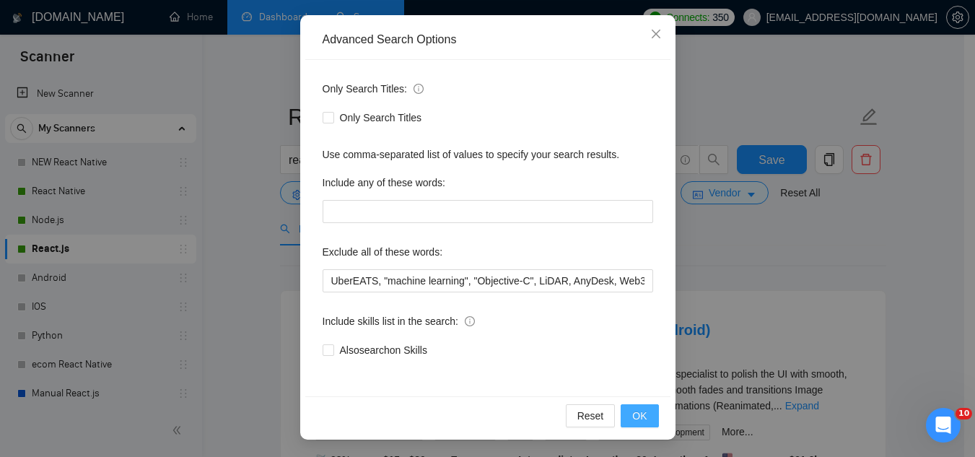
click at [623, 419] on button "OK" at bounding box center [639, 415] width 38 height 23
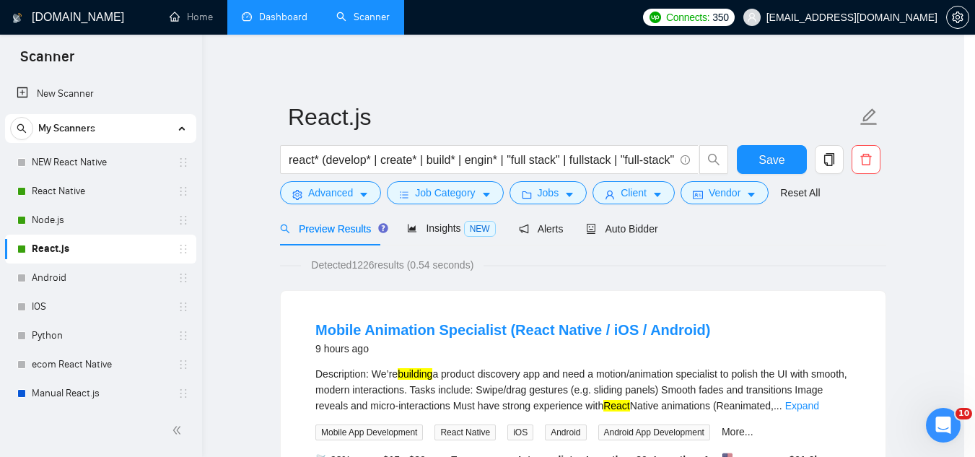
scroll to position [71, 0]
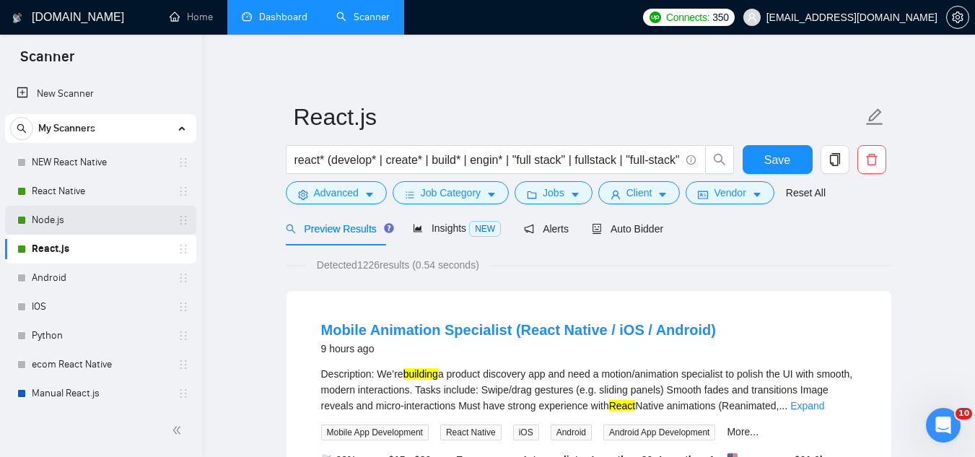
click at [101, 228] on link "Node.js" at bounding box center [100, 220] width 137 height 29
click at [764, 157] on button "Save" at bounding box center [777, 159] width 70 height 29
click at [334, 193] on span "Advanced" at bounding box center [336, 193] width 45 height 16
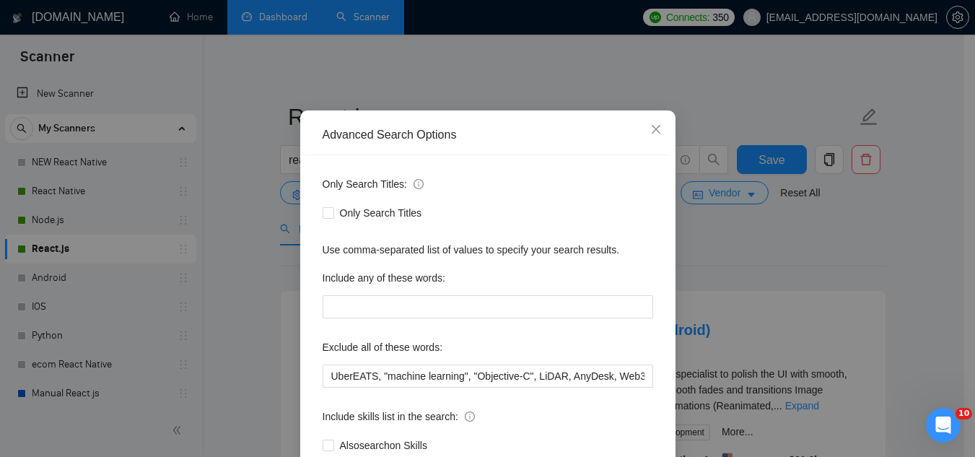
scroll to position [72, 0]
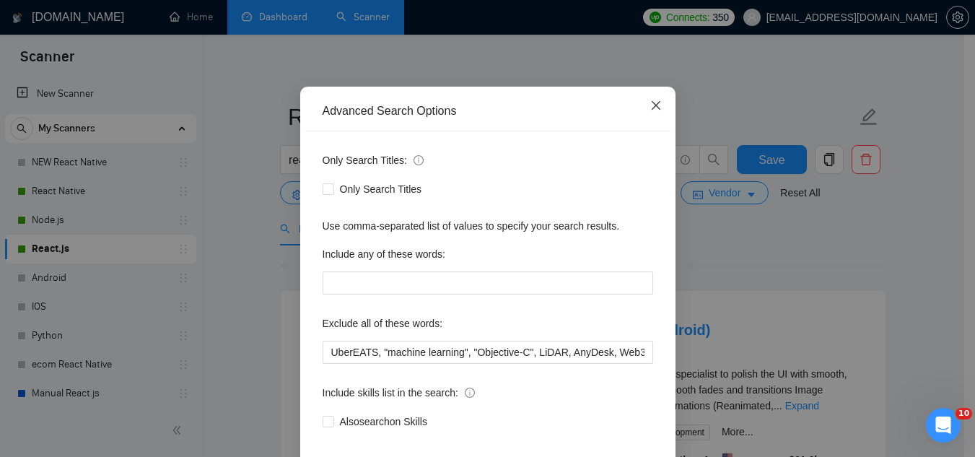
click at [651, 107] on icon "close" at bounding box center [655, 105] width 9 height 9
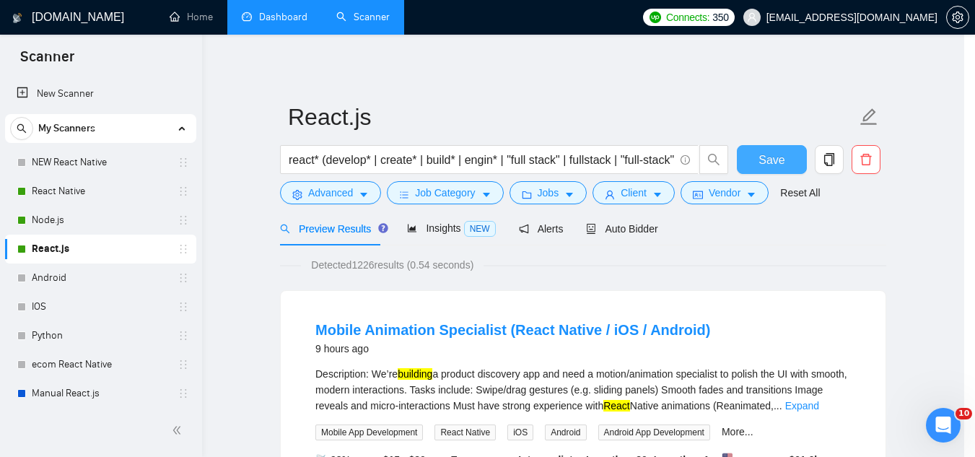
scroll to position [71, 0]
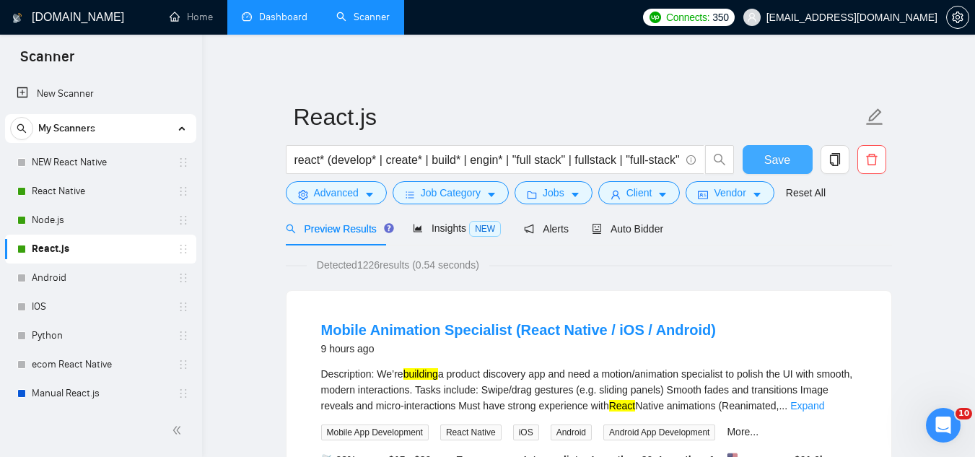
click at [779, 164] on span "Save" at bounding box center [777, 160] width 26 height 18
click at [337, 200] on span "Advanced" at bounding box center [336, 193] width 45 height 16
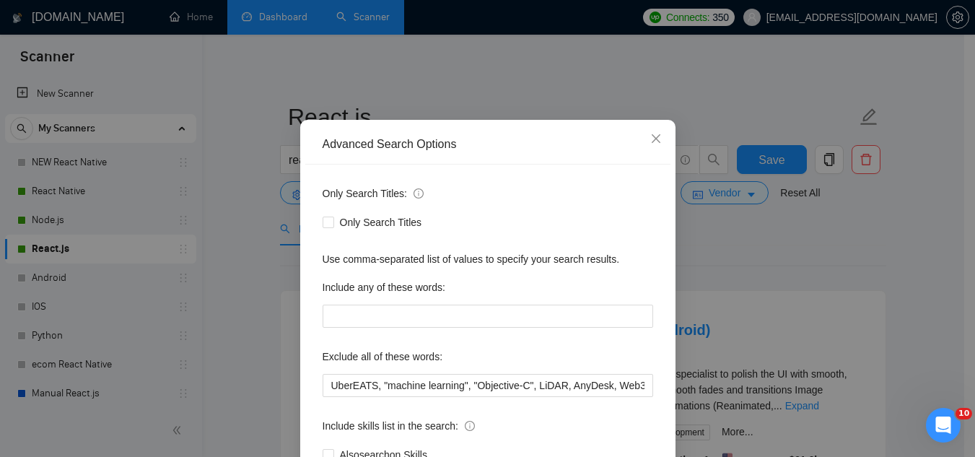
scroll to position [72, 0]
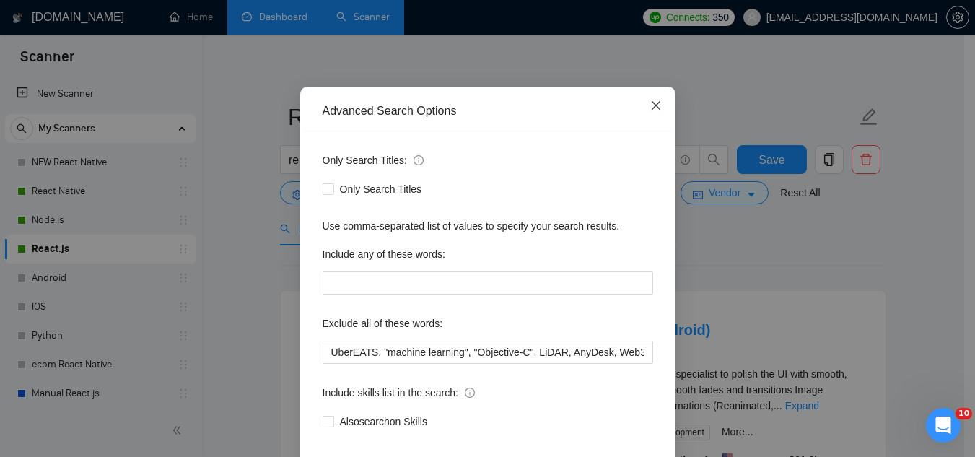
click at [650, 103] on icon "close" at bounding box center [656, 106] width 12 height 12
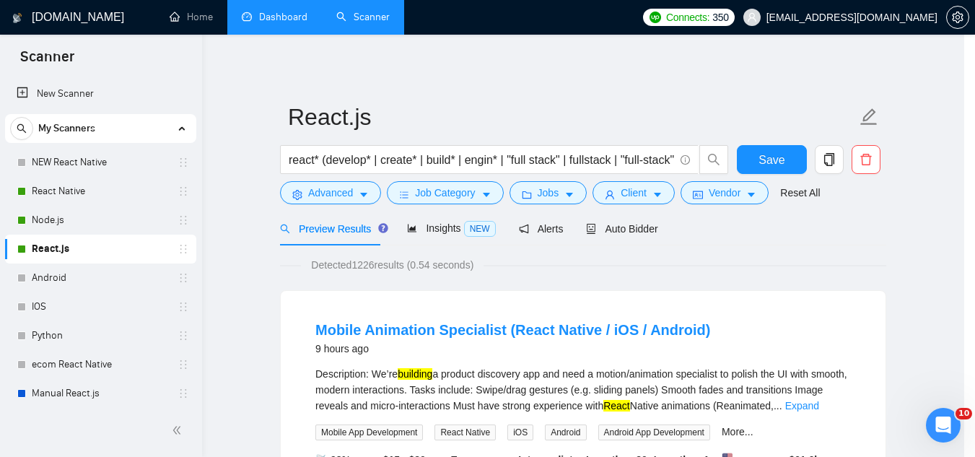
scroll to position [71, 0]
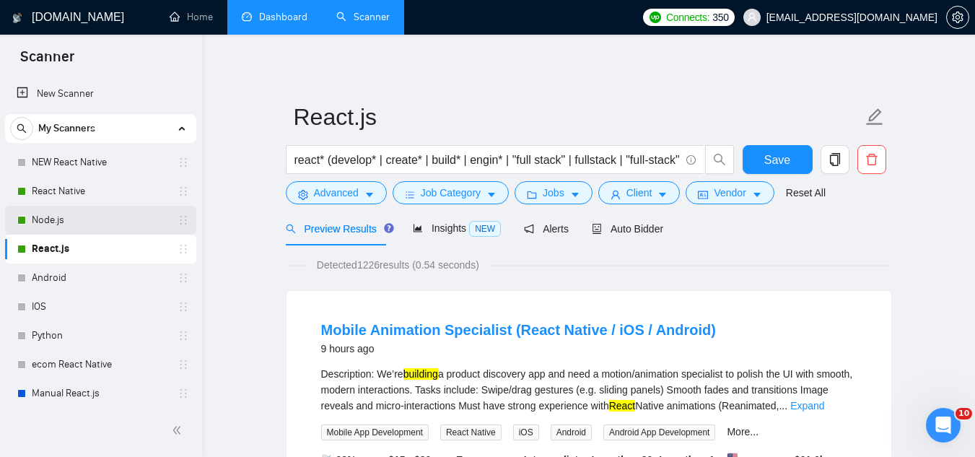
click at [54, 220] on link "Node.js" at bounding box center [100, 220] width 137 height 29
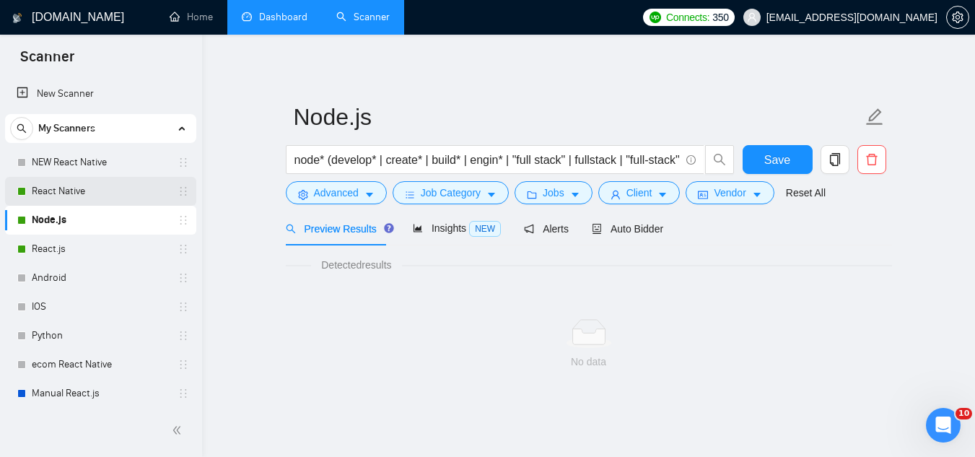
click at [95, 188] on link "React Native" at bounding box center [100, 191] width 137 height 29
